Goal: Task Accomplishment & Management: Manage account settings

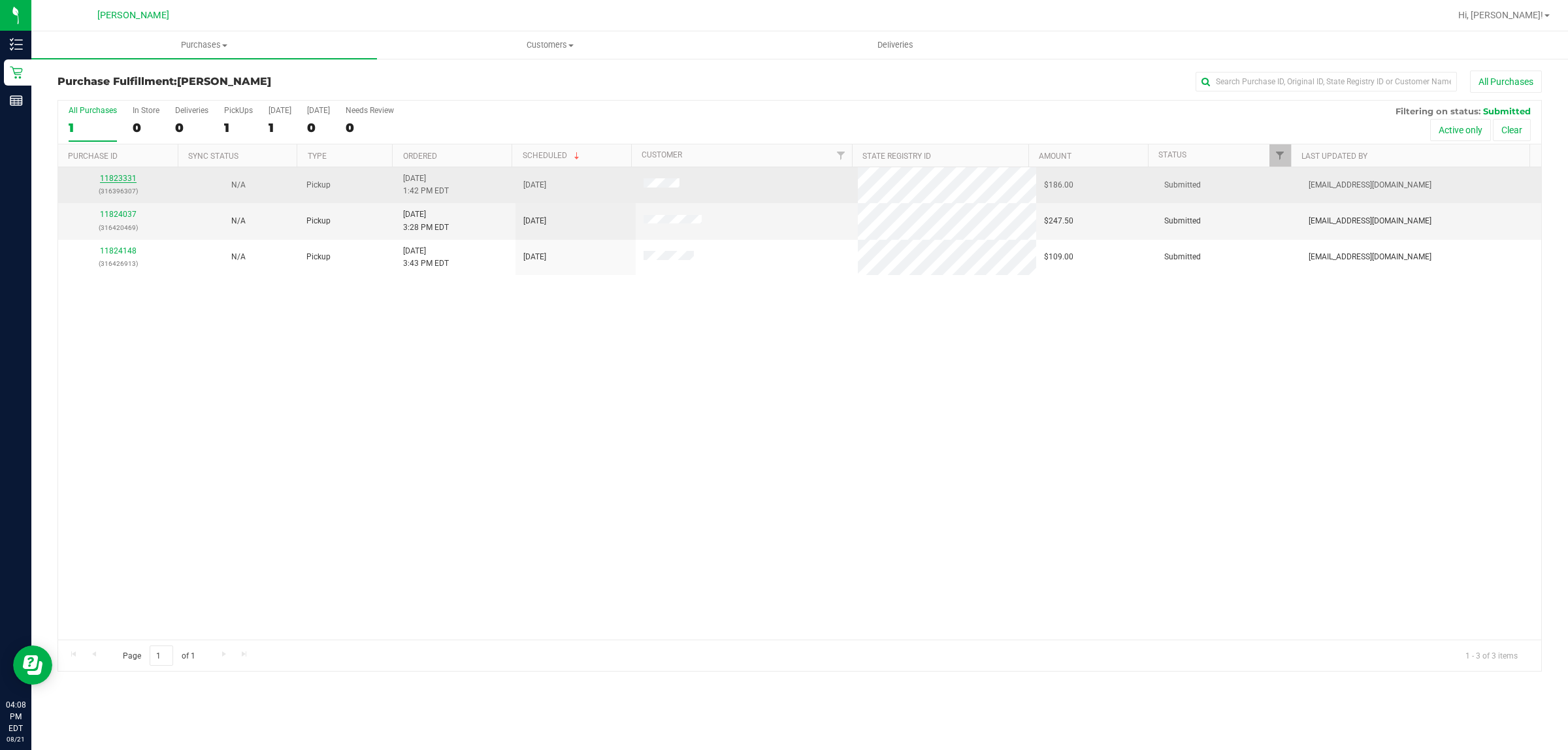
click at [127, 181] on link "11823331" at bounding box center [118, 178] width 37 height 9
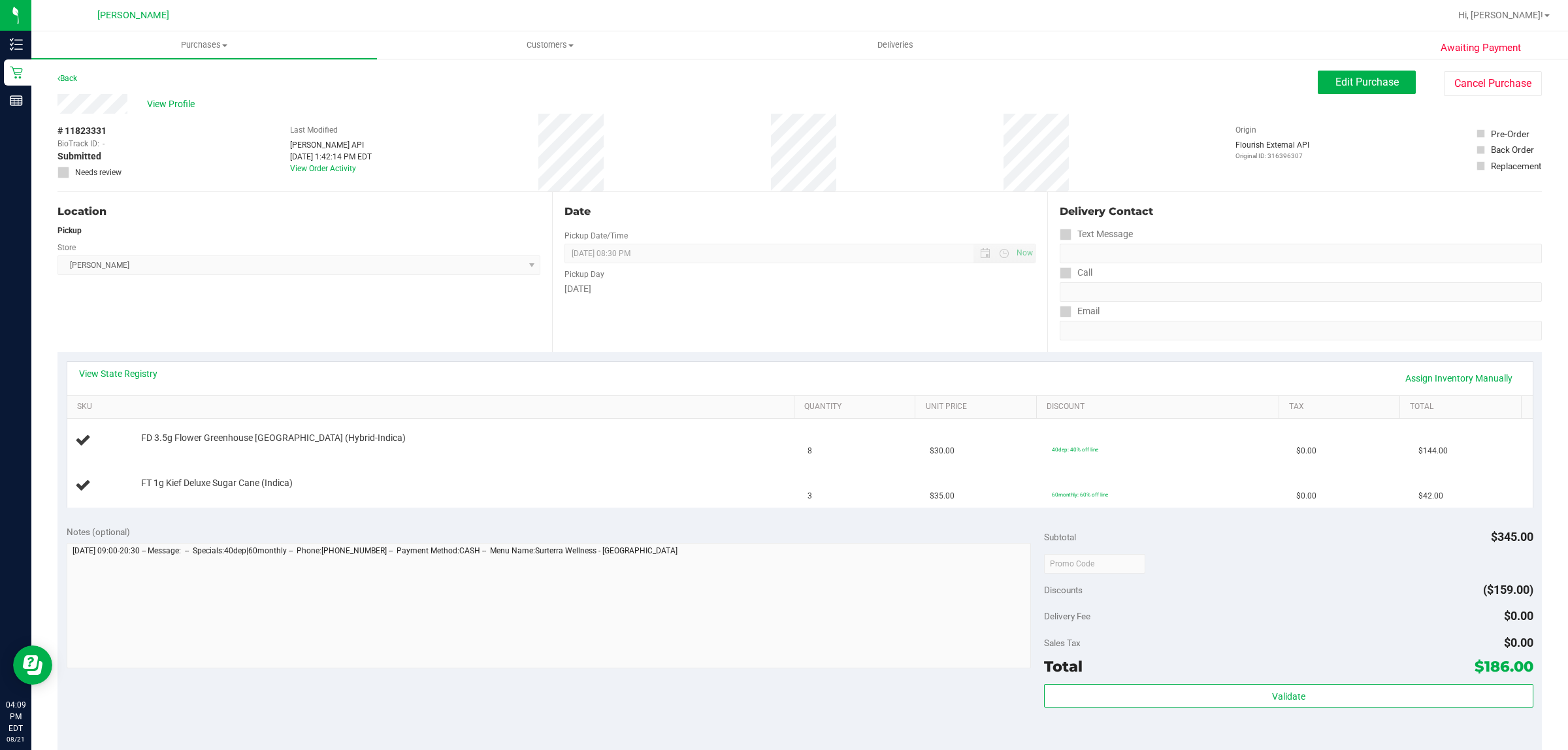
click at [88, 380] on div "View State Registry Assign Inventory Manually" at bounding box center [800, 378] width 1442 height 22
click at [89, 376] on link "View State Registry" at bounding box center [118, 373] width 79 height 13
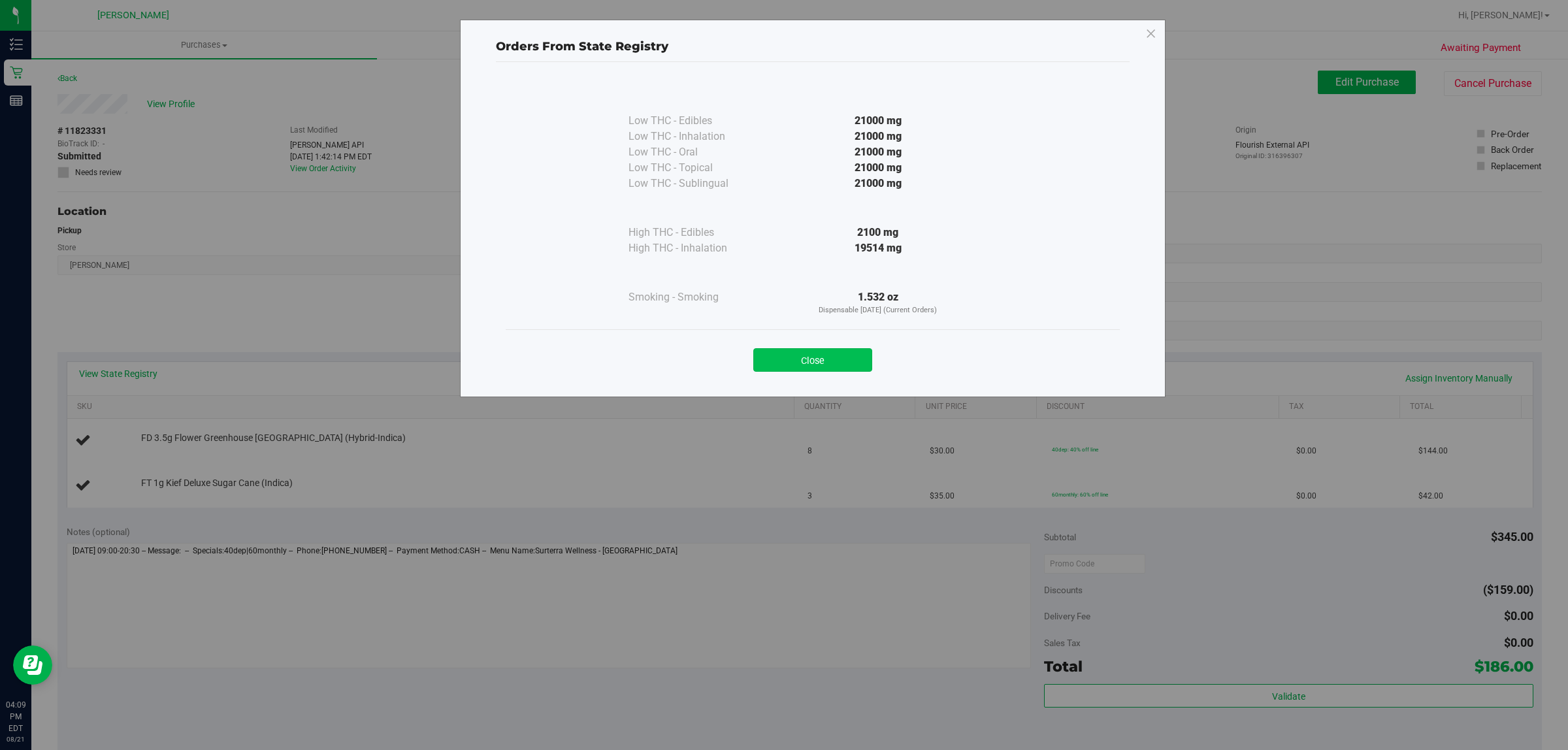
click at [811, 367] on button "Close" at bounding box center [813, 359] width 119 height 24
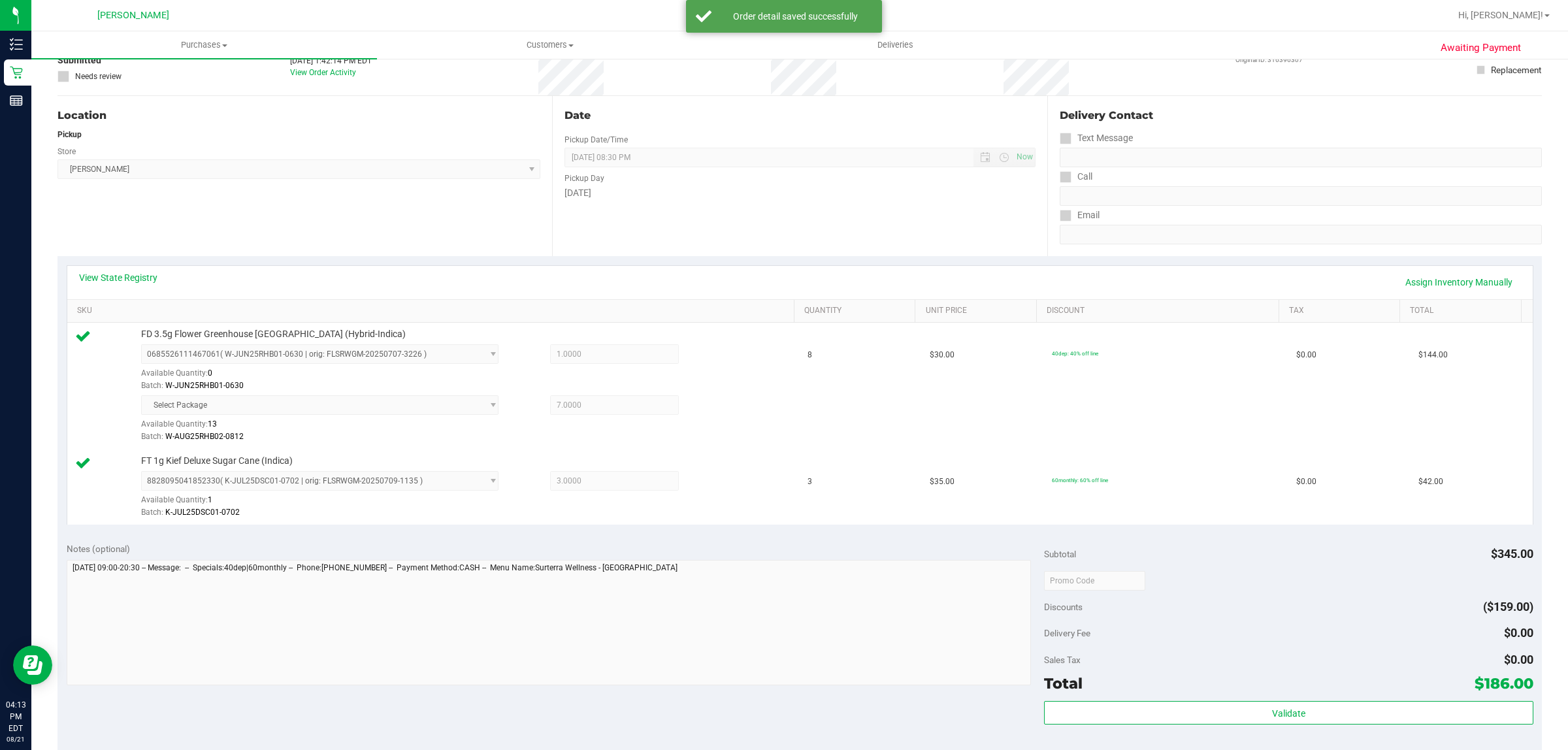
scroll to position [326, 0]
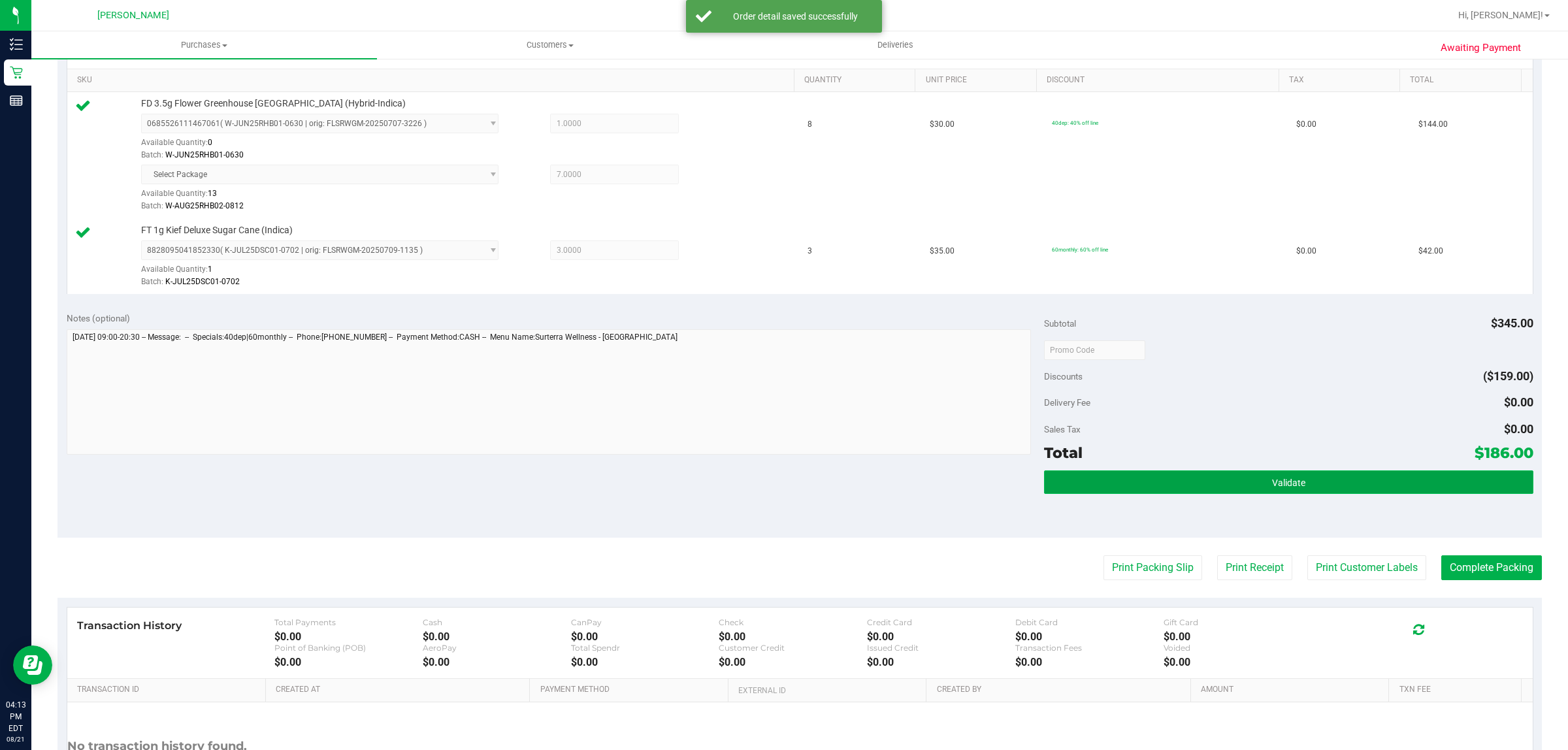
click at [1272, 484] on span "Validate" at bounding box center [1288, 482] width 33 height 10
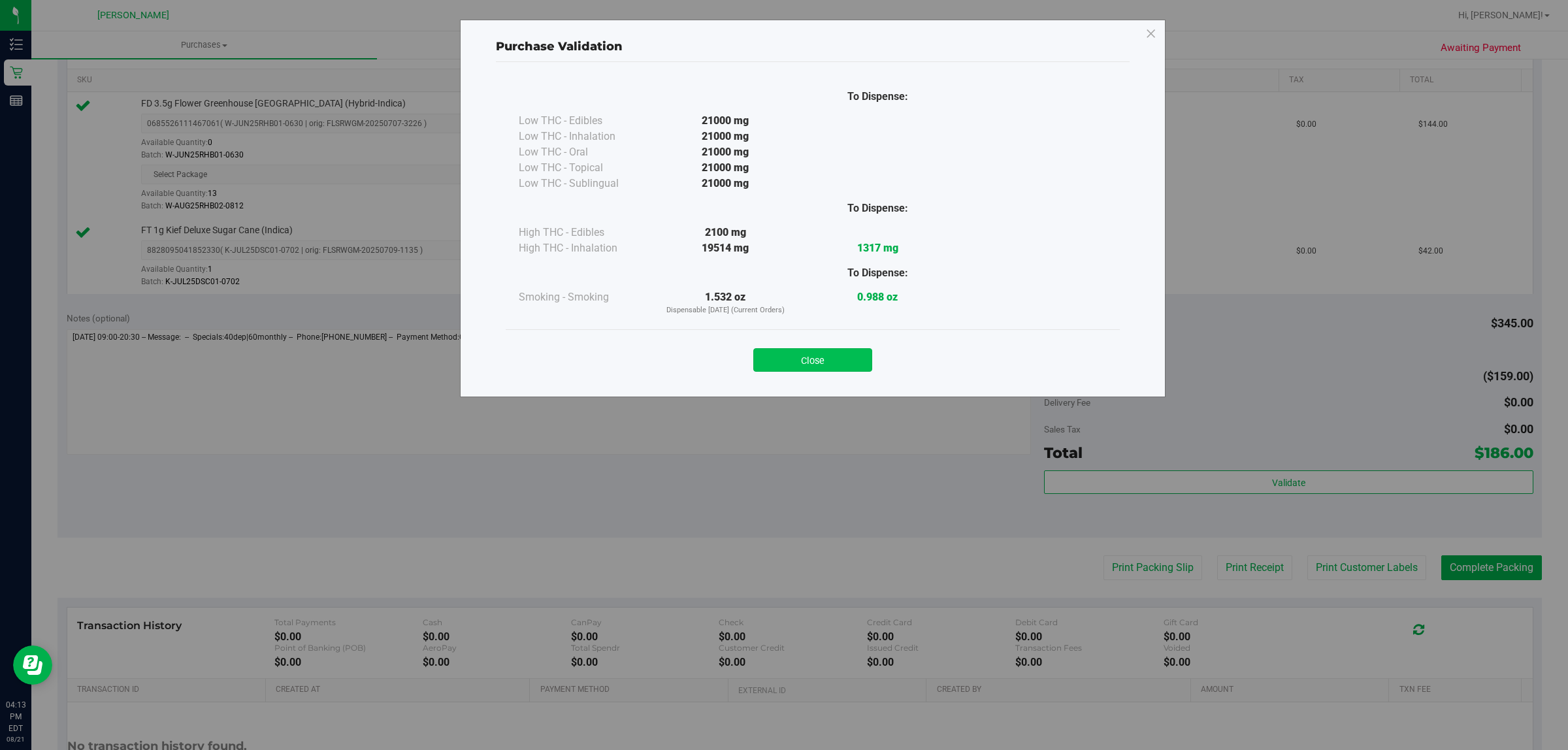
click at [804, 357] on button "Close" at bounding box center [813, 359] width 119 height 24
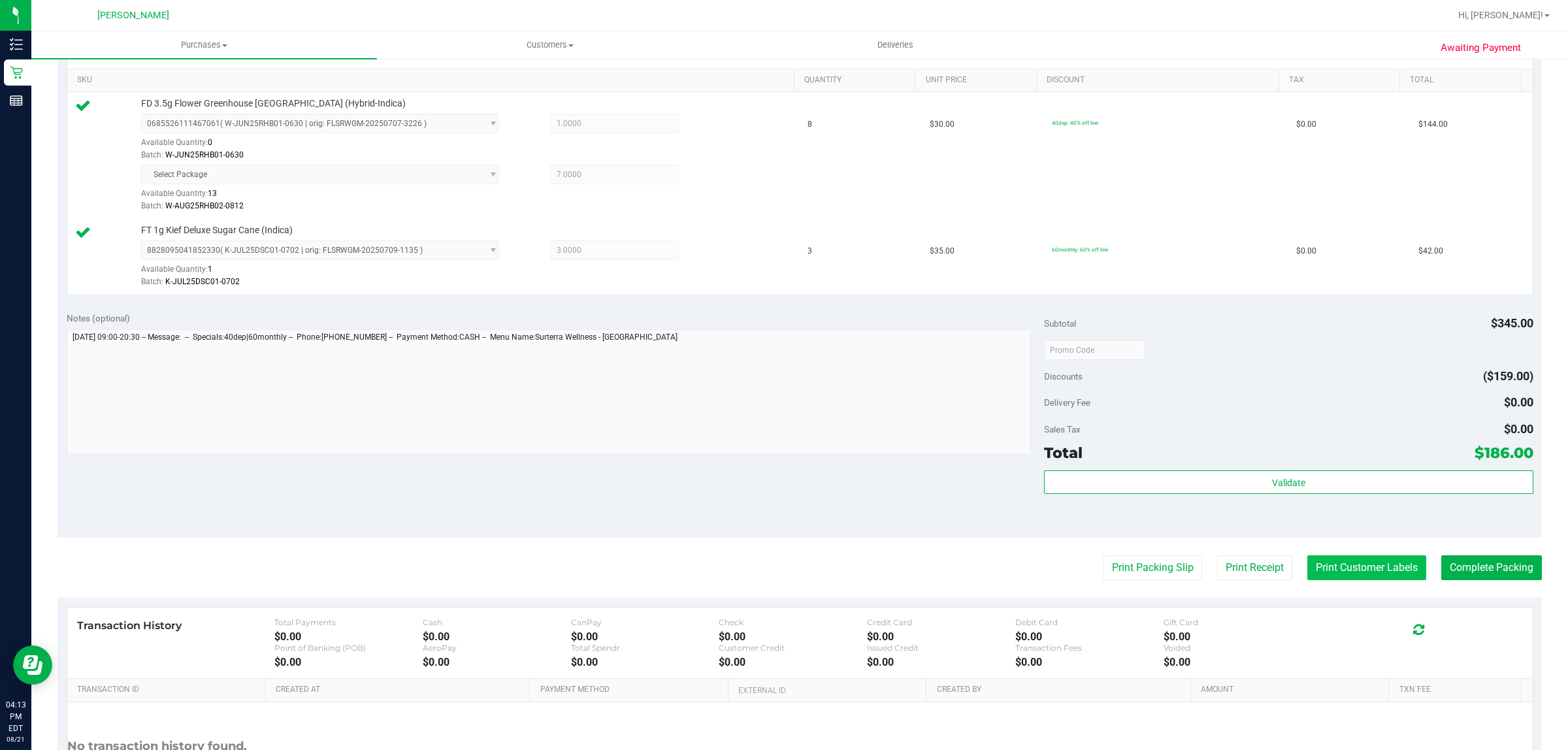
click at [1389, 579] on button "Print Customer Labels" at bounding box center [1366, 567] width 119 height 25
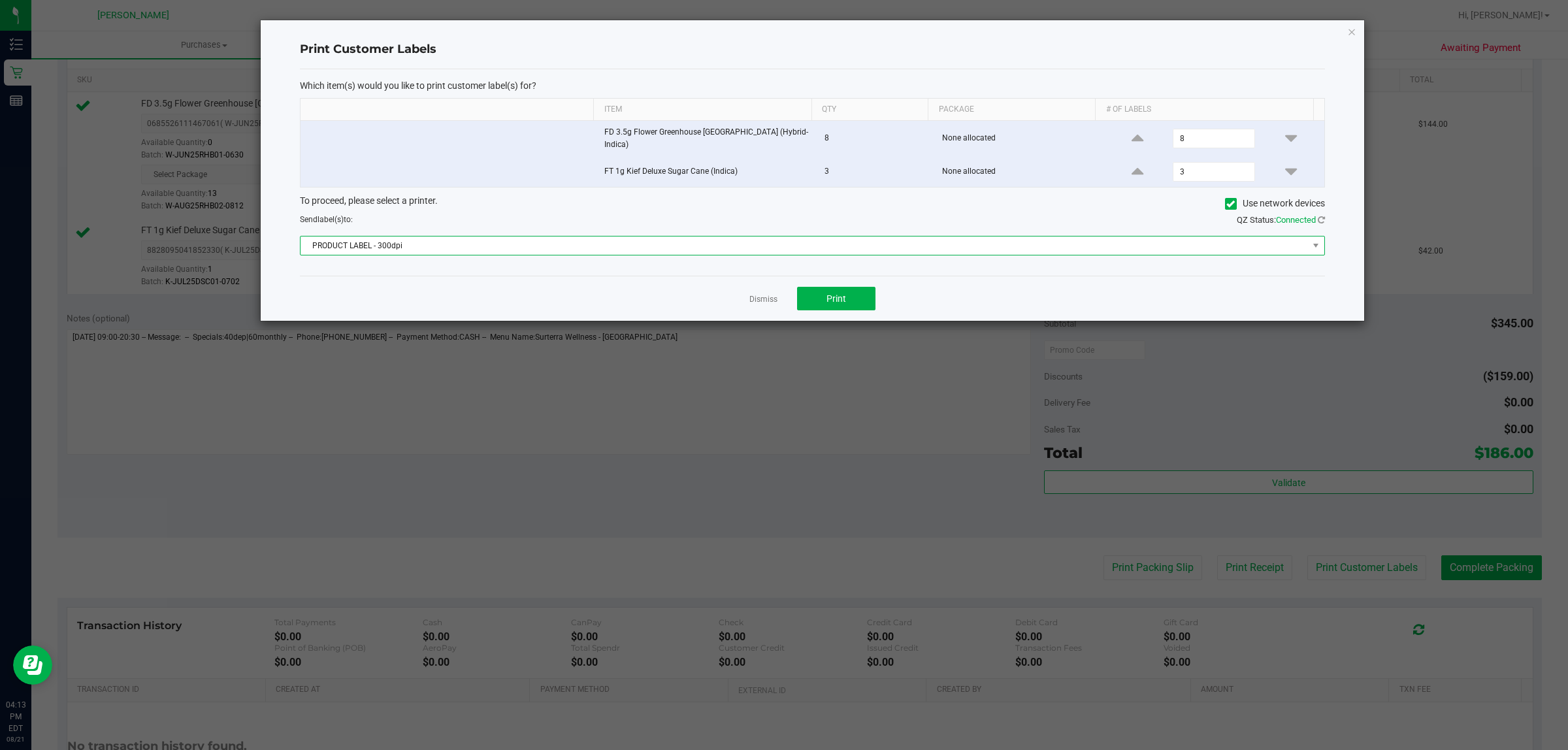
click at [820, 252] on span "PRODUCT LABEL - 300dpi" at bounding box center [804, 245] width 1008 height 18
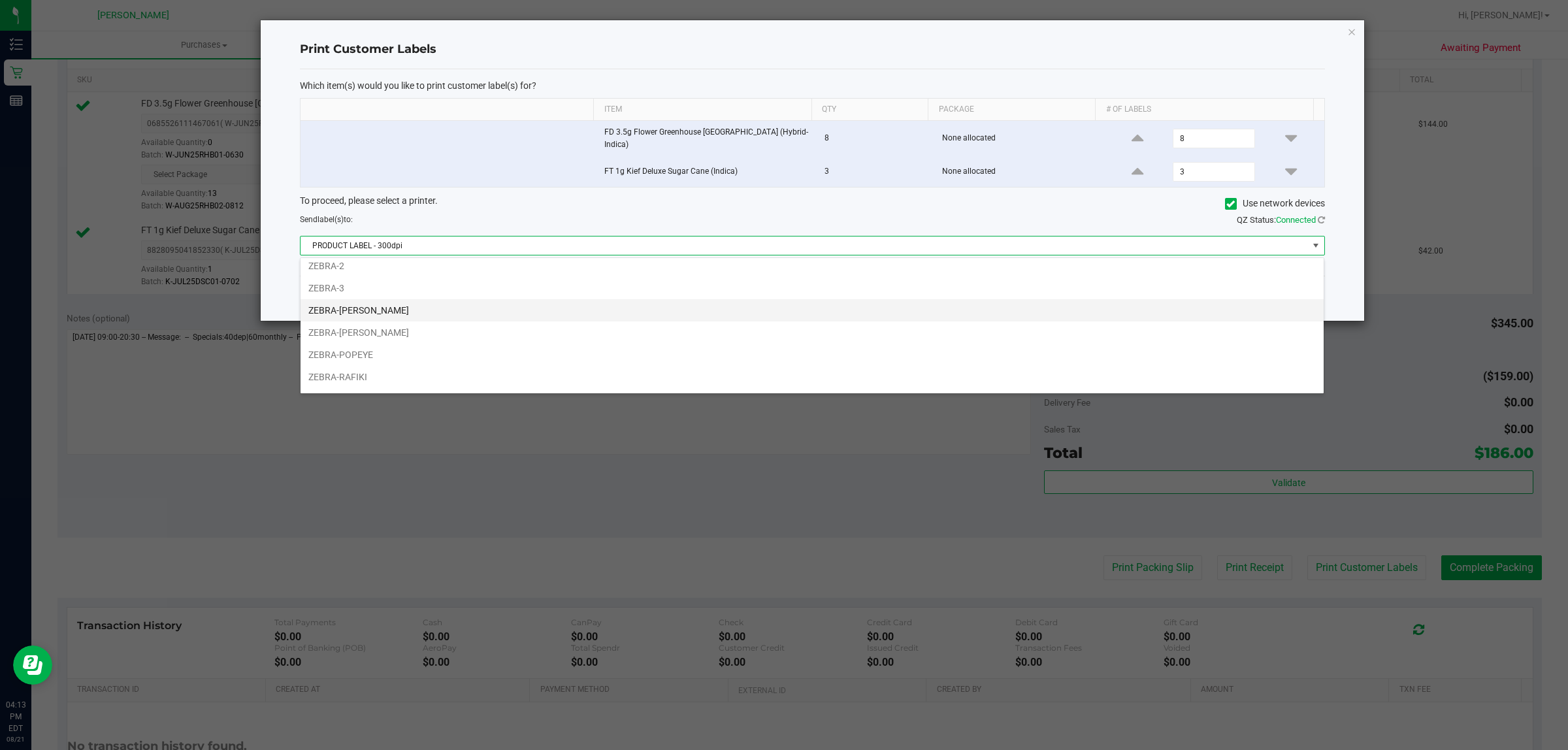
scroll to position [72, 0]
click at [403, 349] on li "ZEBRA-RAFIKI" at bounding box center [812, 357] width 1023 height 22
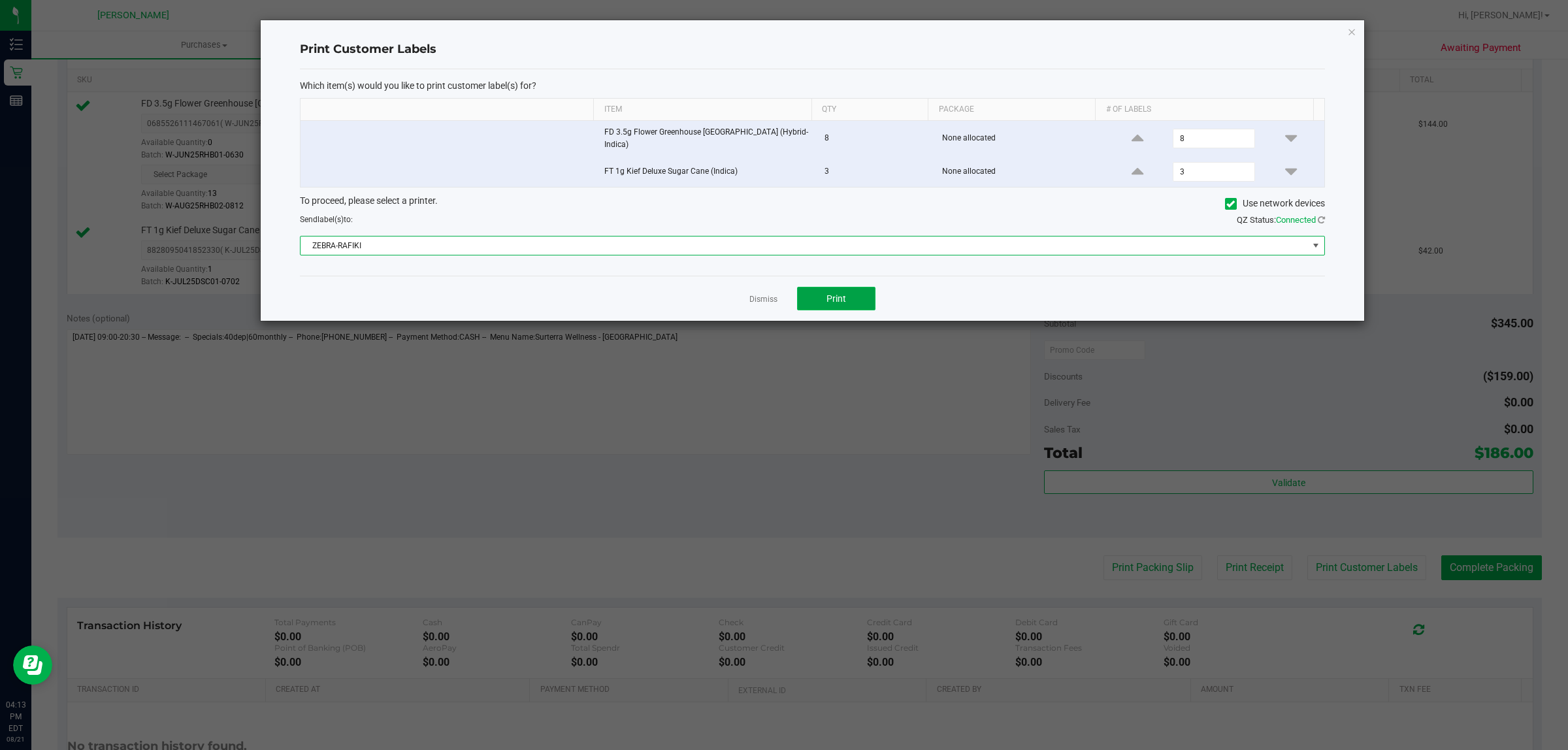
click at [849, 291] on button "Print" at bounding box center [836, 298] width 79 height 24
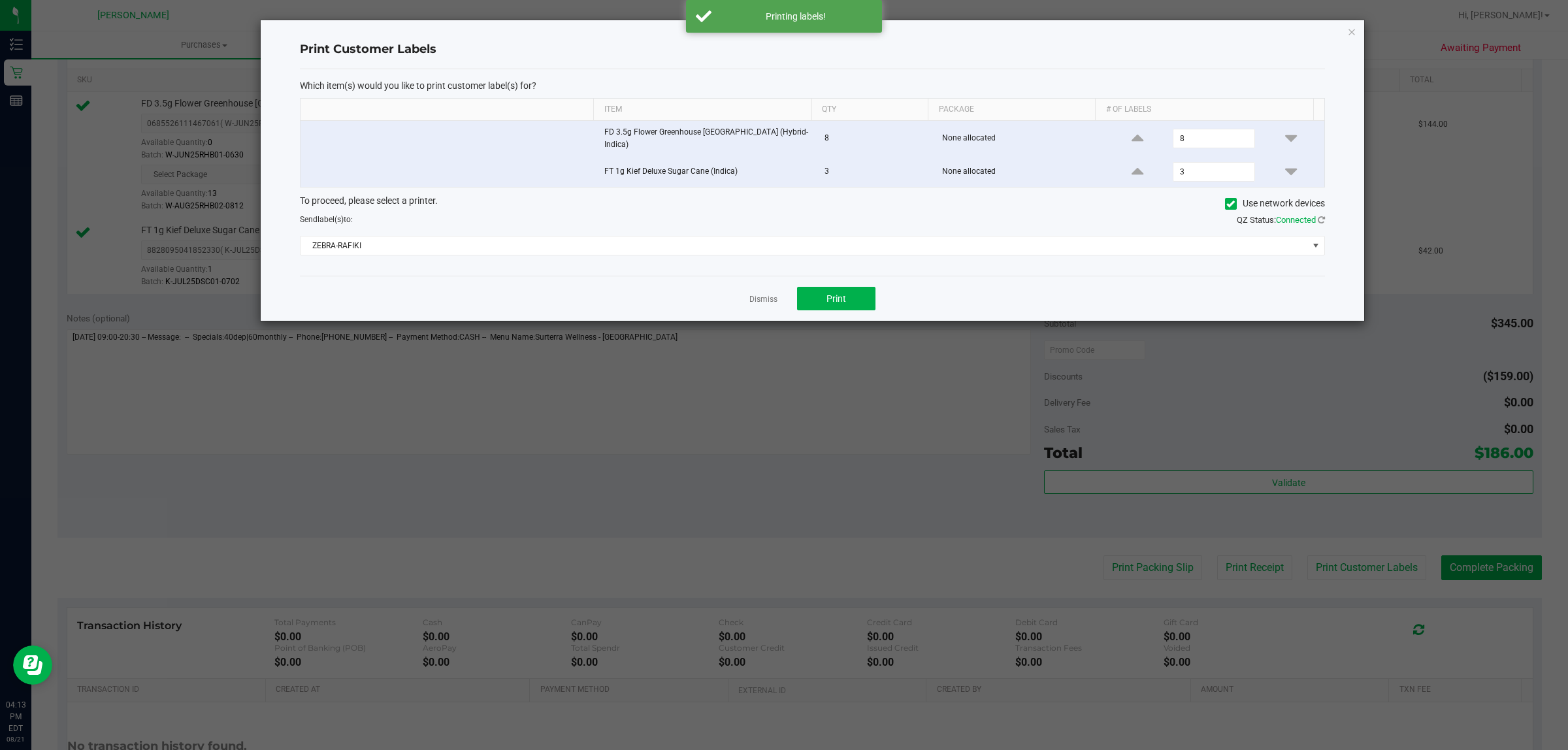
click at [758, 298] on link "Dismiss" at bounding box center [763, 299] width 28 height 11
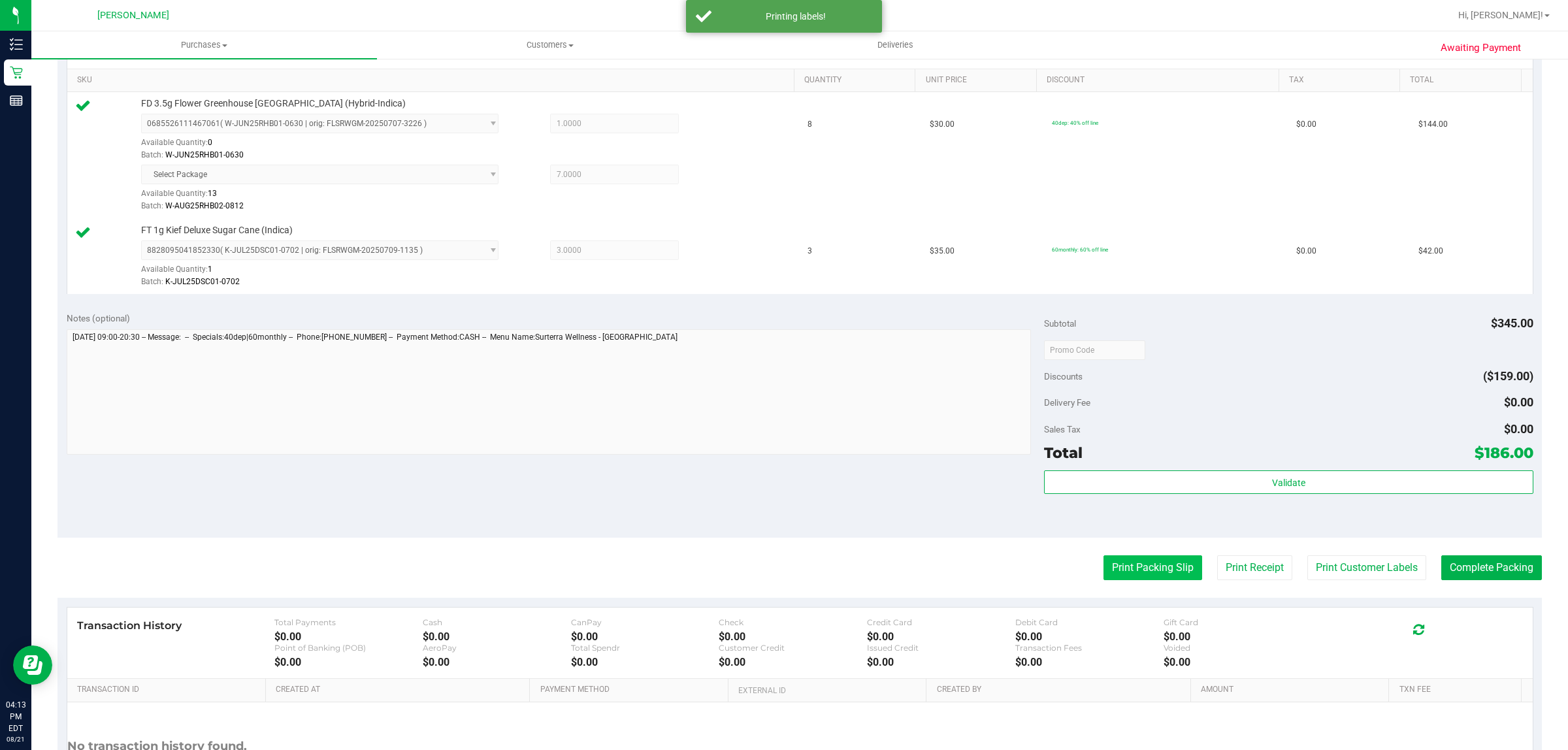
click at [1134, 566] on button "Print Packing Slip" at bounding box center [1153, 567] width 99 height 25
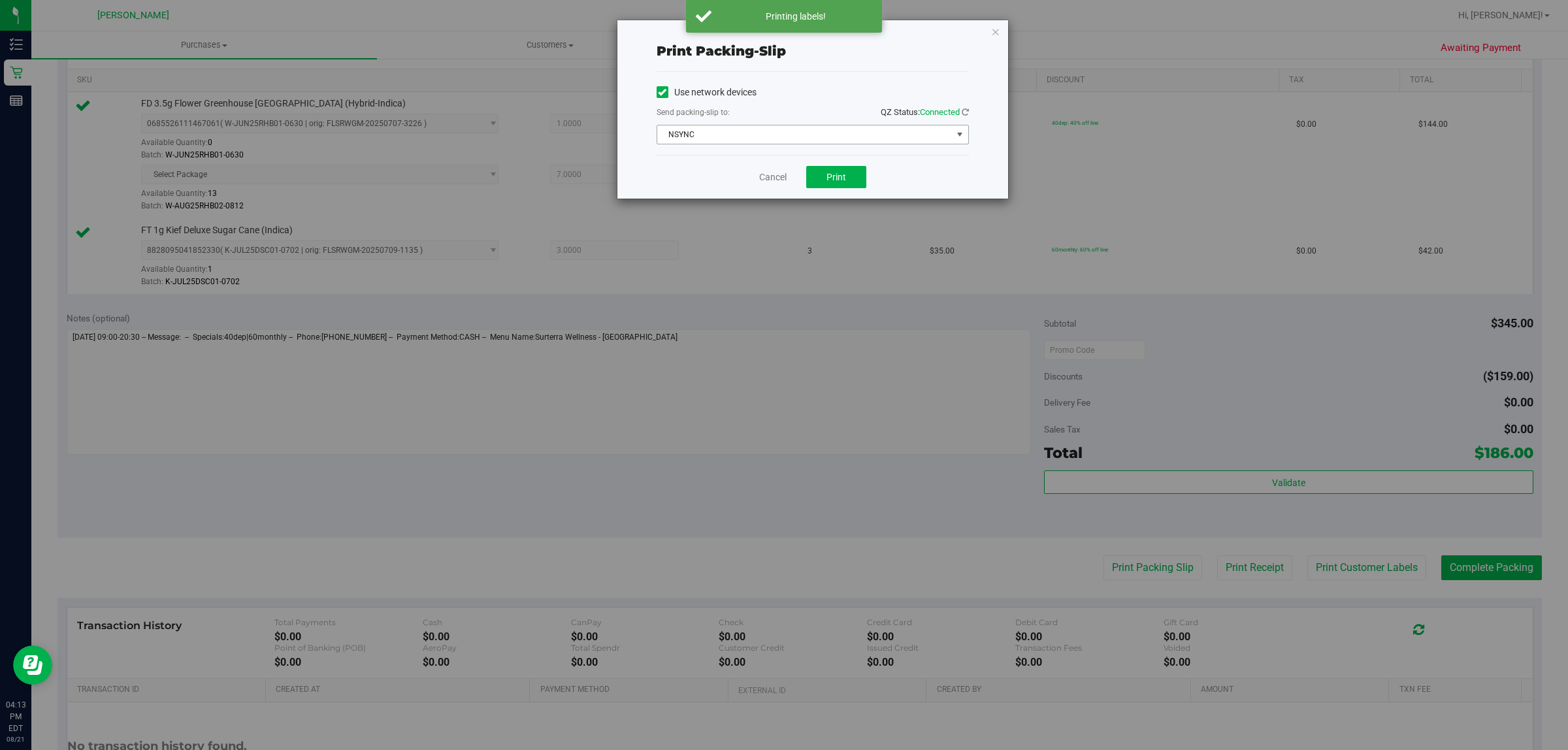
click at [748, 132] on span "NSYNC" at bounding box center [805, 134] width 295 height 18
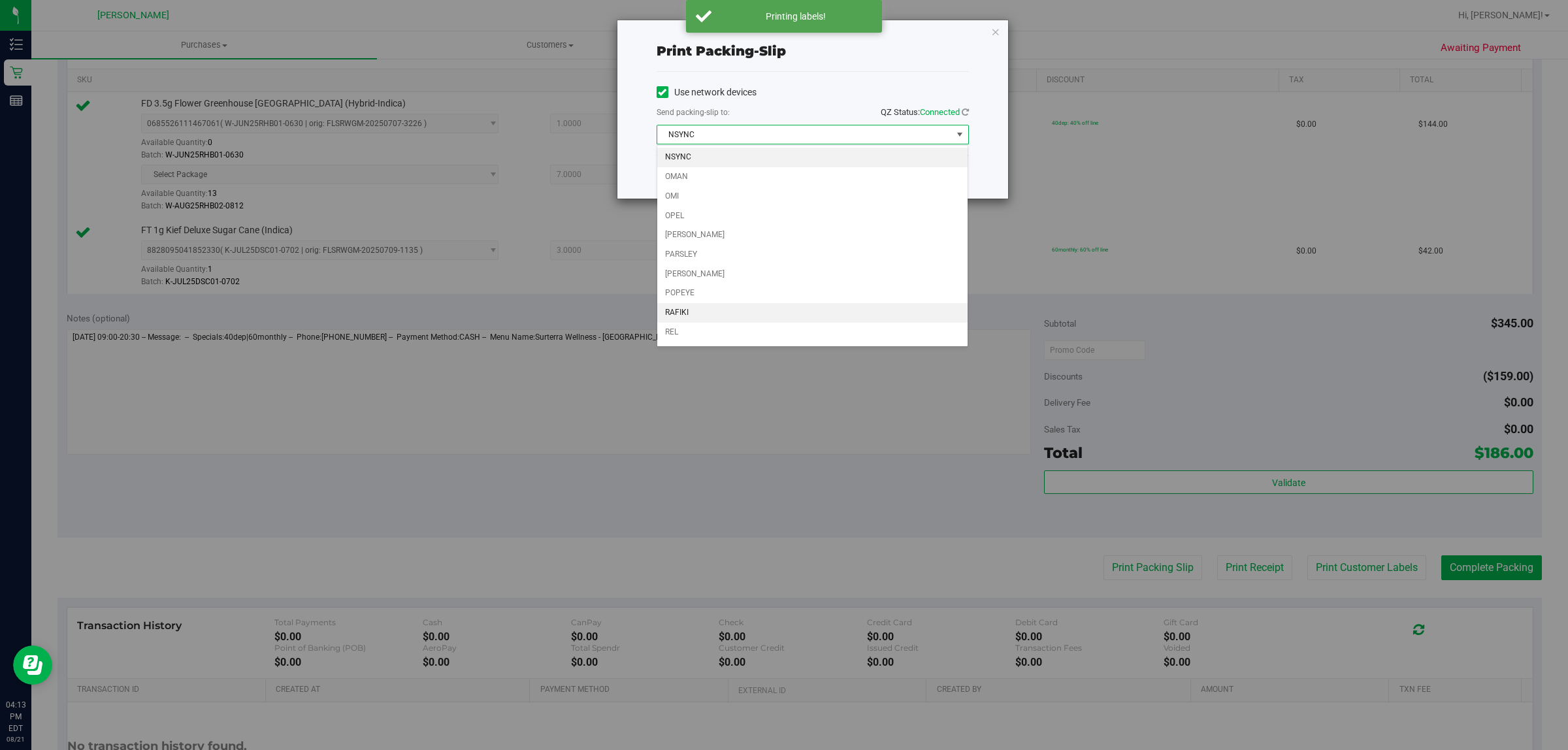
click at [700, 312] on li "RAFIKI" at bounding box center [813, 313] width 311 height 19
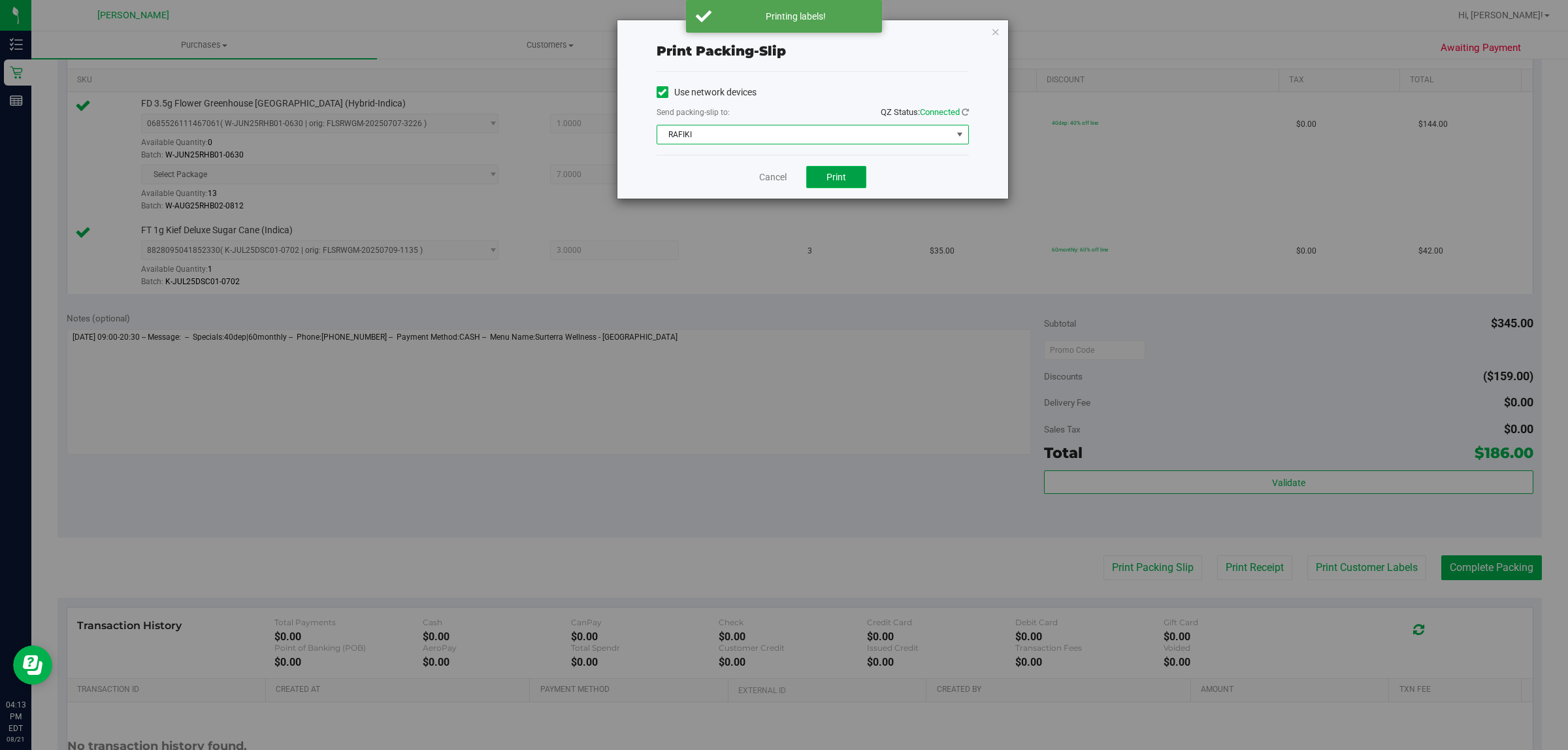
click at [826, 167] on button "Print" at bounding box center [836, 177] width 60 height 22
click at [784, 191] on div "Cancel Print" at bounding box center [813, 176] width 312 height 44
drag, startPoint x: 778, startPoint y: 177, endPoint x: 1023, endPoint y: 210, distance: 247.2
click at [779, 175] on link "Cancel" at bounding box center [773, 177] width 27 height 14
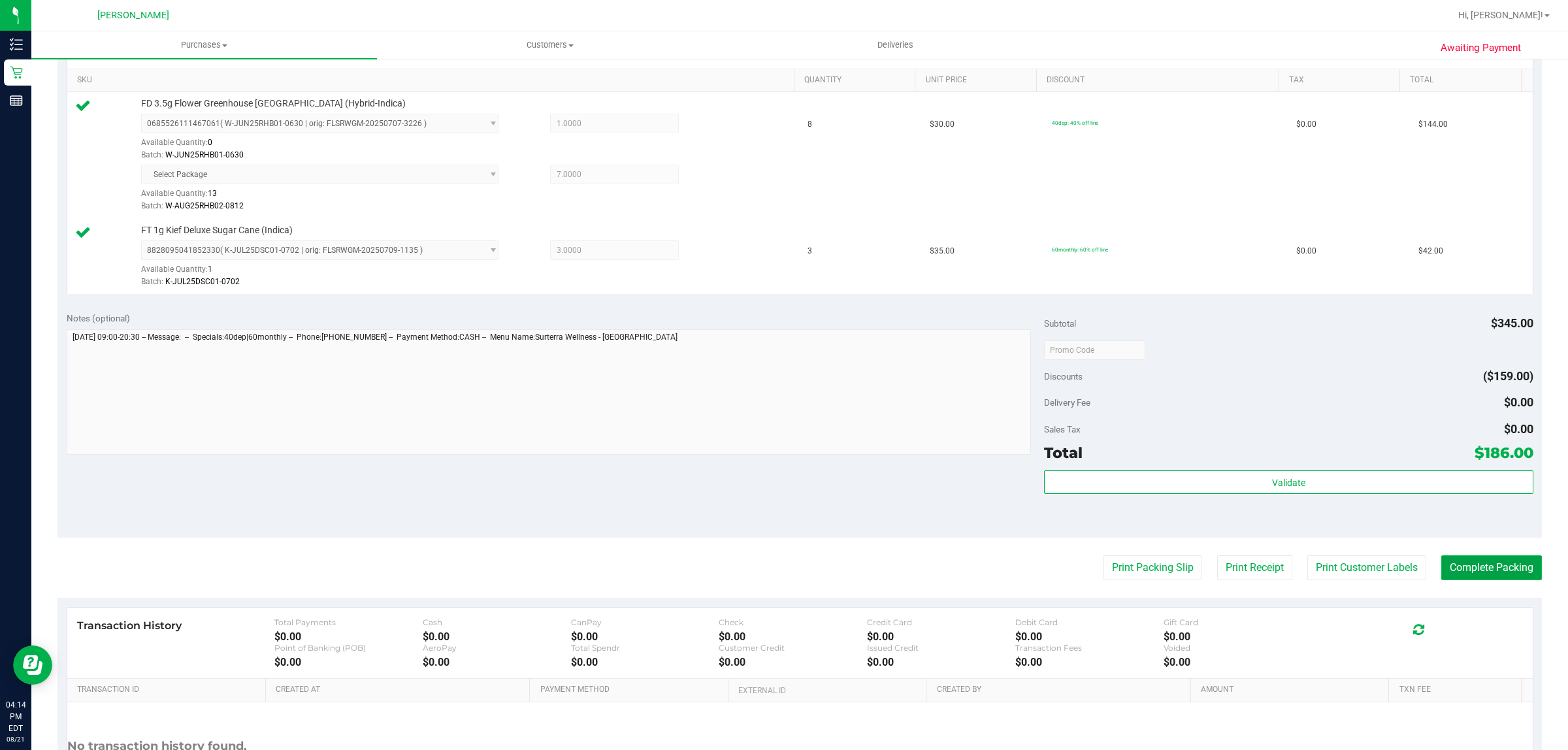
click at [1468, 558] on button "Complete Packing" at bounding box center [1491, 567] width 100 height 25
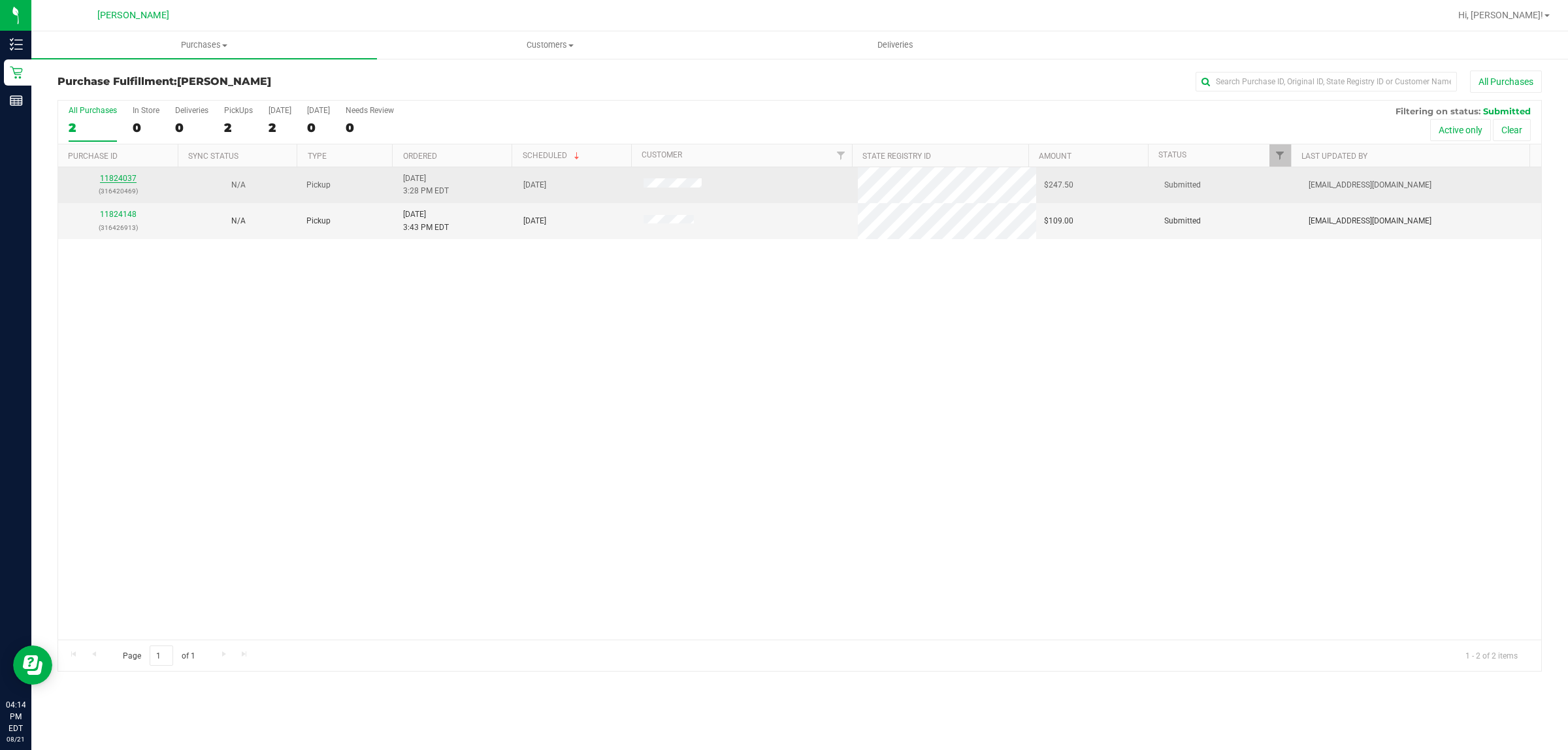
click at [113, 176] on link "11824037" at bounding box center [118, 178] width 37 height 9
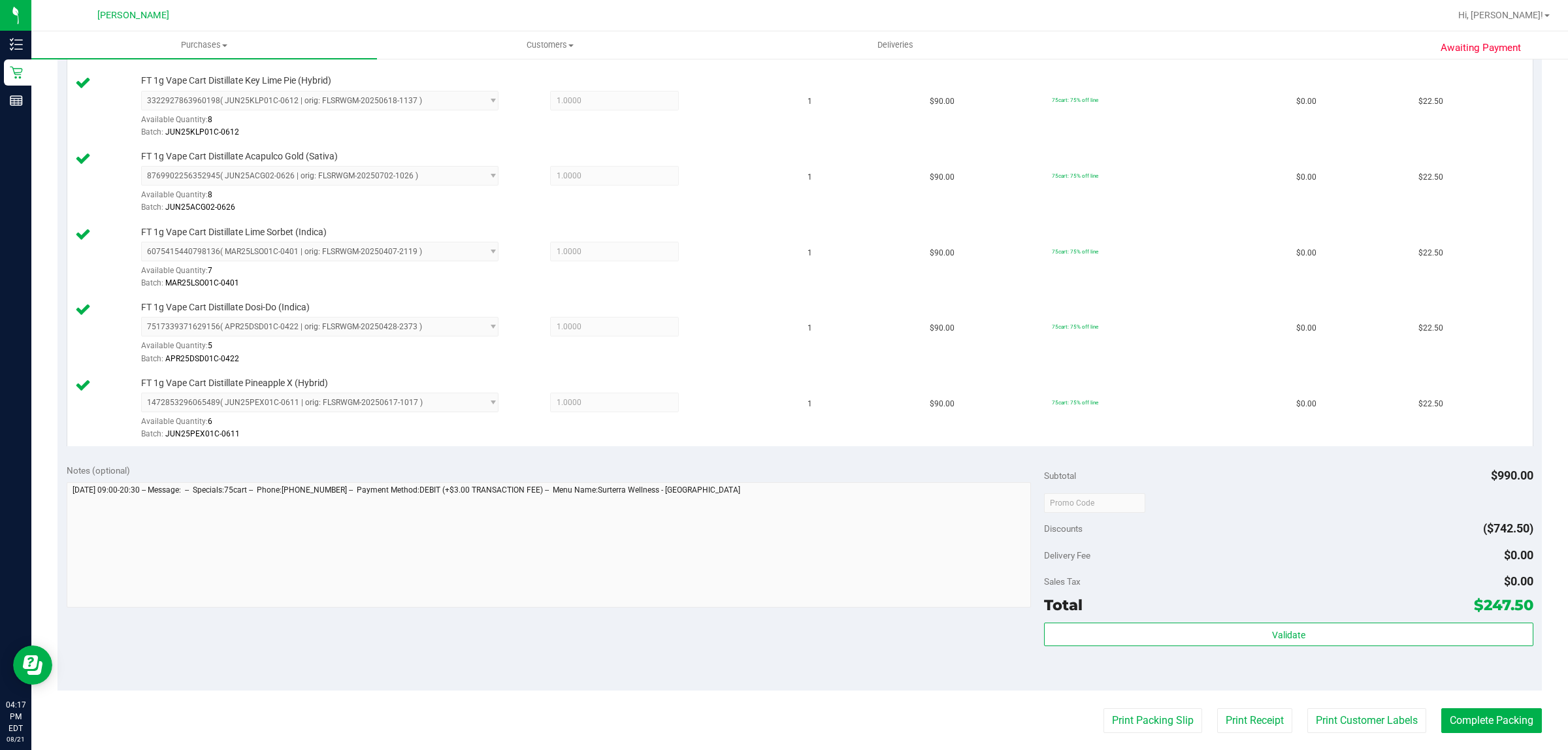
scroll to position [816, 0]
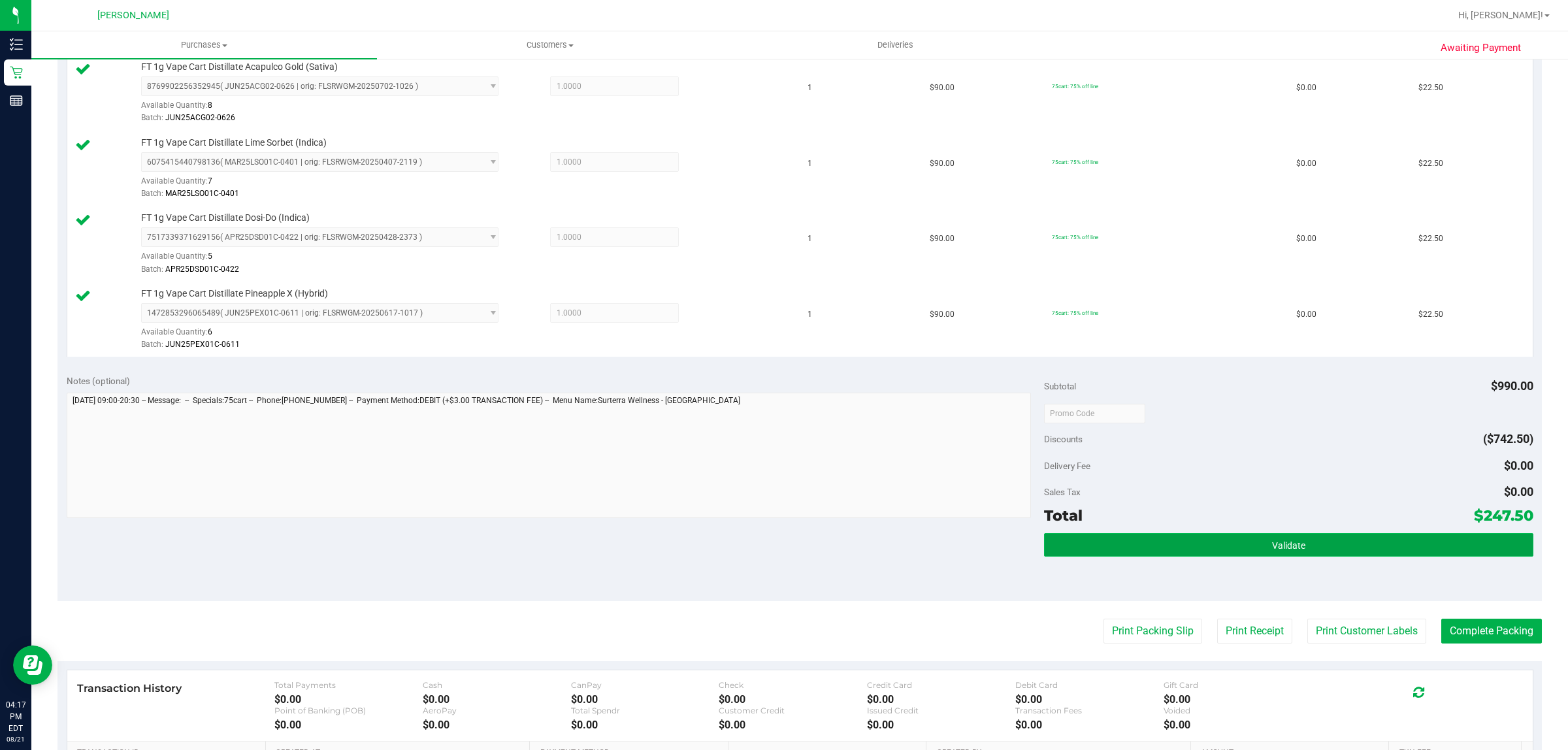
click at [1239, 553] on button "Validate" at bounding box center [1288, 544] width 489 height 24
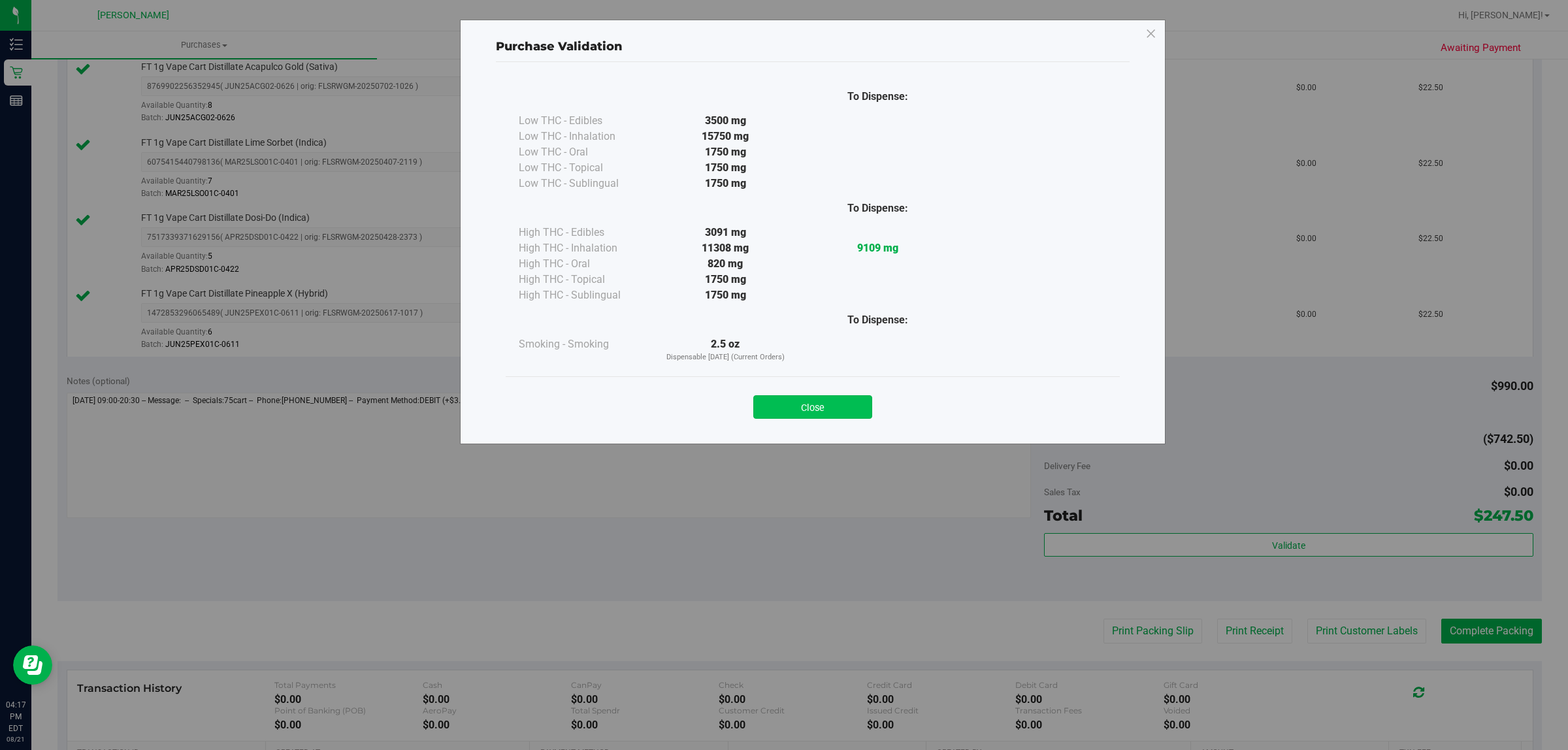
click at [843, 406] on button "Close" at bounding box center [813, 406] width 119 height 24
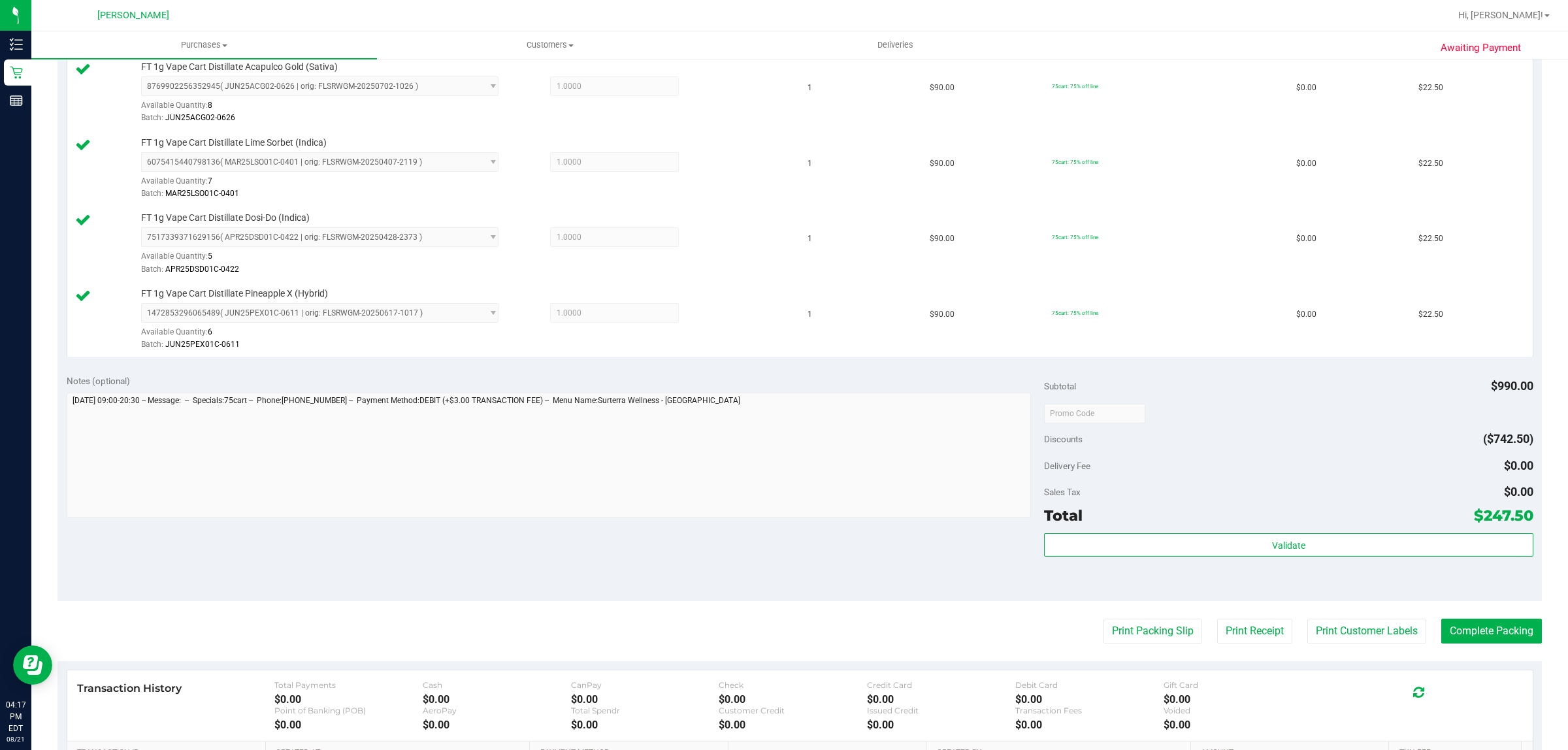
drag, startPoint x: 1340, startPoint y: 647, endPoint x: 1405, endPoint y: 661, distance: 66.5
click at [1405, 661] on purchase-details "Back Edit Purchase Cancel Purchase View Profile # 11824037 BioTrack ID: - Submi…" at bounding box center [800, 79] width 1484 height 1651
click at [1367, 631] on button "Print Customer Labels" at bounding box center [1366, 631] width 119 height 25
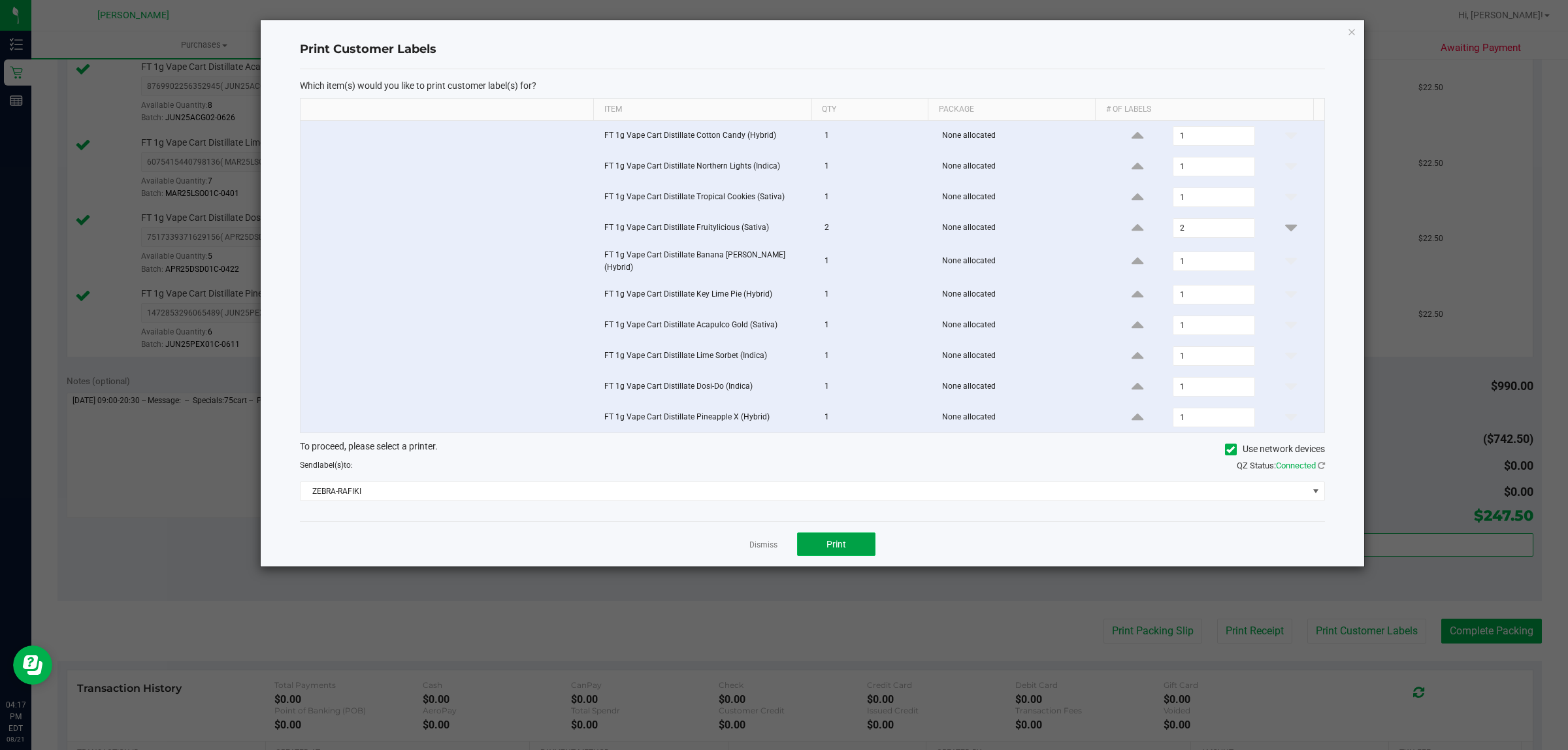
click at [843, 544] on span "Print" at bounding box center [836, 544] width 20 height 10
click at [758, 544] on link "Dismiss" at bounding box center [763, 544] width 28 height 11
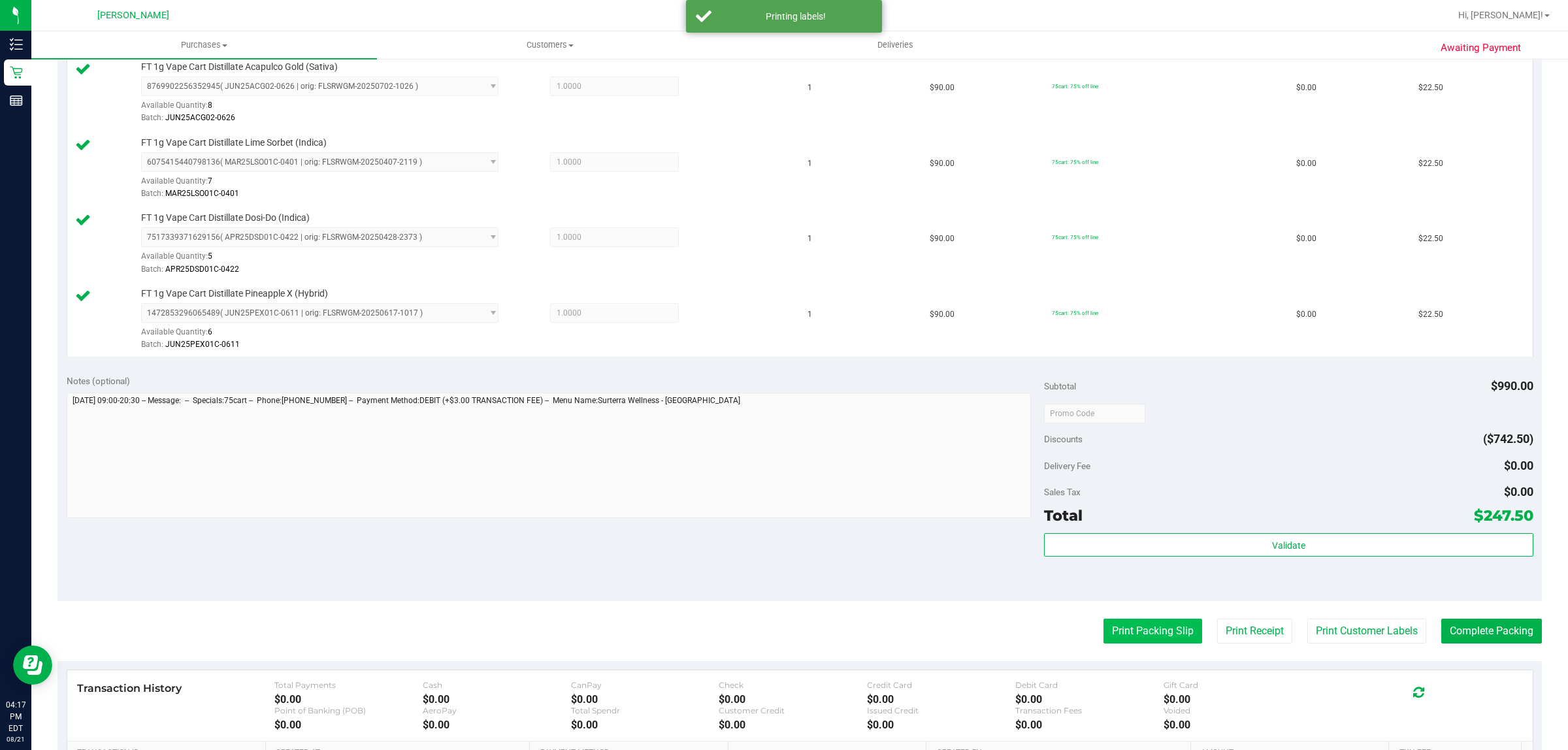
click at [1114, 630] on button "Print Packing Slip" at bounding box center [1153, 631] width 99 height 25
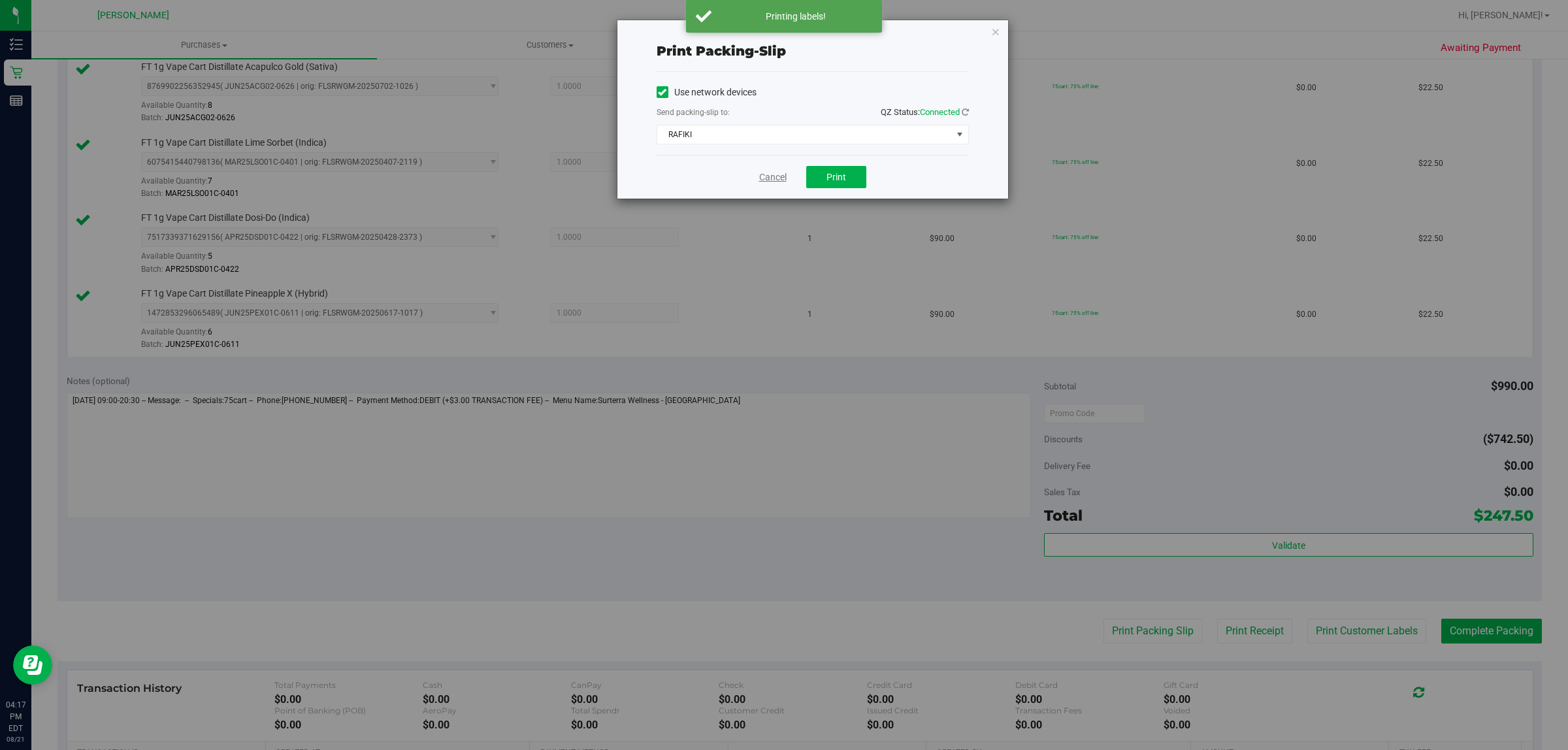
click at [783, 180] on link "Cancel" at bounding box center [773, 177] width 27 height 14
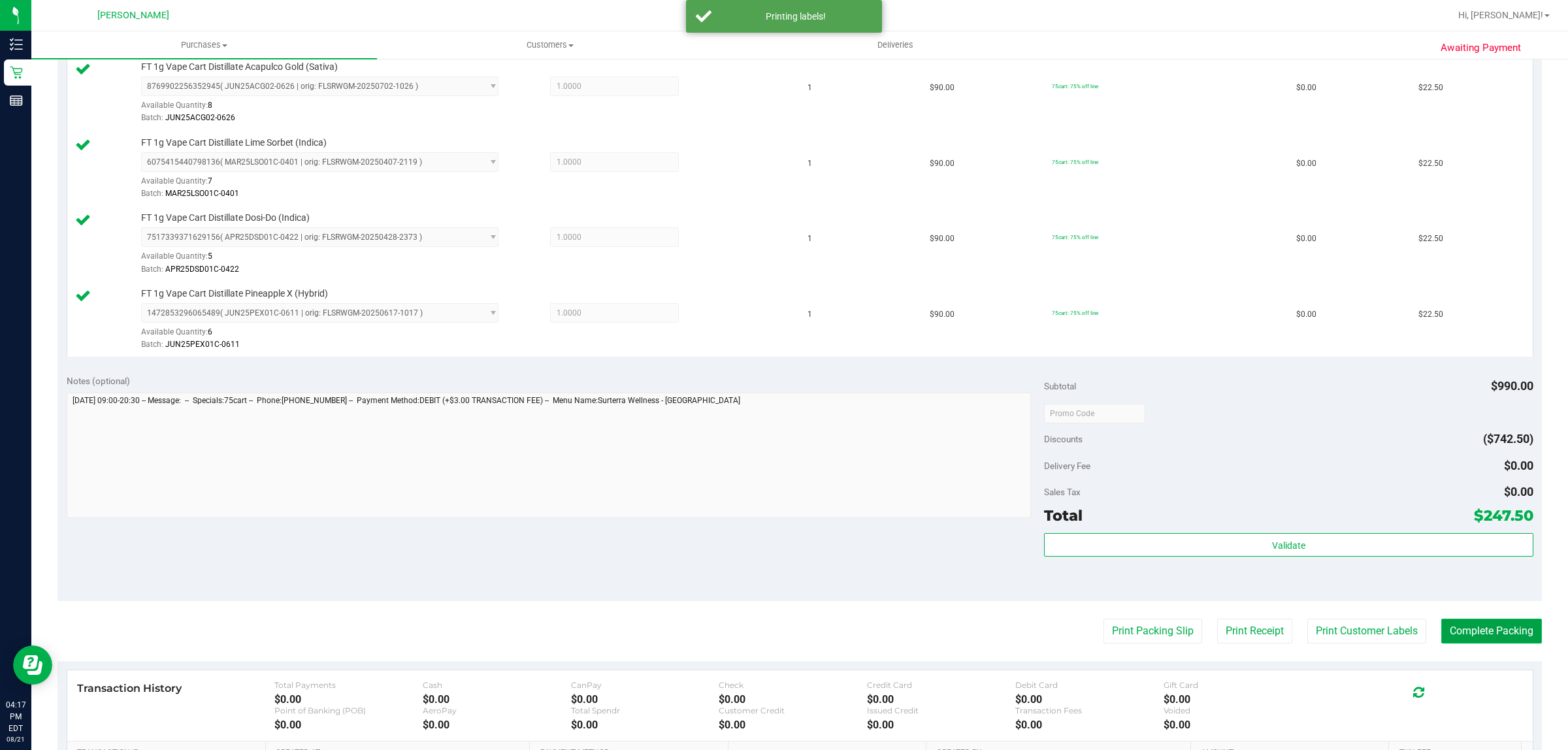
click at [1488, 629] on button "Complete Packing" at bounding box center [1491, 631] width 100 height 25
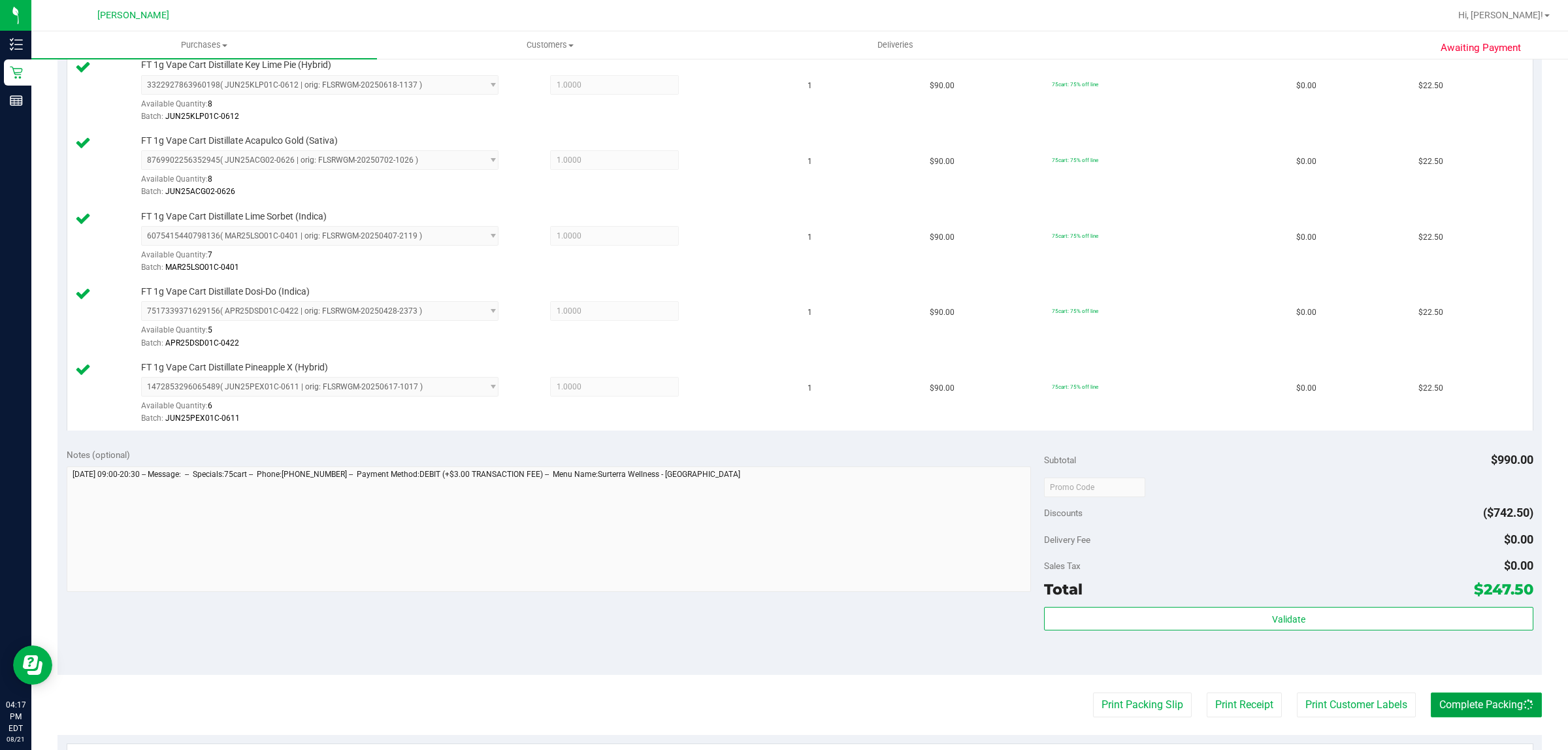
scroll to position [489, 0]
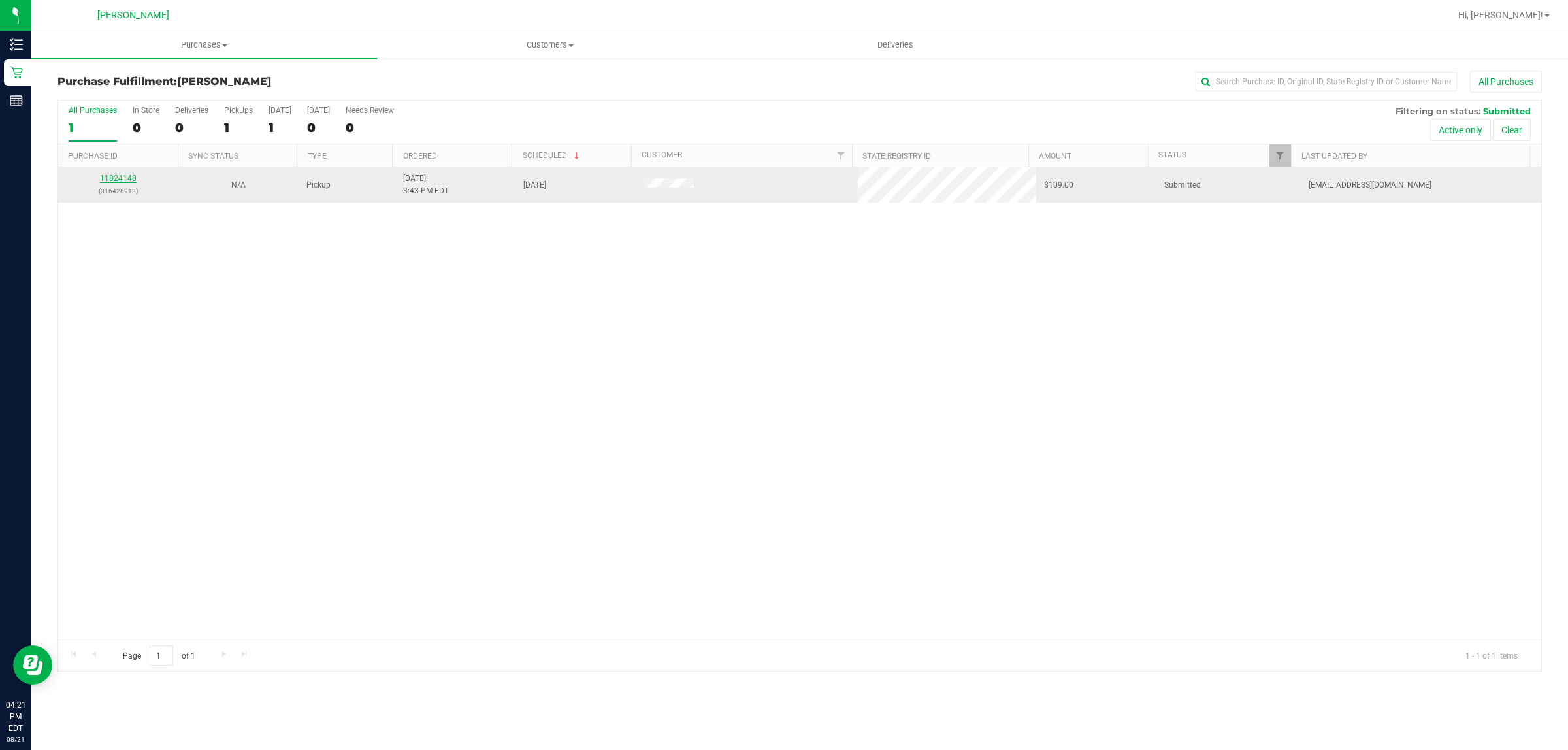
click at [118, 183] on link "11824148" at bounding box center [118, 178] width 37 height 9
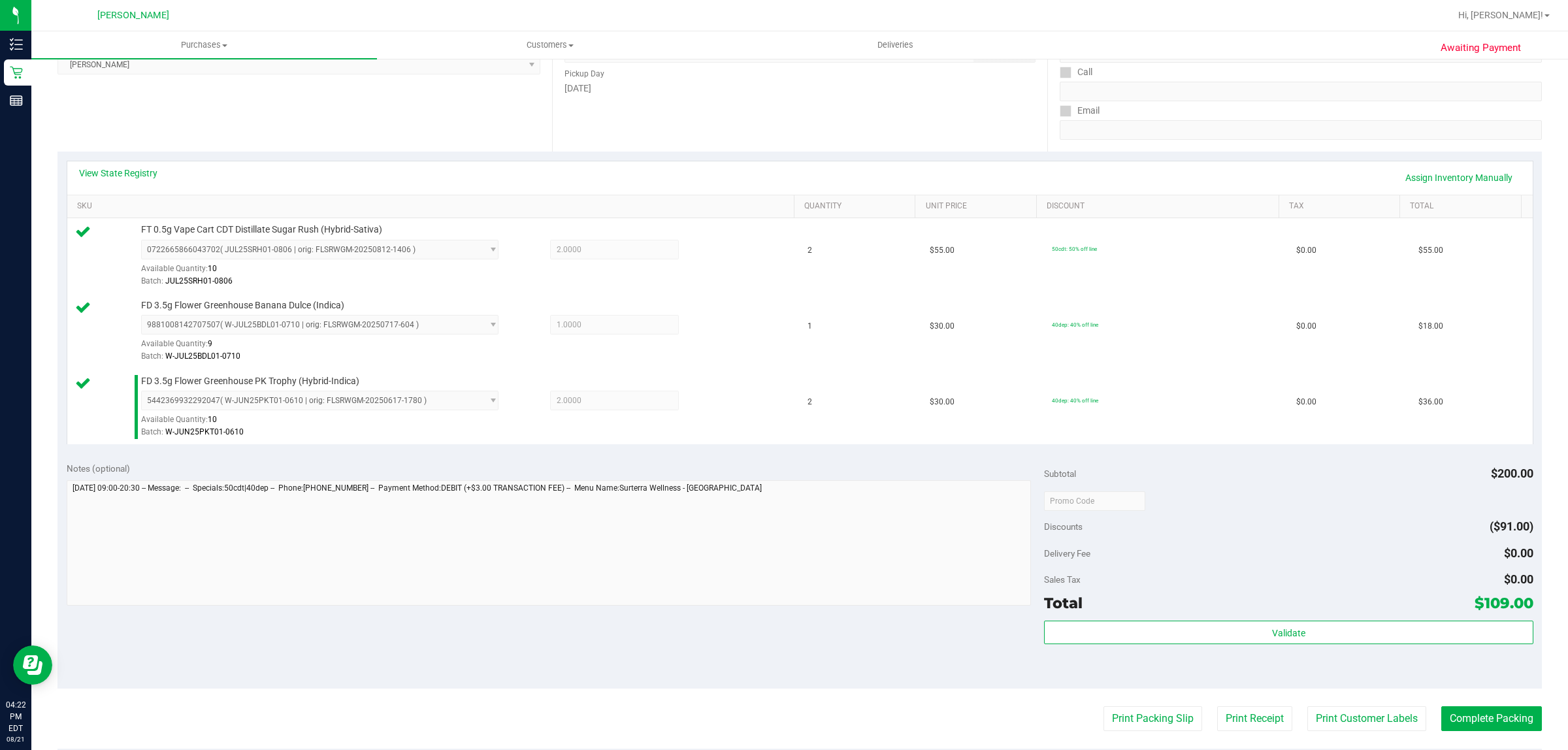
scroll to position [408, 0]
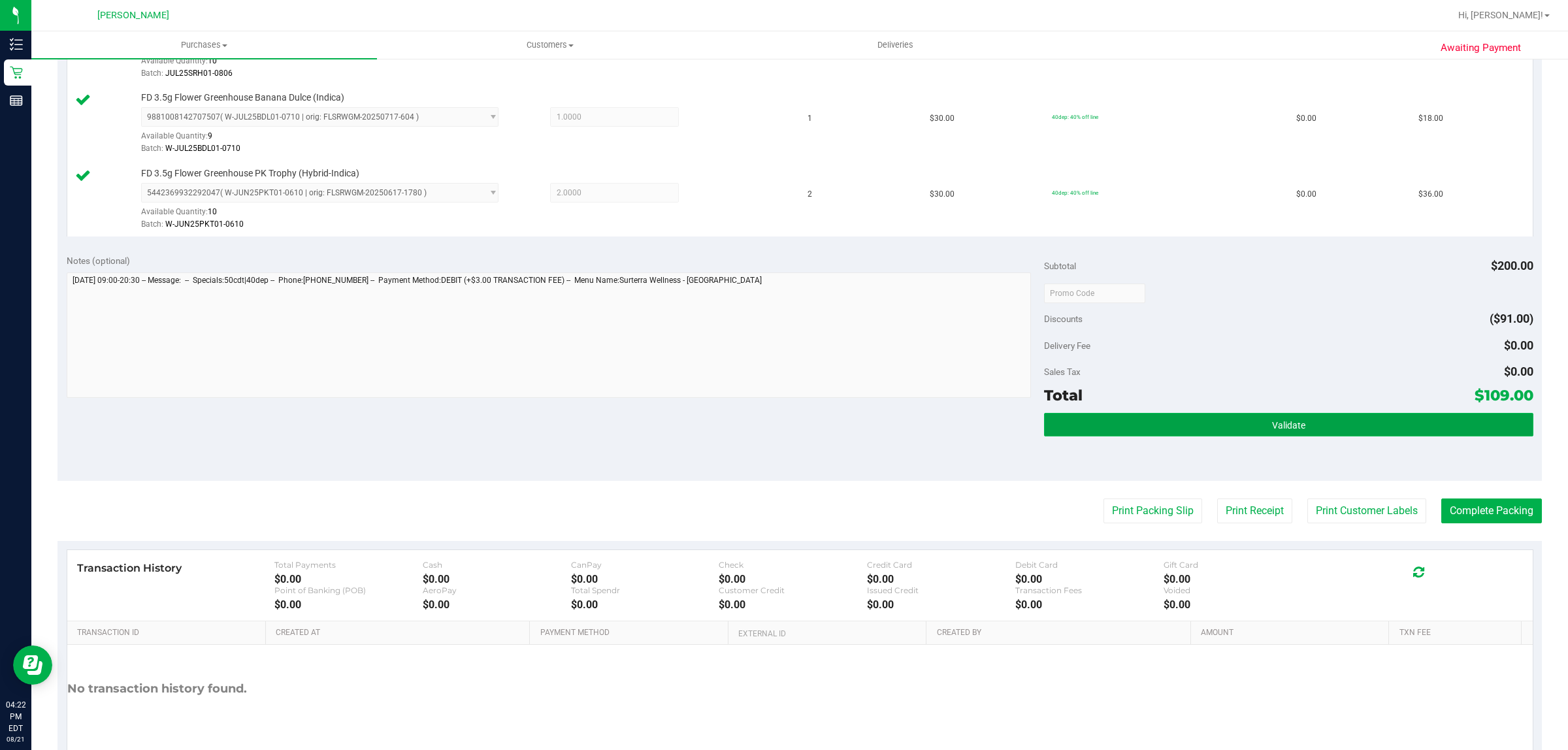
click at [1298, 435] on button "Validate" at bounding box center [1288, 424] width 489 height 24
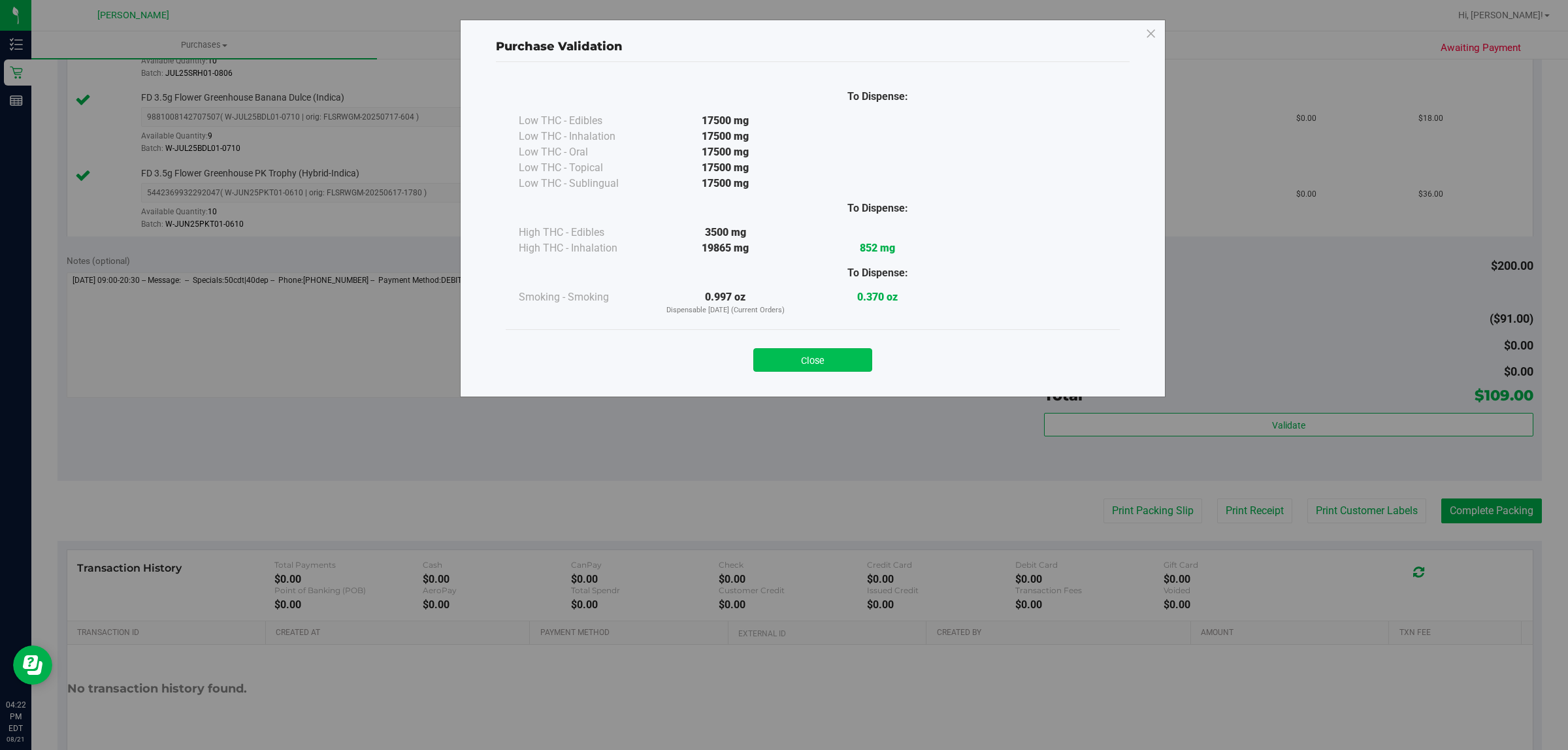
click at [857, 353] on button "Close" at bounding box center [813, 359] width 119 height 24
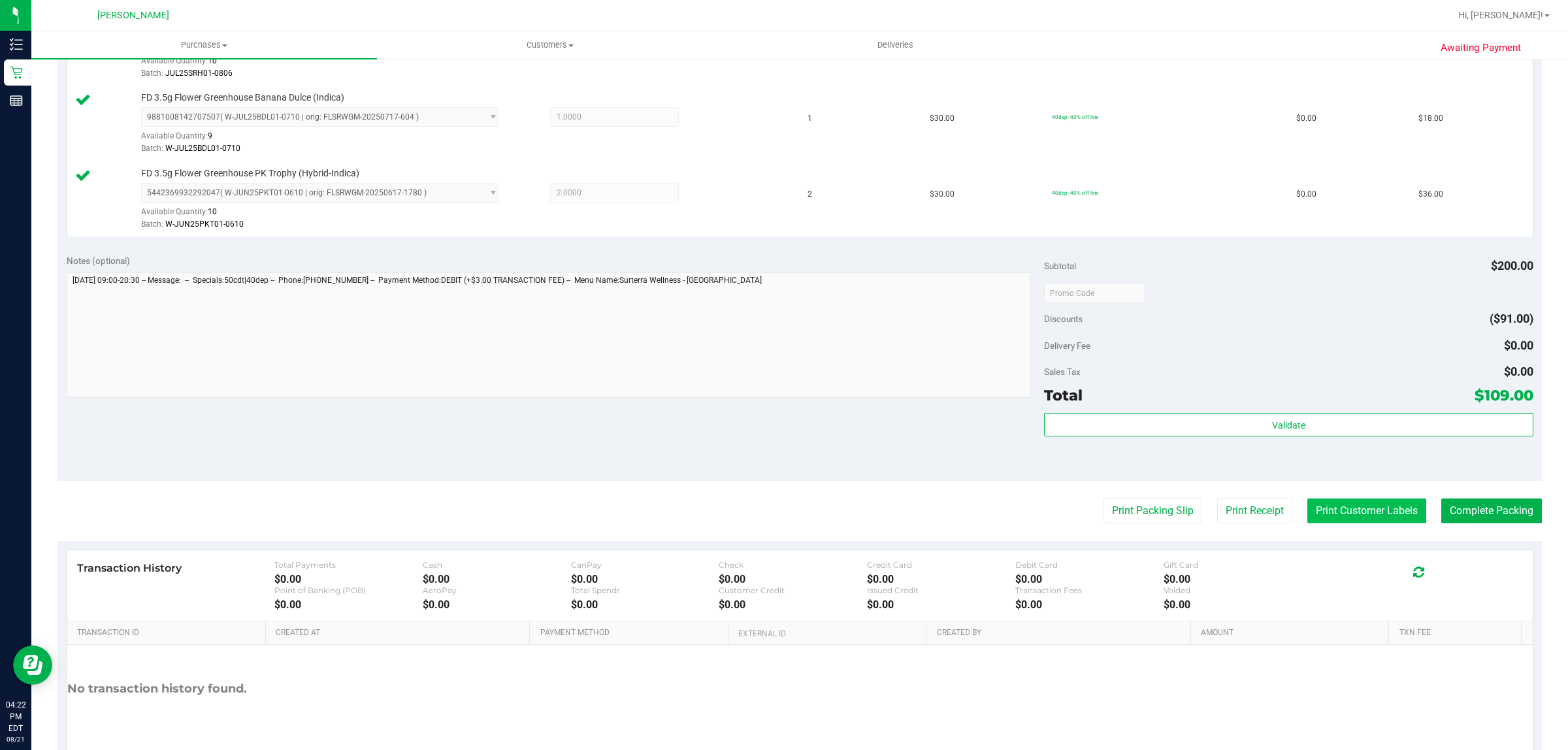
click at [1320, 514] on button "Print Customer Labels" at bounding box center [1366, 510] width 119 height 25
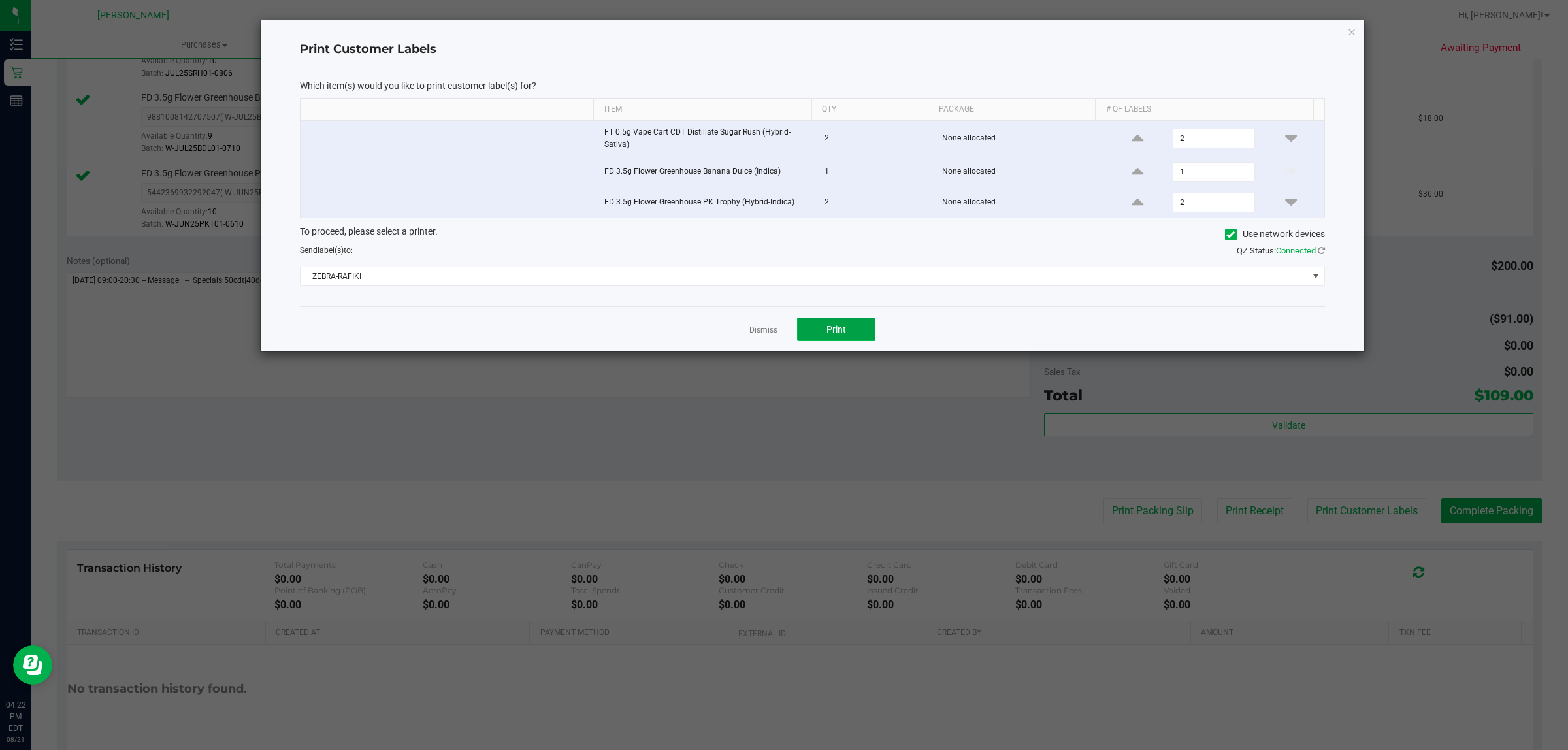
click at [831, 325] on span "Print" at bounding box center [836, 329] width 20 height 10
click at [768, 332] on link "Dismiss" at bounding box center [763, 330] width 28 height 11
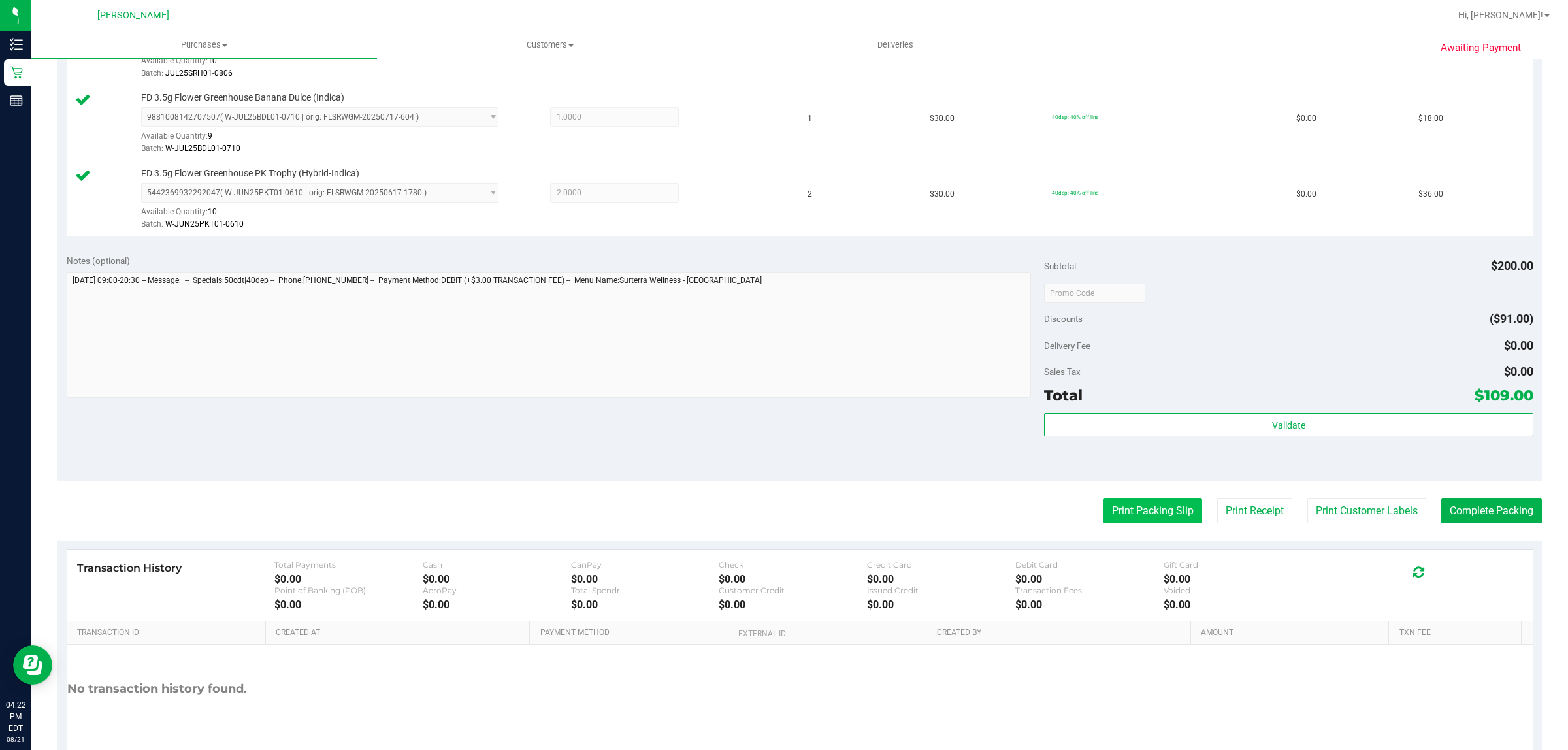
click at [1138, 510] on button "Print Packing Slip" at bounding box center [1153, 510] width 99 height 25
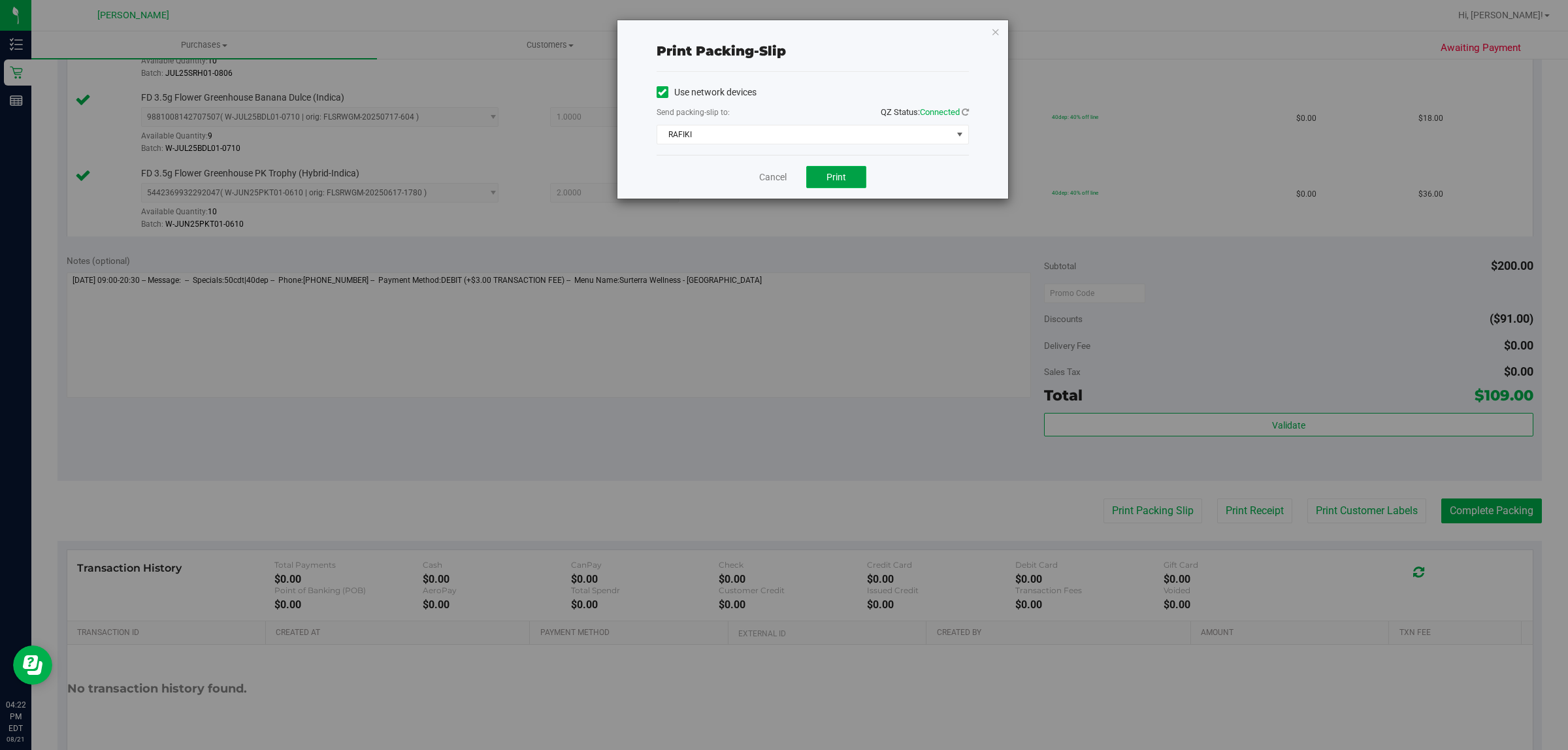
click at [833, 181] on span "Print" at bounding box center [836, 177] width 20 height 10
click at [776, 180] on link "Cancel" at bounding box center [773, 177] width 27 height 14
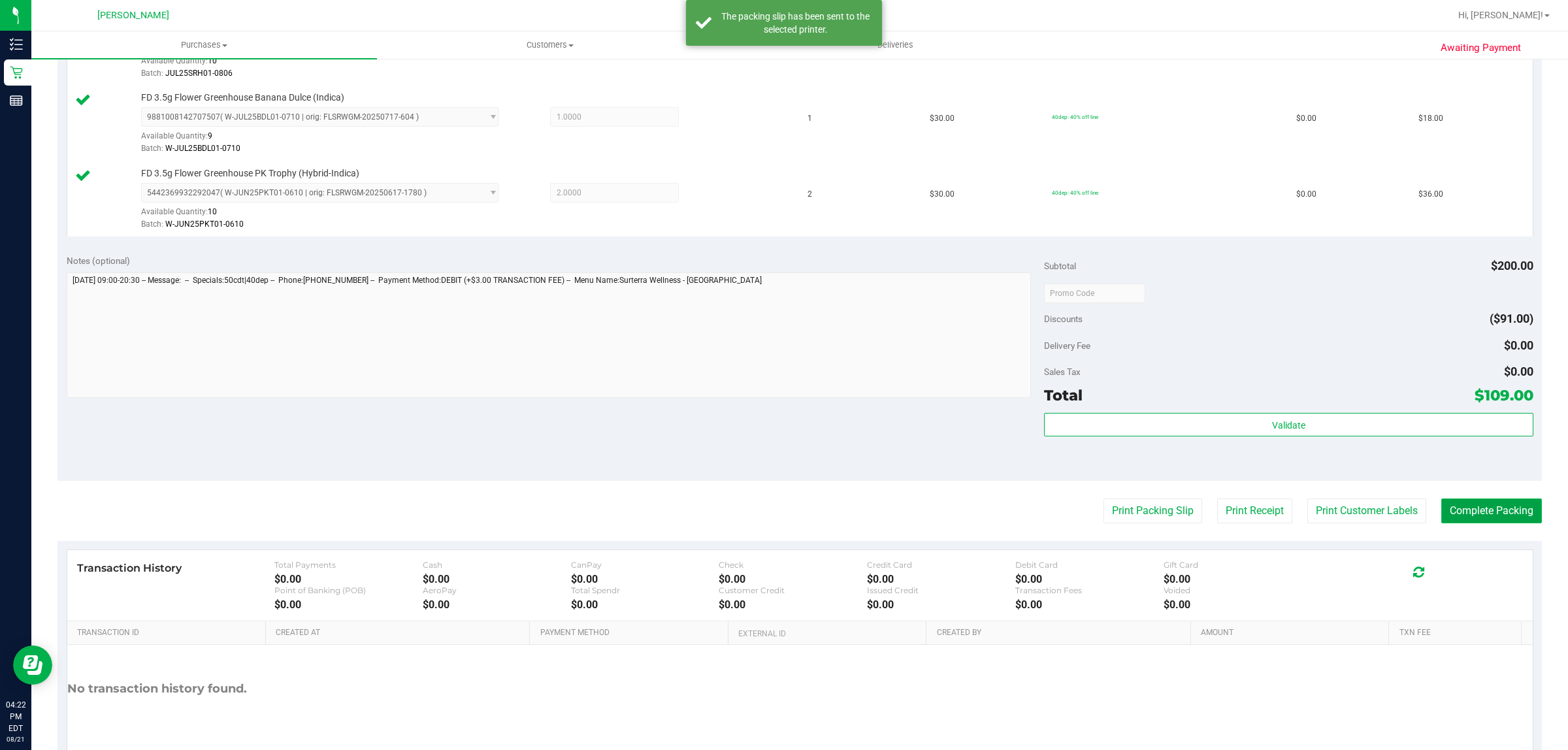
click at [1517, 516] on button "Complete Packing" at bounding box center [1491, 510] width 100 height 25
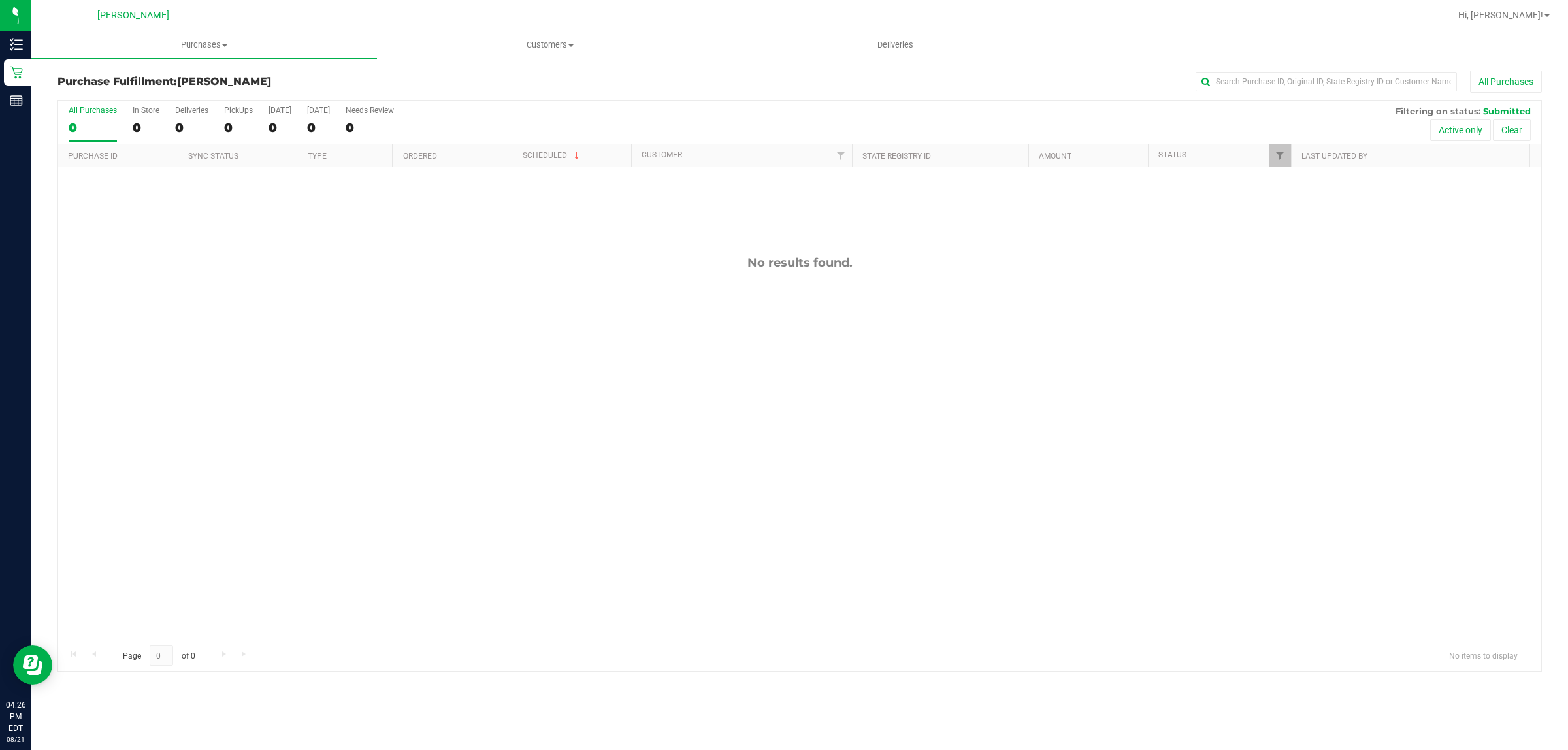
click at [602, 431] on div "No results found." at bounding box center [800, 448] width 1483 height 560
click at [582, 415] on div "No results found." at bounding box center [800, 448] width 1483 height 560
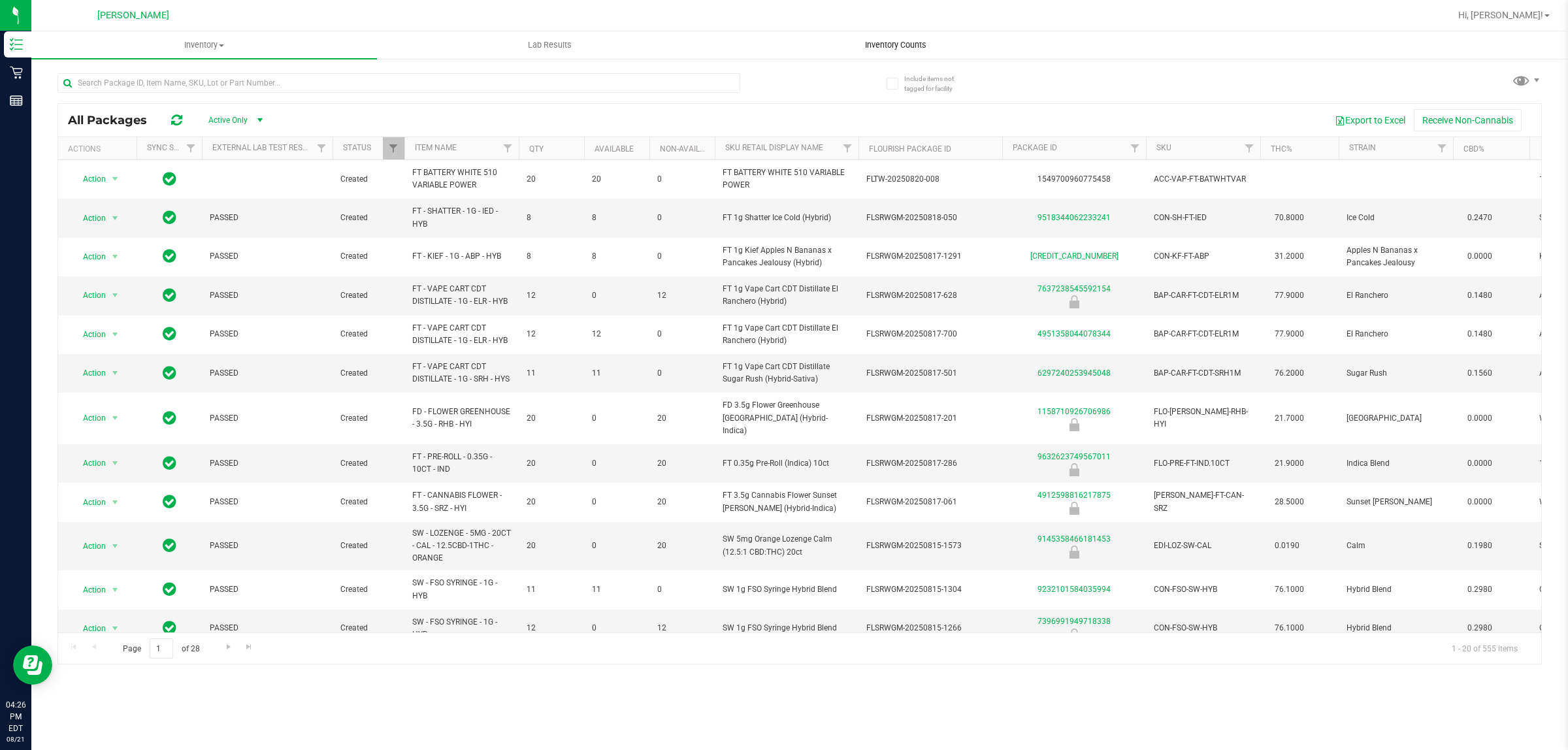
click at [873, 48] on span "Inventory Counts" at bounding box center [896, 45] width 97 height 12
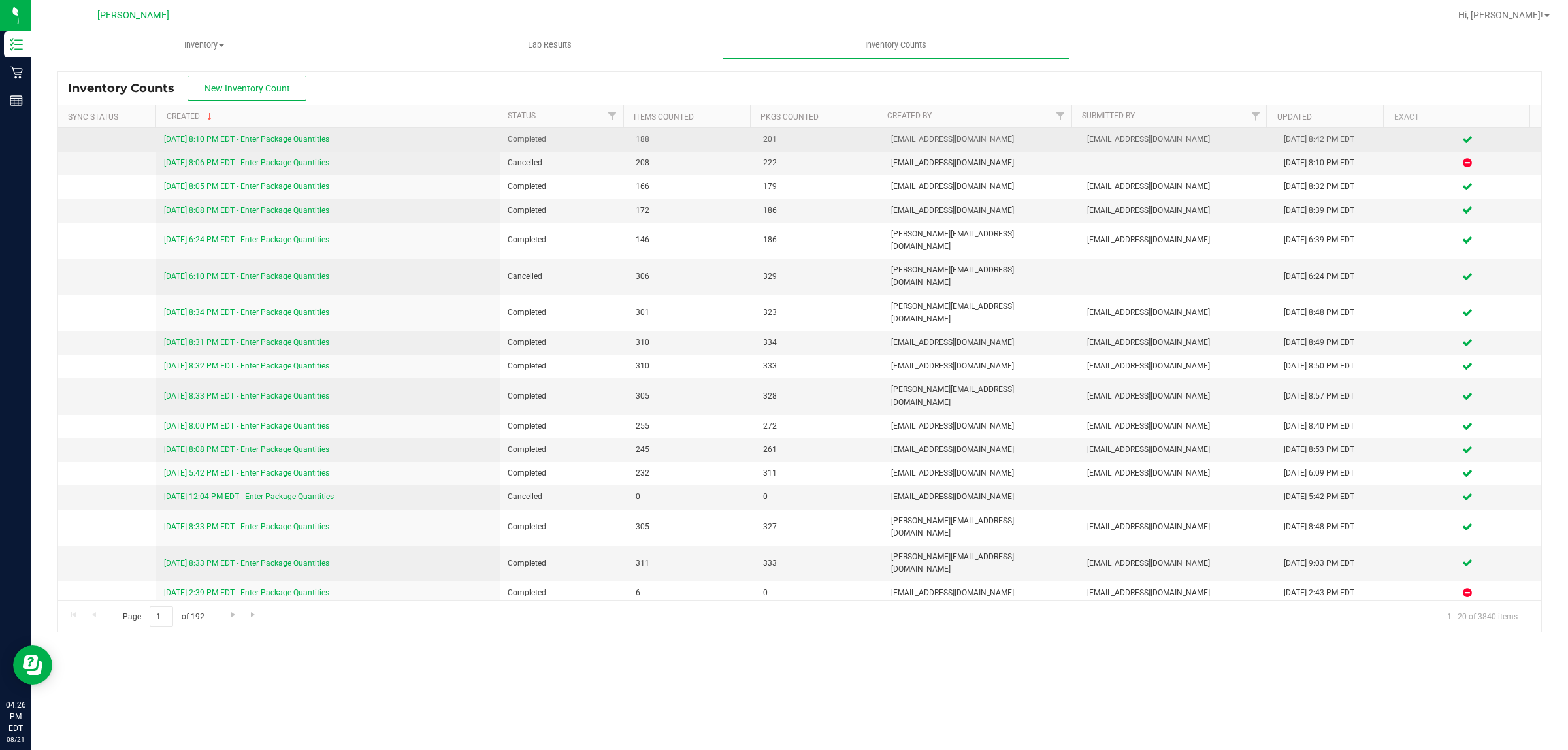
click at [269, 137] on link "[DATE] 8:10 PM EDT - Enter Package Quantities" at bounding box center [246, 139] width 165 height 9
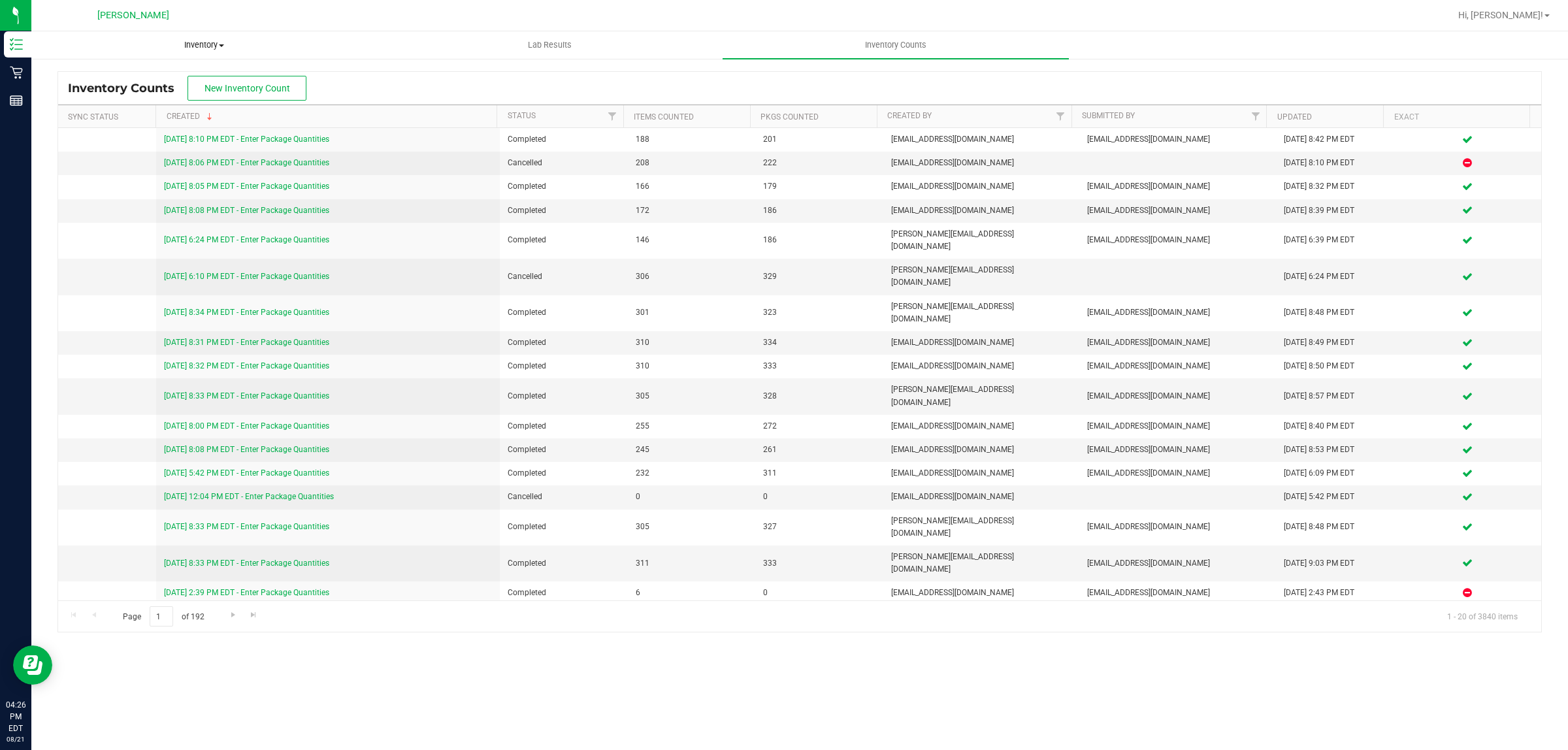
click at [222, 45] on span at bounding box center [221, 46] width 5 height 3
click at [517, 64] on div "Inventory Counts New Inventory Count Sync Status Created Status Items Counted P…" at bounding box center [800, 352] width 1537 height 588
click at [214, 39] on span "Inventory" at bounding box center [204, 45] width 346 height 12
click at [217, 75] on li "All packages" at bounding box center [204, 79] width 346 height 16
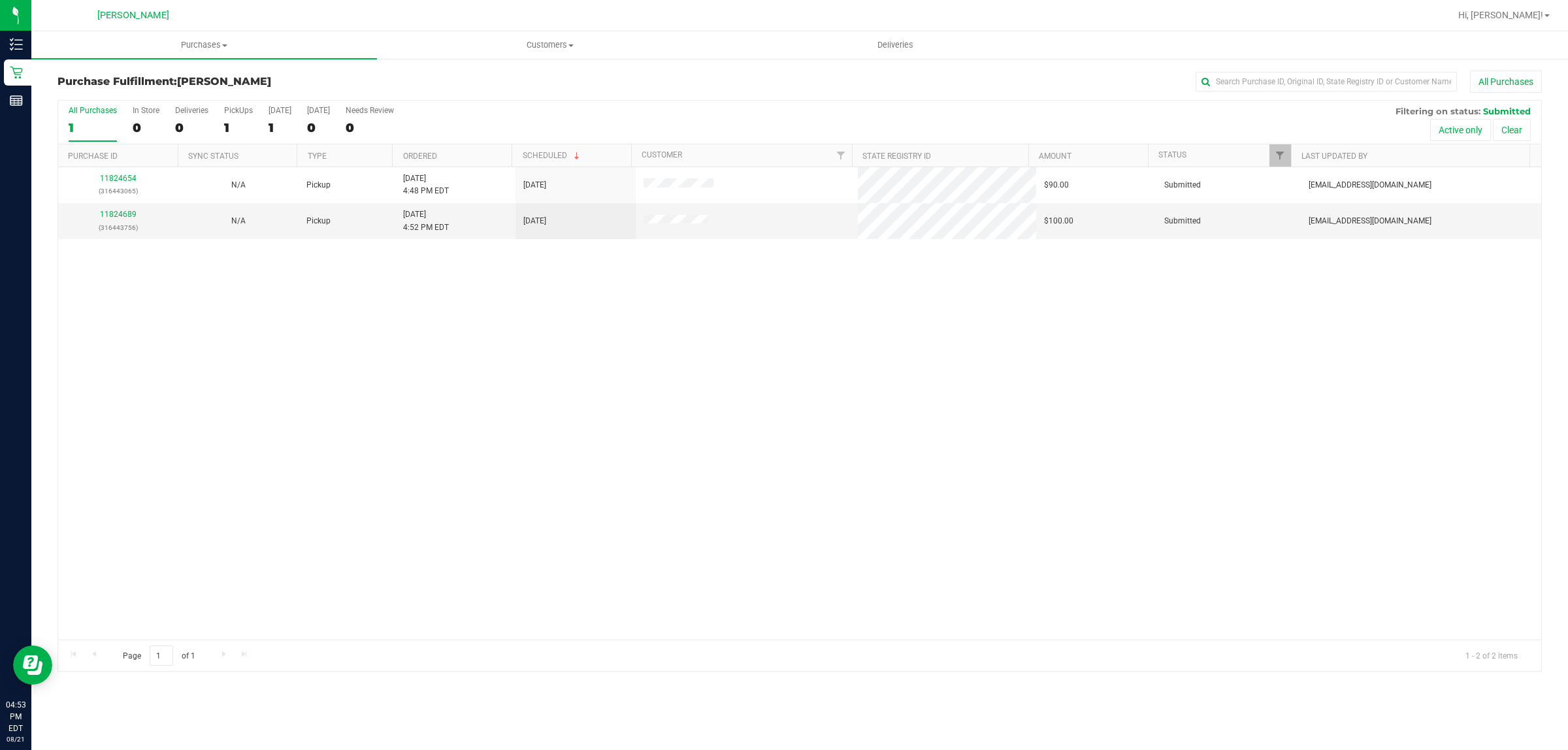
click at [542, 458] on div "11824654 (316443065) N/A Pickup 8/21/2025 4:48 PM EDT 8/21/2025 $90.00 Submitte…" at bounding box center [800, 404] width 1483 height 472
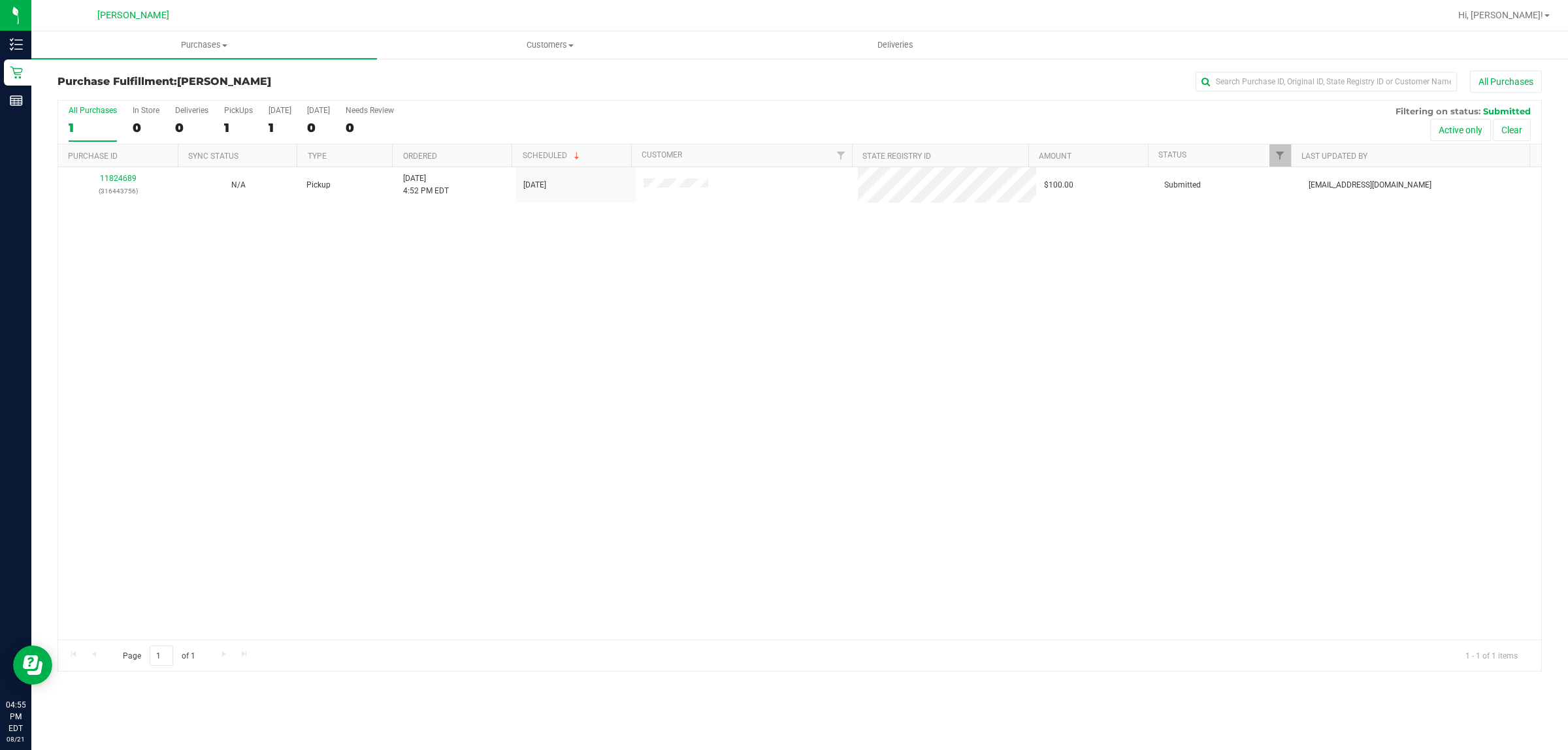
click at [620, 471] on div "11824689 (316443756) N/A Pickup 8/21/2025 4:52 PM EDT 8/21/2025 $100.00 Submitt…" at bounding box center [800, 404] width 1483 height 472
click at [517, 286] on div "11824689 (316443756) N/A Pickup 8/21/2025 4:52 PM EDT 8/21/2025 $100.00 Submitt…" at bounding box center [800, 404] width 1483 height 472
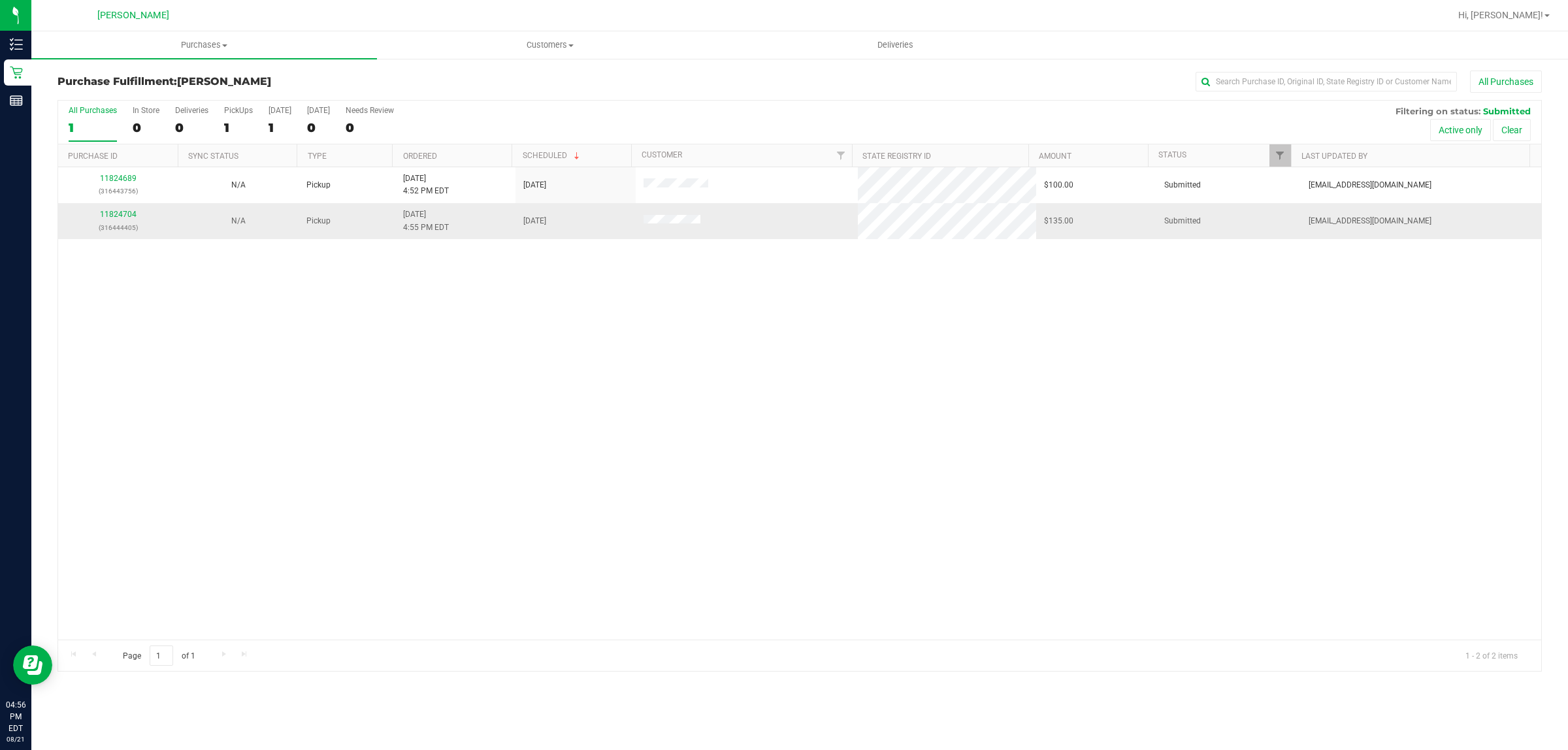
click at [120, 222] on p "(316444405)" at bounding box center [118, 227] width 105 height 12
click at [125, 210] on div "11824704 (316444405)" at bounding box center [118, 221] width 105 height 25
click at [121, 216] on link "11824704" at bounding box center [118, 214] width 37 height 9
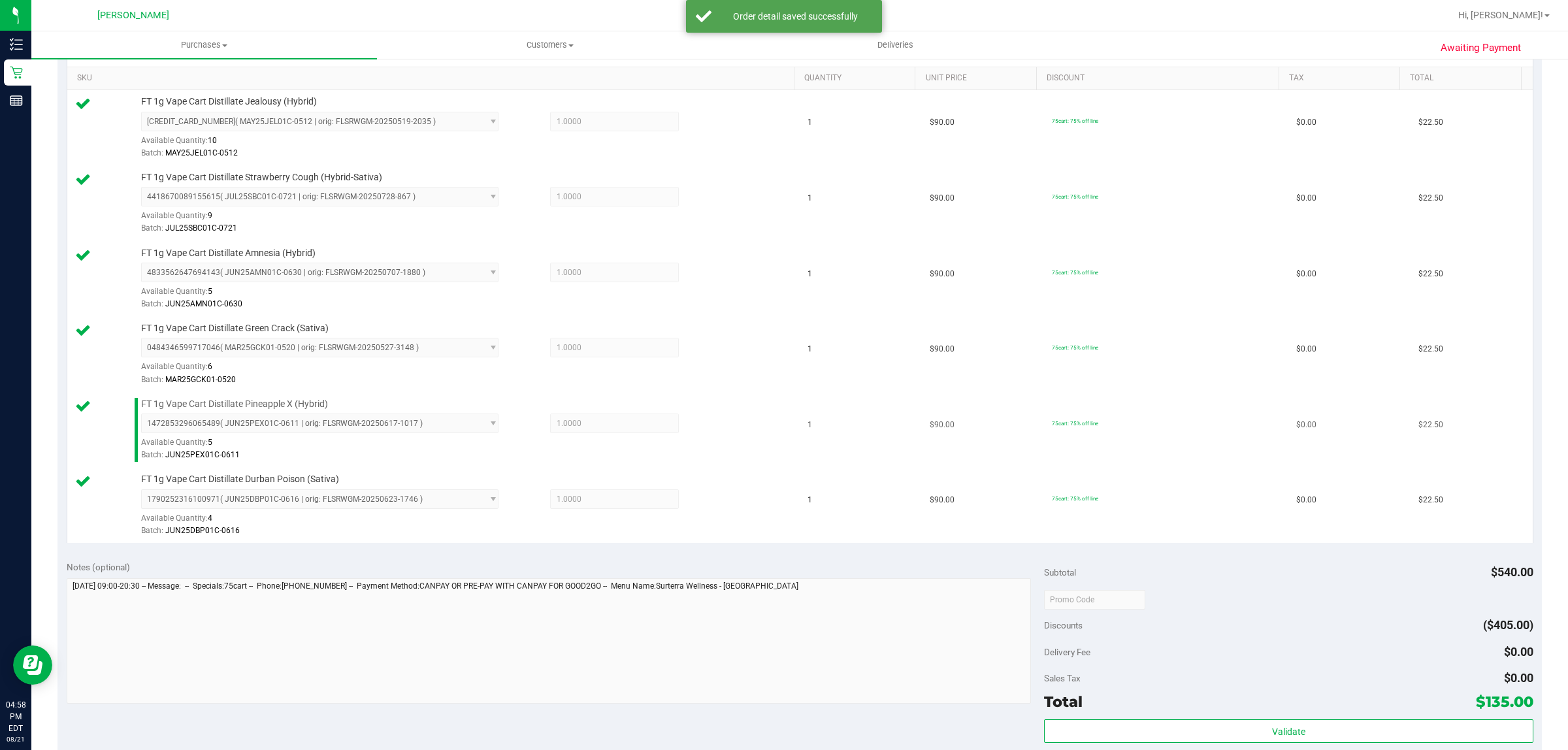
scroll to position [489, 0]
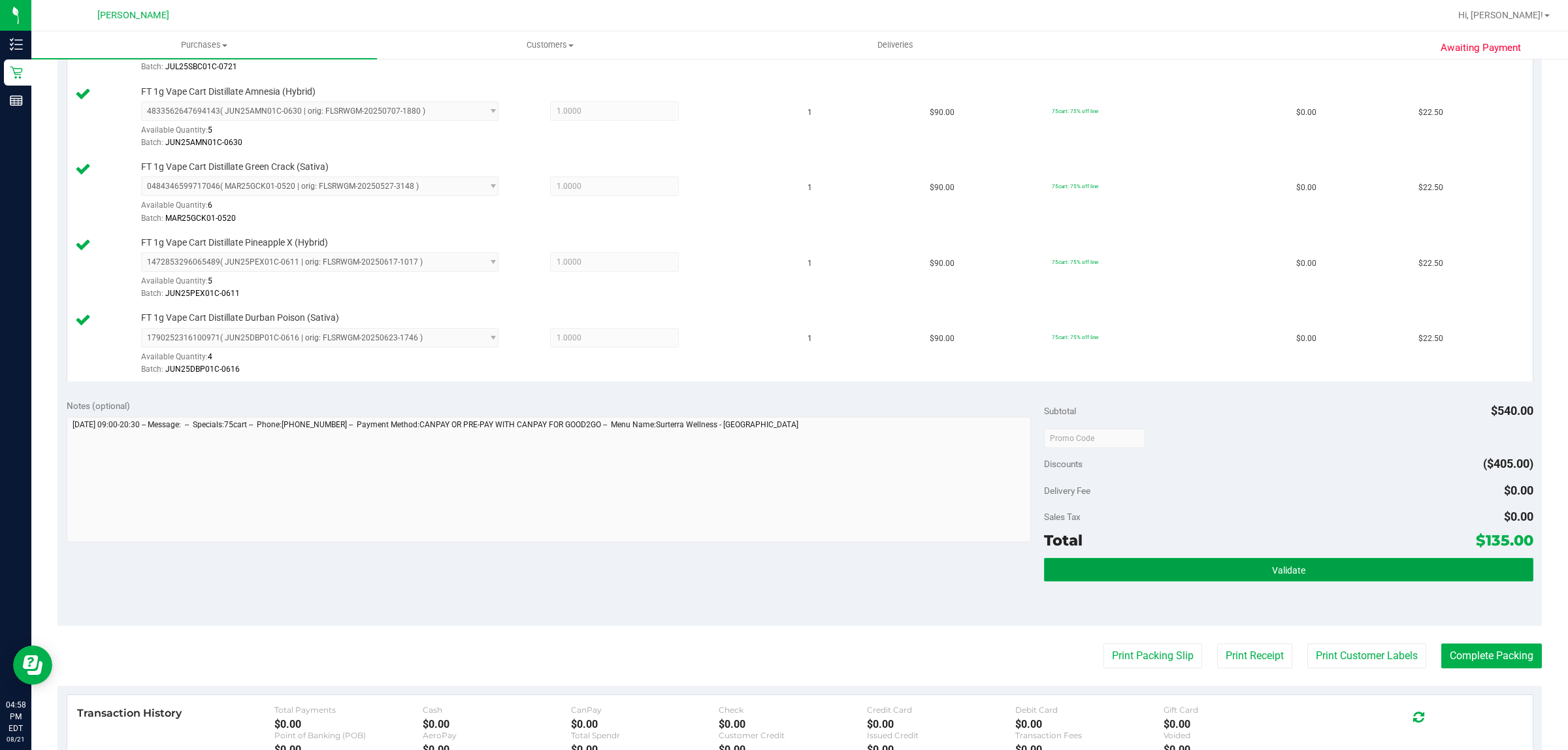
click at [1168, 572] on button "Validate" at bounding box center [1288, 570] width 489 height 24
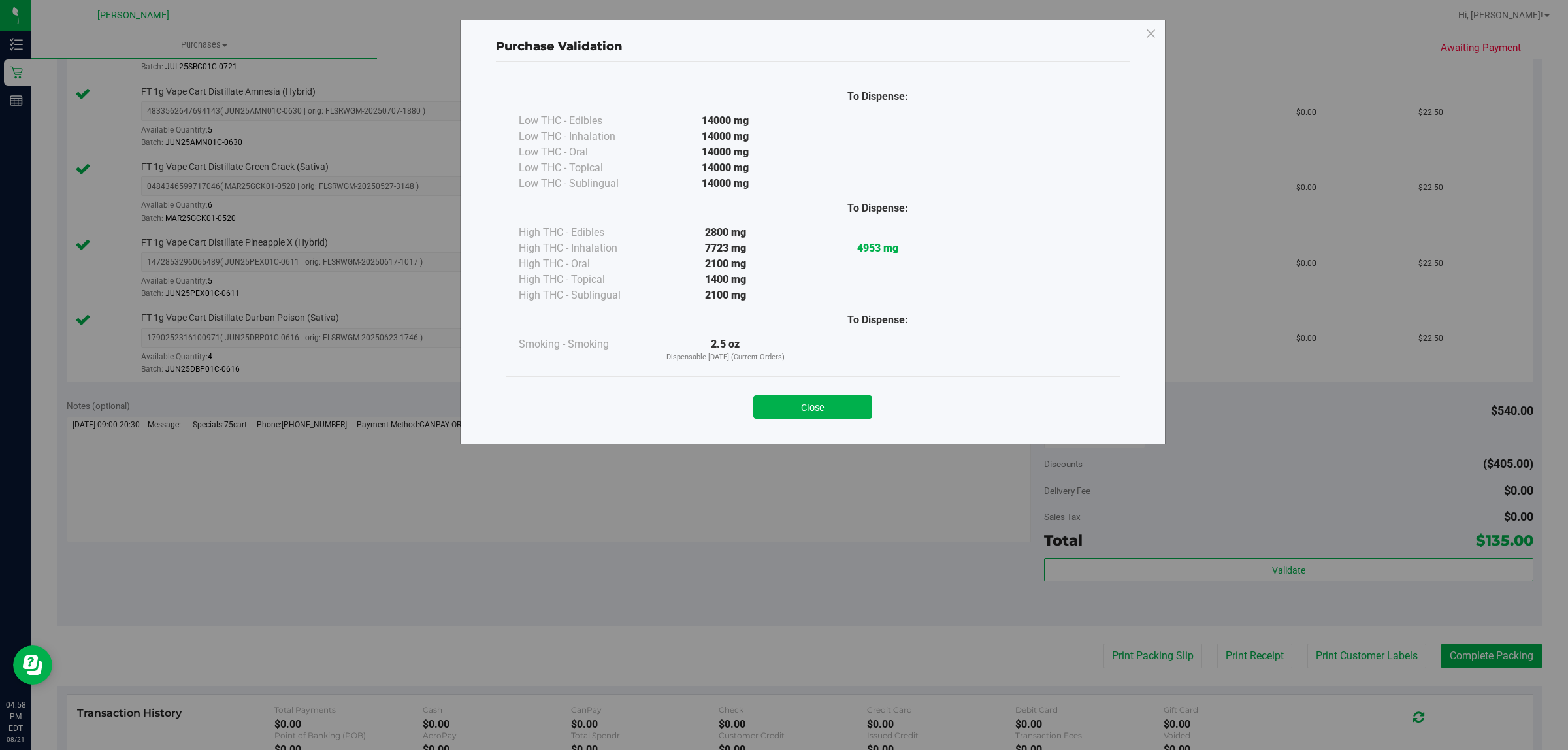
drag, startPoint x: 798, startPoint y: 391, endPoint x: 1072, endPoint y: 451, distance: 280.5
click at [799, 391] on div "Close" at bounding box center [813, 403] width 594 height 32
click at [821, 407] on button "Close" at bounding box center [813, 406] width 119 height 24
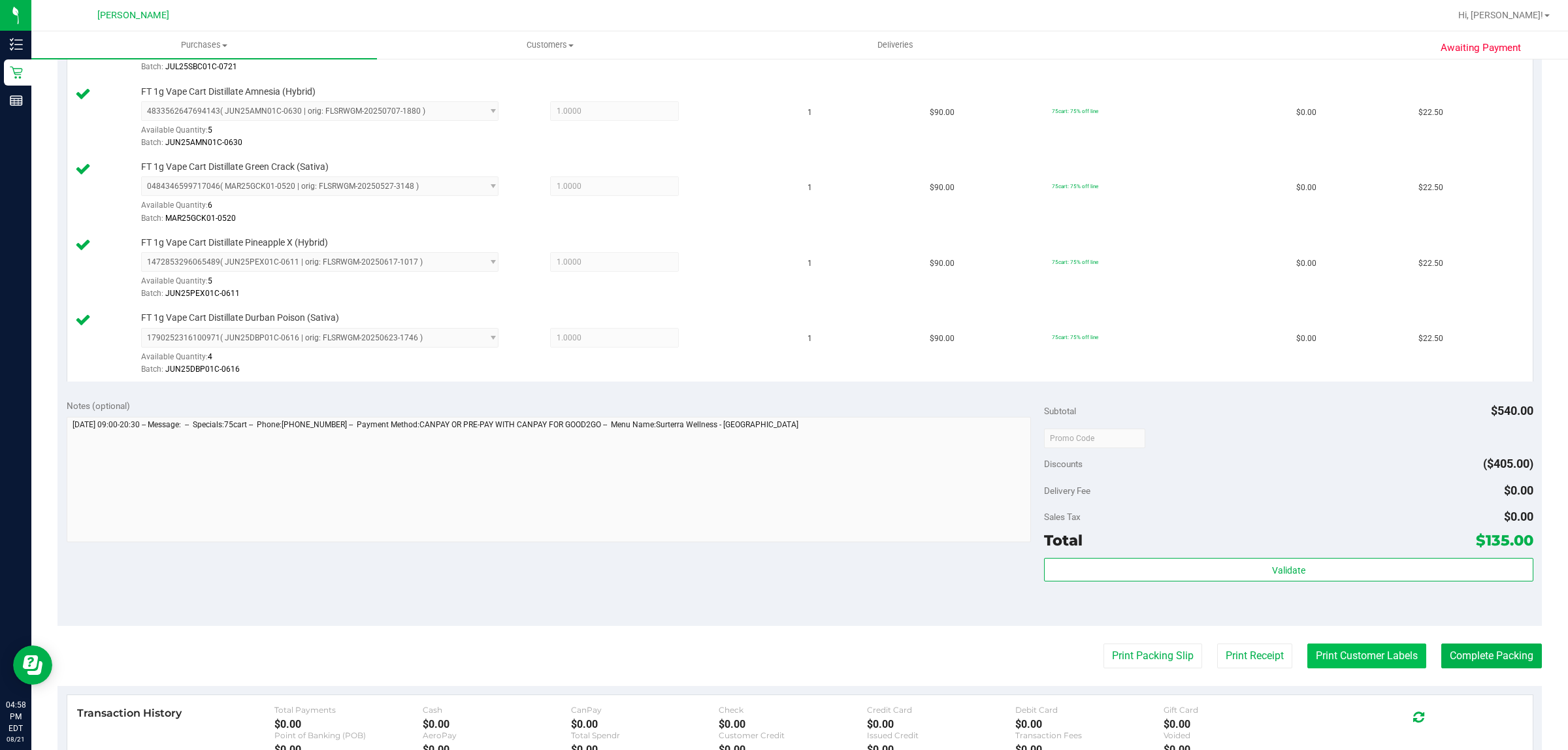
click at [1325, 647] on button "Print Customer Labels" at bounding box center [1366, 655] width 119 height 25
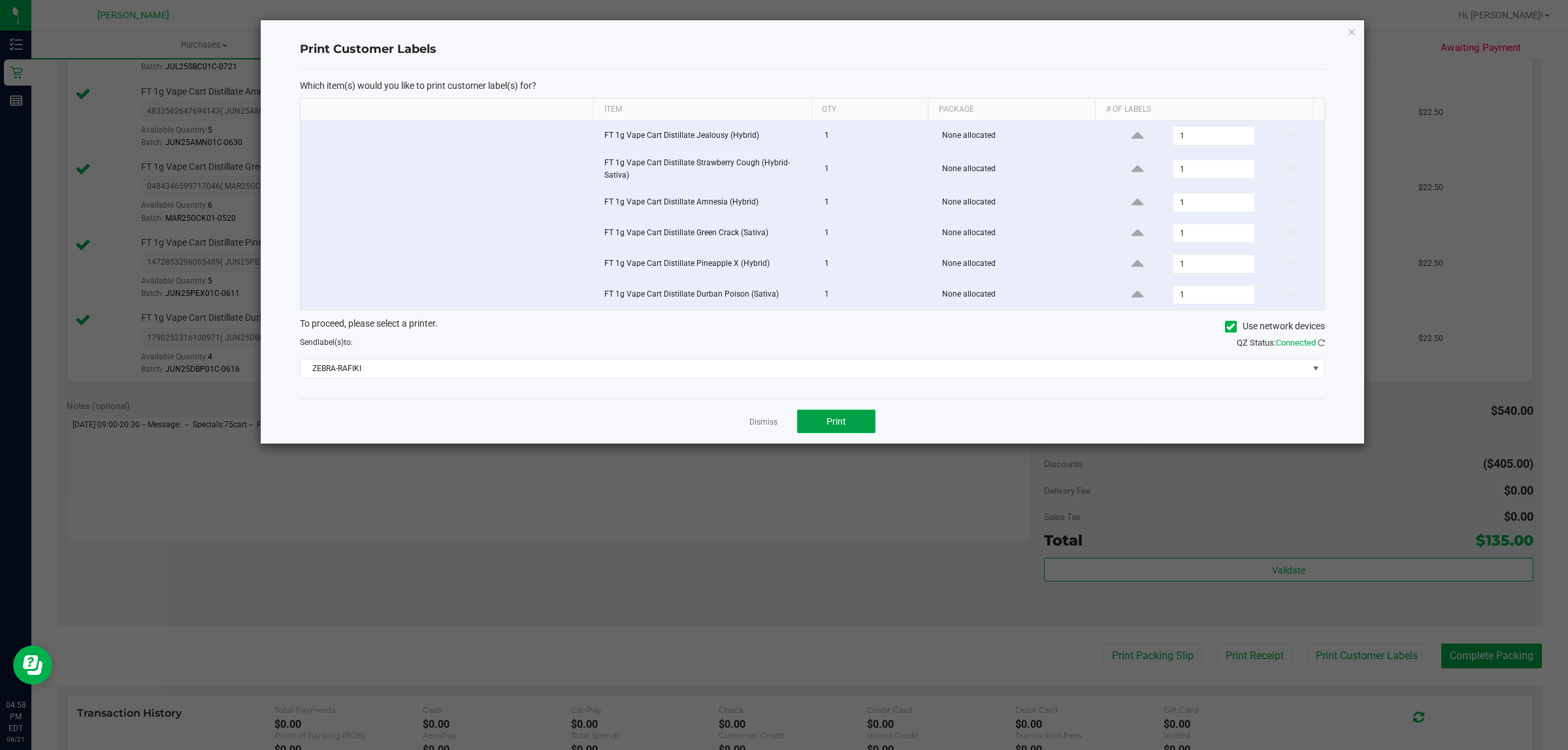
click at [828, 426] on span "Print" at bounding box center [836, 421] width 20 height 10
click at [758, 424] on link "Dismiss" at bounding box center [763, 422] width 28 height 11
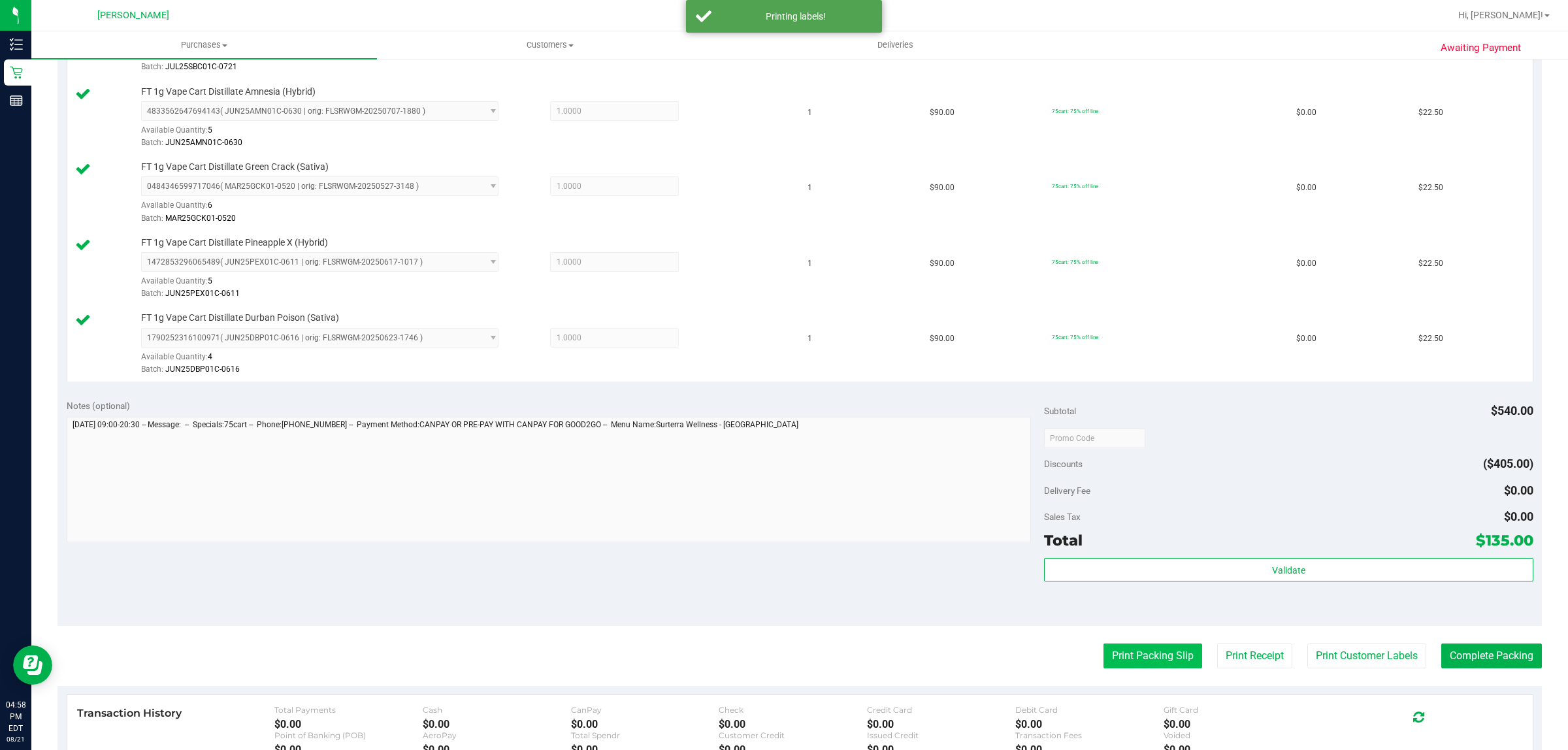
click at [1125, 666] on button "Print Packing Slip" at bounding box center [1153, 655] width 99 height 25
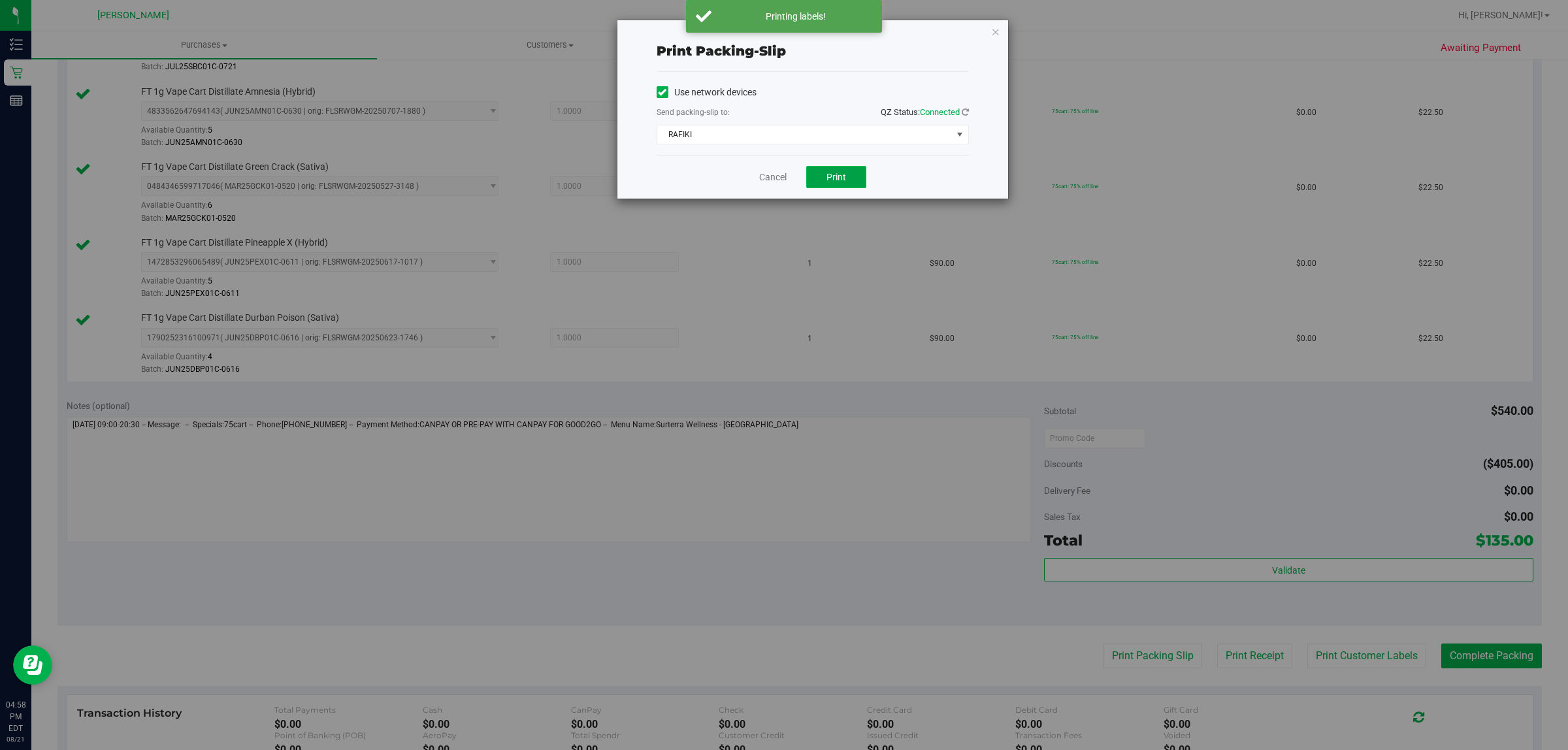
click at [851, 174] on button "Print" at bounding box center [836, 177] width 60 height 22
click at [755, 178] on div "Cancel Print" at bounding box center [813, 176] width 312 height 44
click at [768, 183] on link "Cancel" at bounding box center [773, 177] width 27 height 14
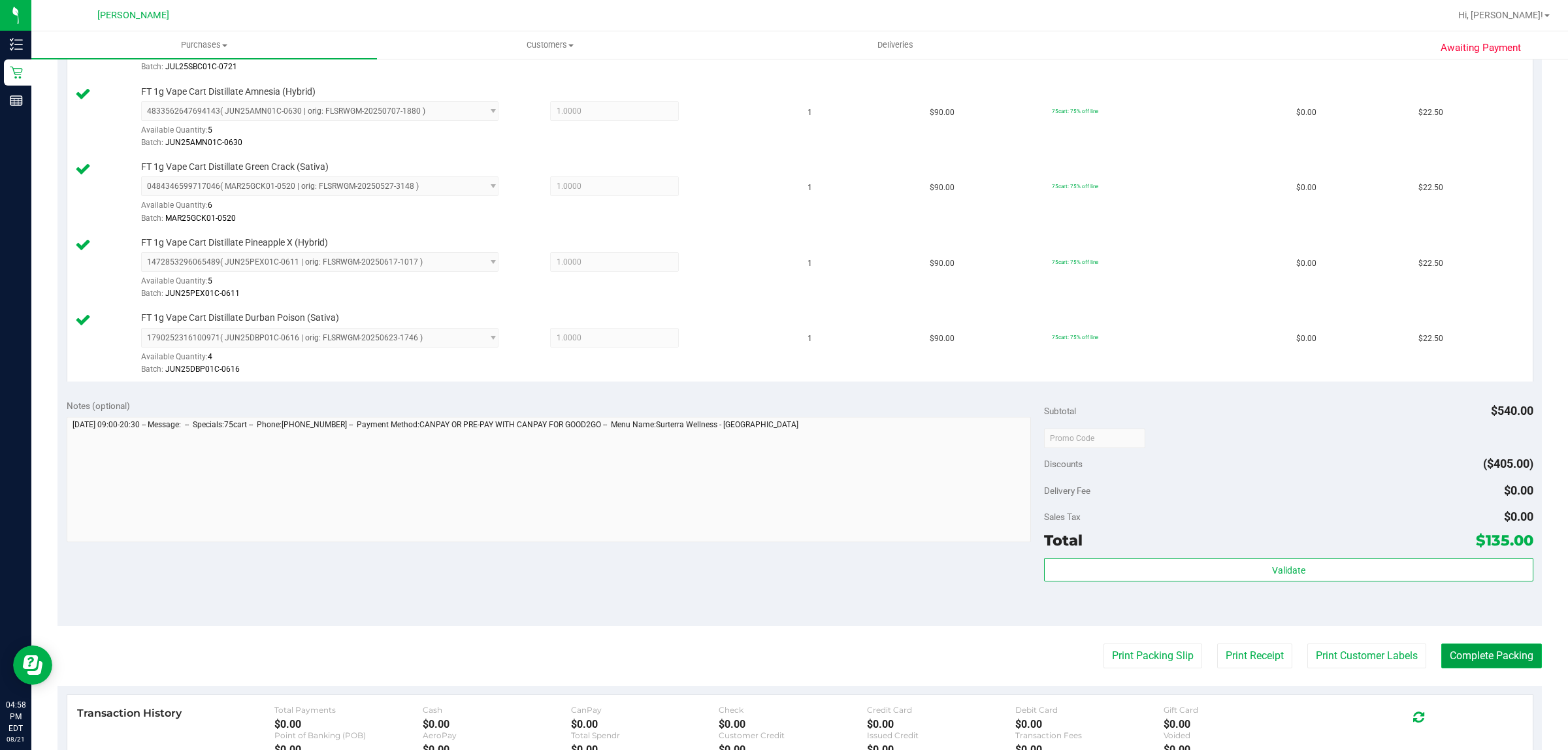
click at [1465, 650] on button "Complete Packing" at bounding box center [1491, 655] width 100 height 25
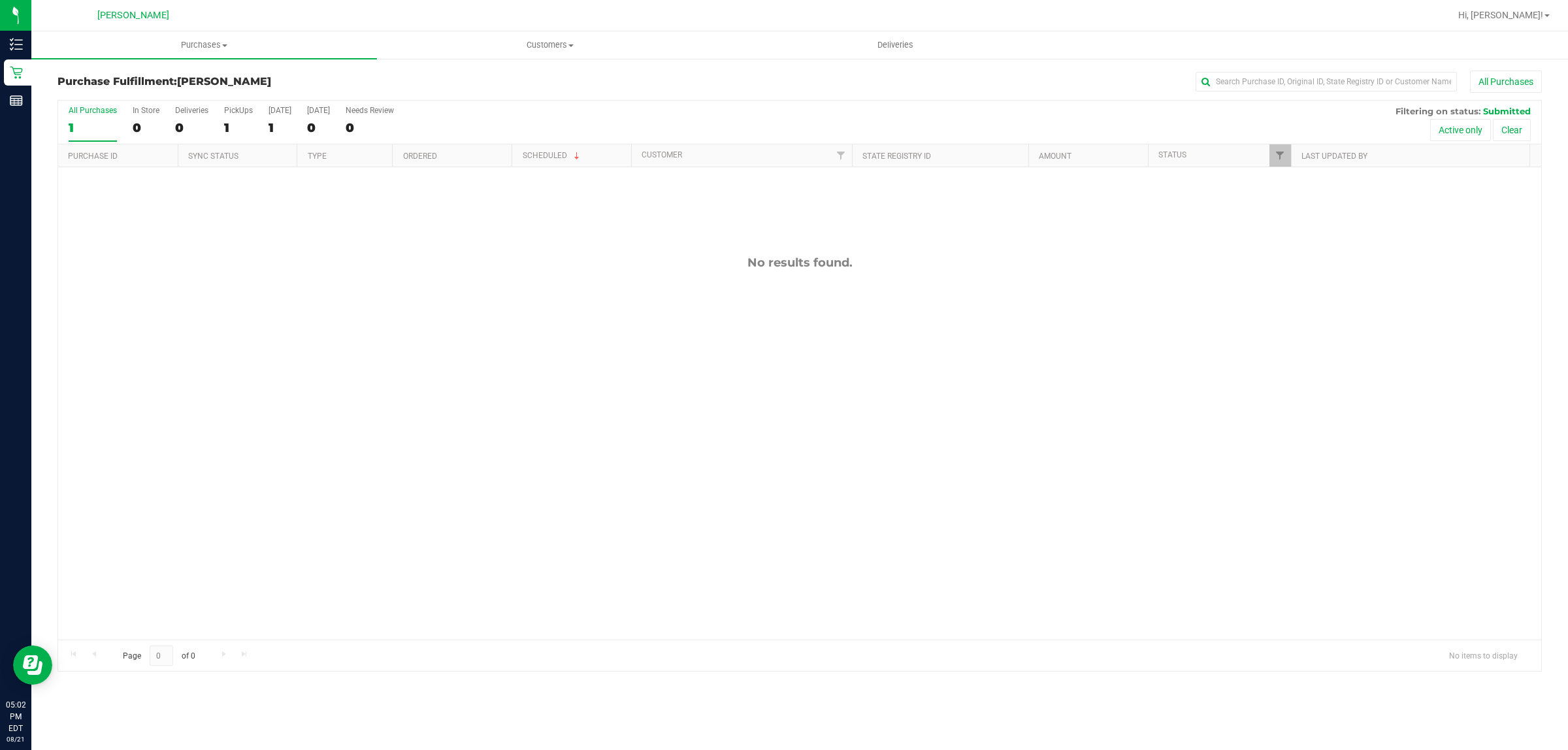
click at [510, 307] on div "No results found." at bounding box center [800, 448] width 1483 height 560
click at [997, 438] on div "No results found." at bounding box center [800, 448] width 1483 height 560
click at [918, 436] on div "No results found." at bounding box center [800, 448] width 1483 height 560
drag, startPoint x: 918, startPoint y: 436, endPoint x: 836, endPoint y: 462, distance: 86.0
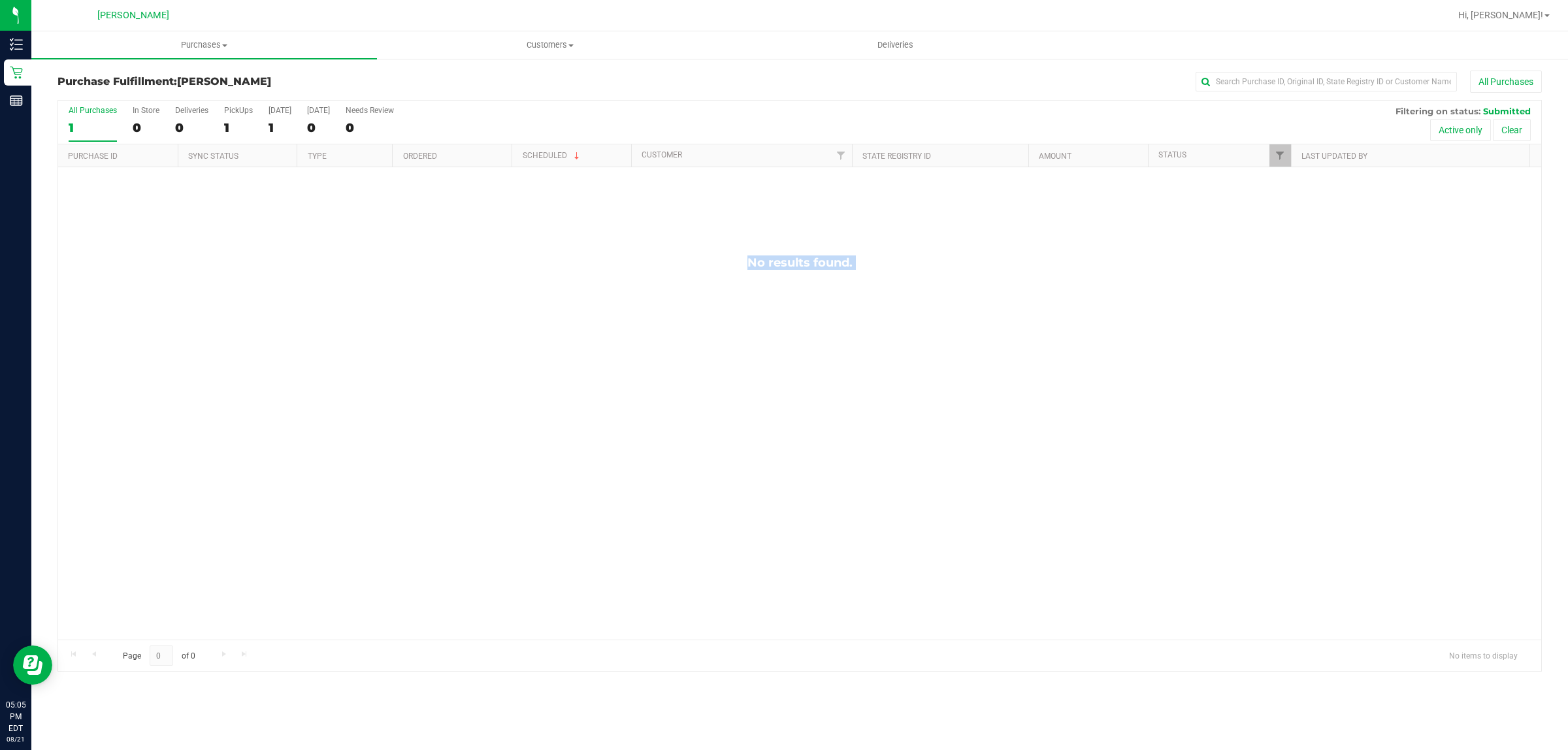
click at [919, 436] on div "No results found." at bounding box center [800, 448] width 1483 height 560
click at [698, 570] on div "No results found." at bounding box center [800, 448] width 1483 height 560
click at [631, 312] on div "11825092 (316456557) N/A Pickup 8/21/2025 5:43 PM EDT 8/21/2025 $5.00 Submitted…" at bounding box center [800, 404] width 1483 height 472
drag, startPoint x: 263, startPoint y: 478, endPoint x: 417, endPoint y: 423, distance: 163.5
click at [264, 478] on div "11825092 (316456557) N/A Pickup 8/21/2025 5:43 PM EDT 8/21/2025 $5.00 Submitted…" at bounding box center [800, 404] width 1483 height 472
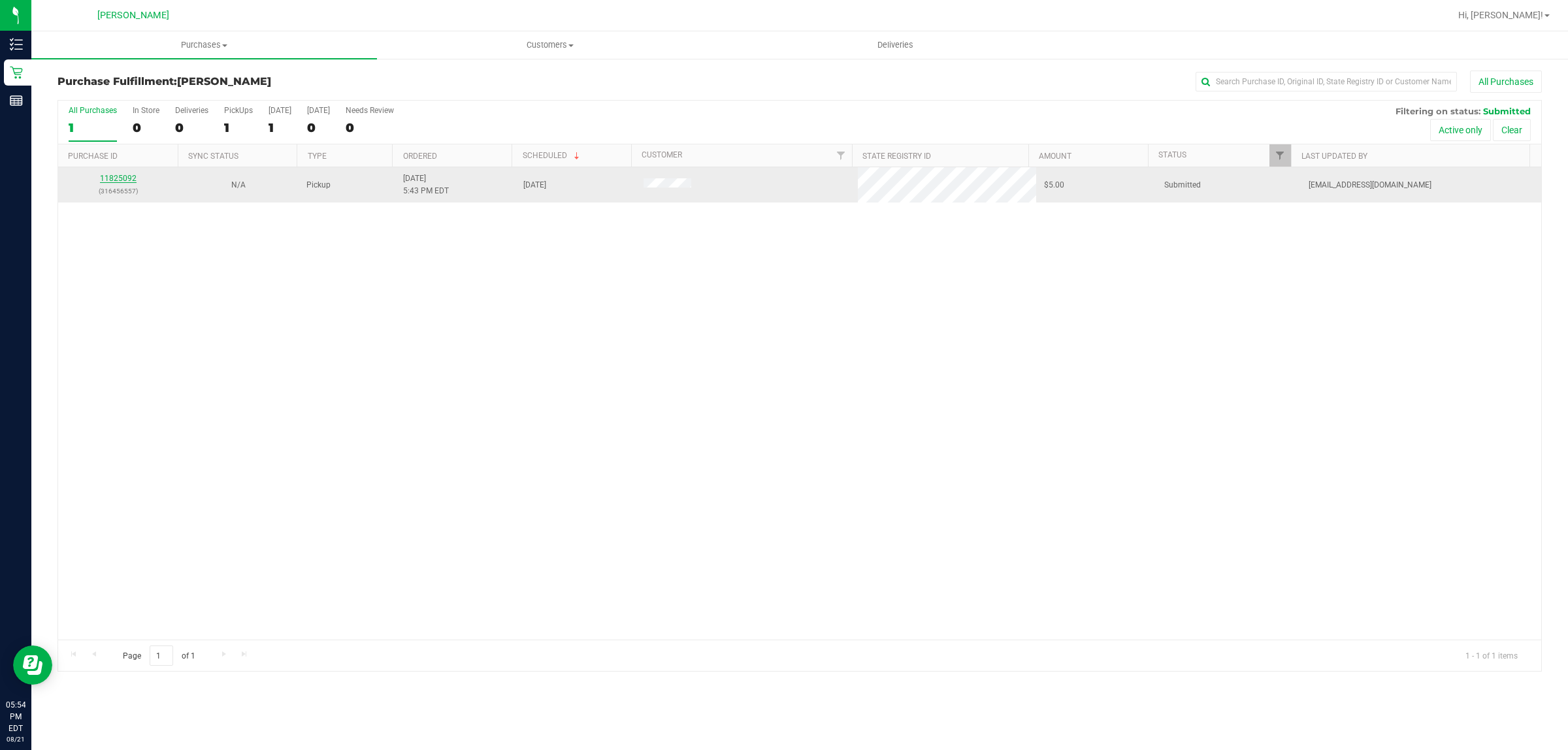
click at [113, 181] on link "11825092" at bounding box center [118, 178] width 37 height 9
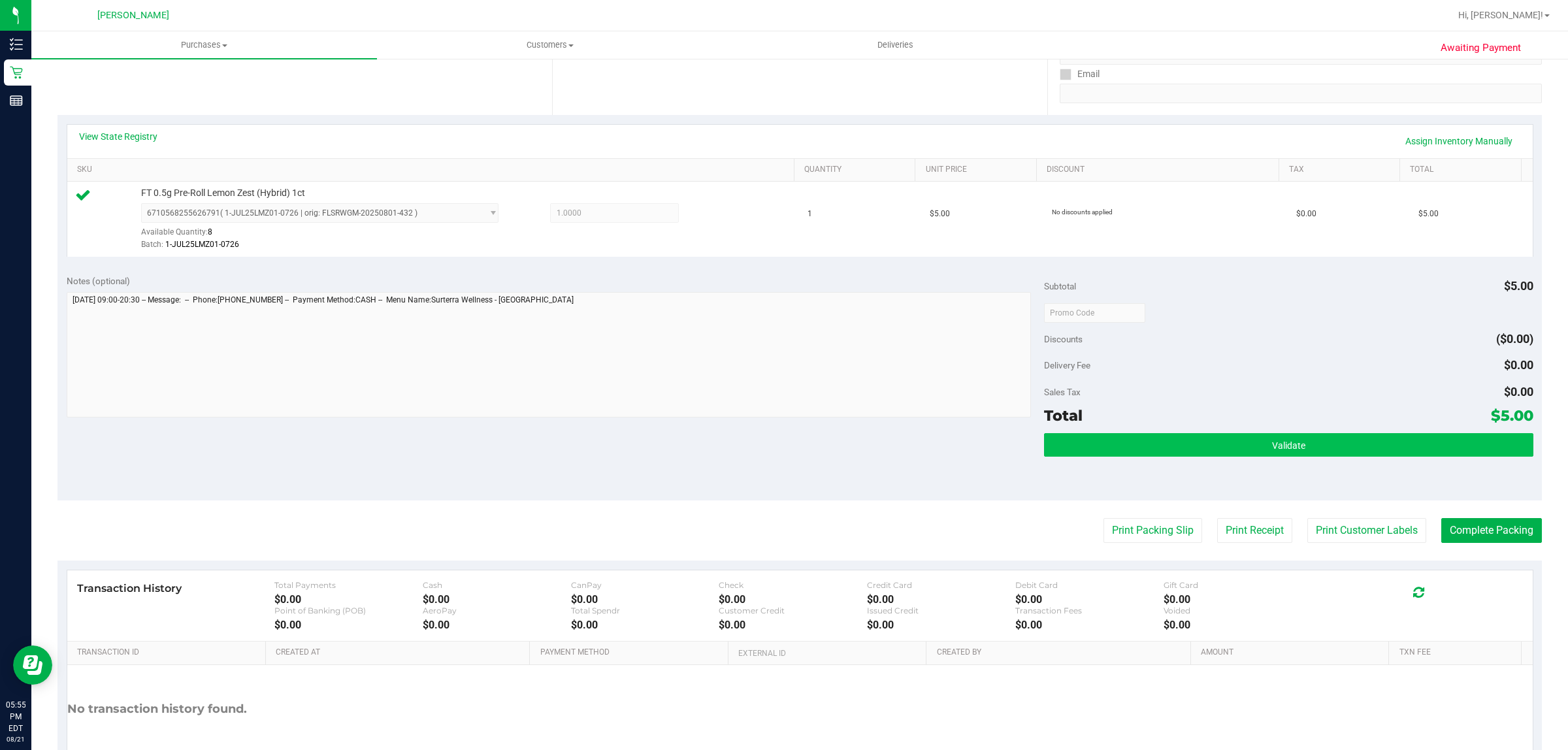
scroll to position [245, 0]
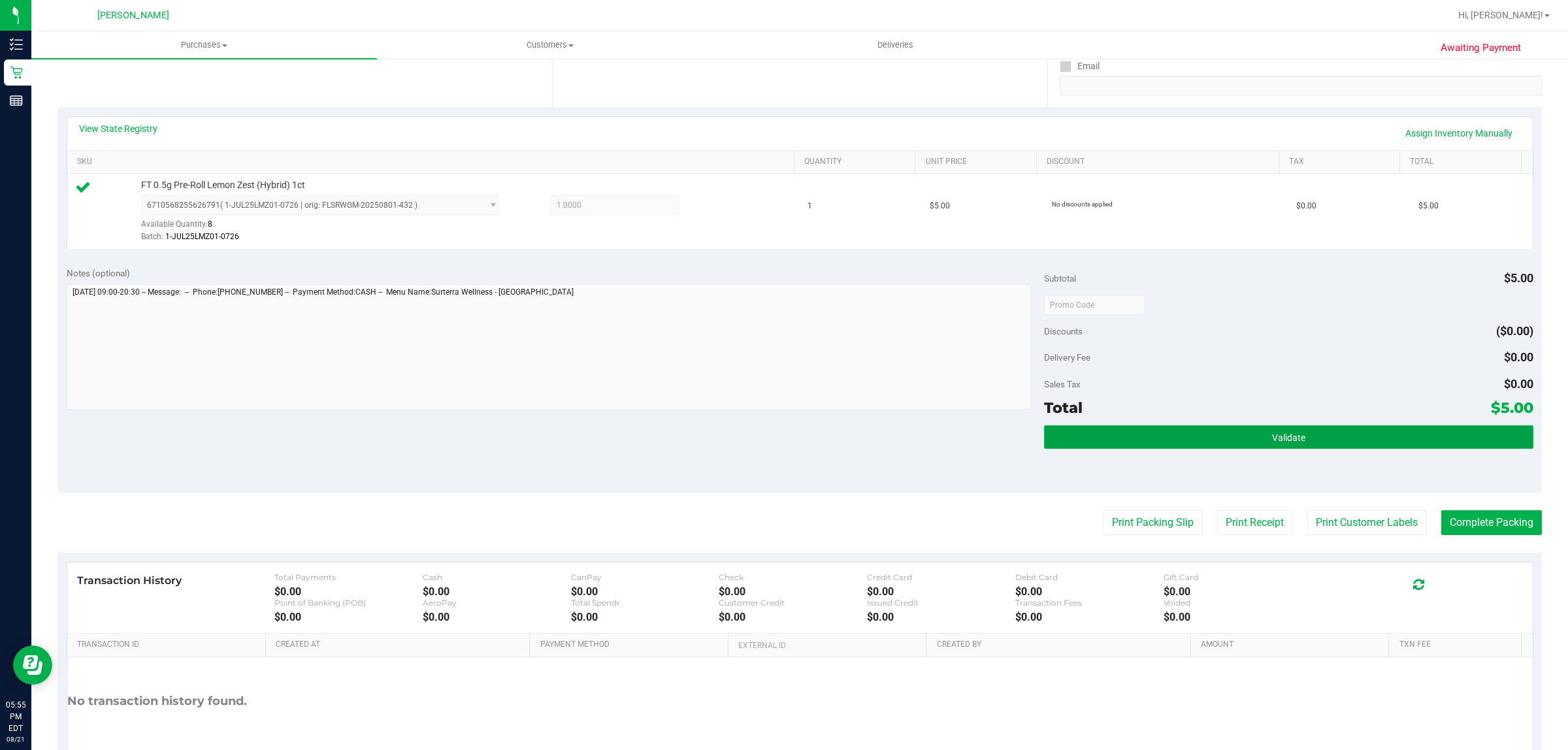
click at [1128, 442] on button "Validate" at bounding box center [1288, 437] width 489 height 24
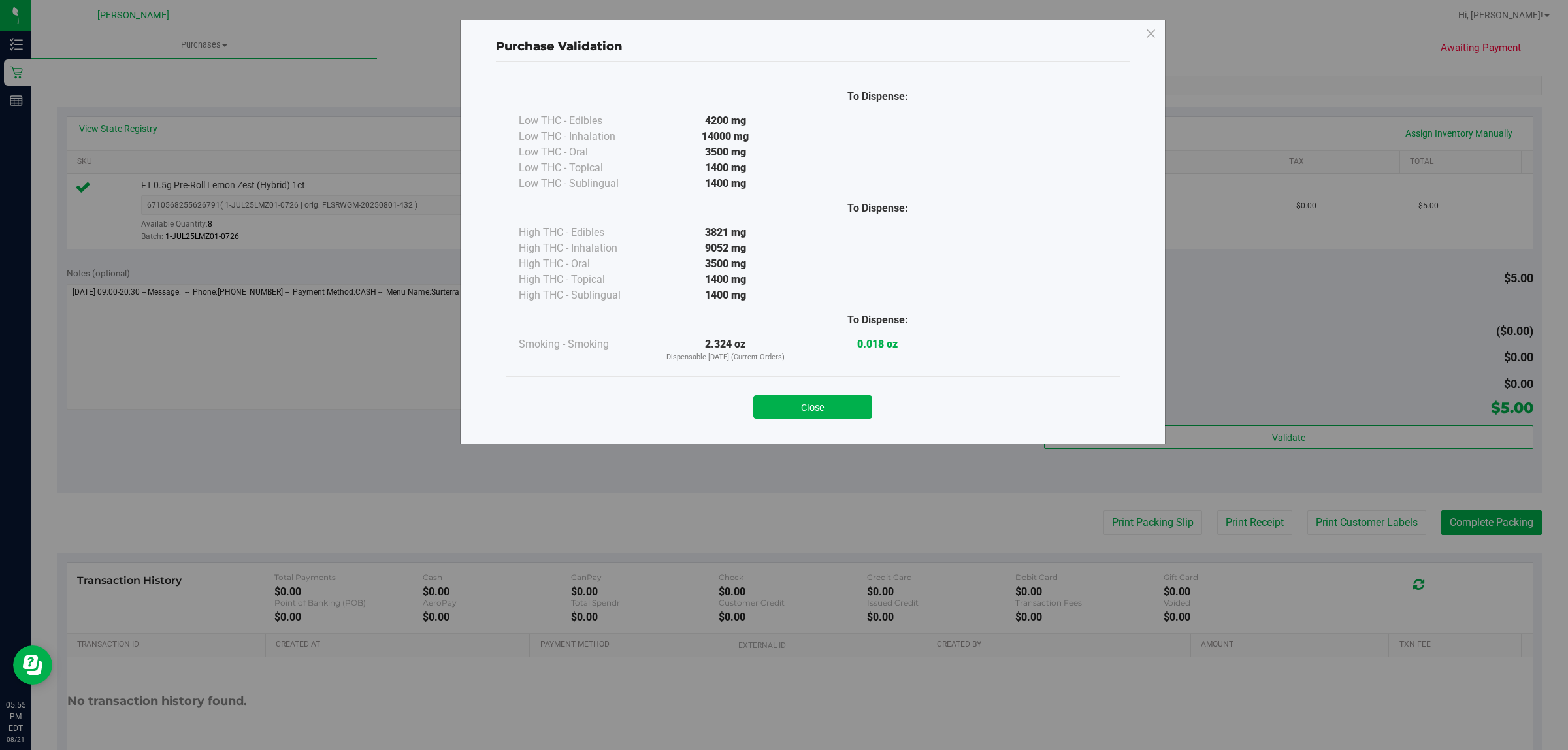
drag, startPoint x: 851, startPoint y: 396, endPoint x: 860, endPoint y: 403, distance: 11.4
click at [850, 397] on button "Close" at bounding box center [813, 406] width 119 height 24
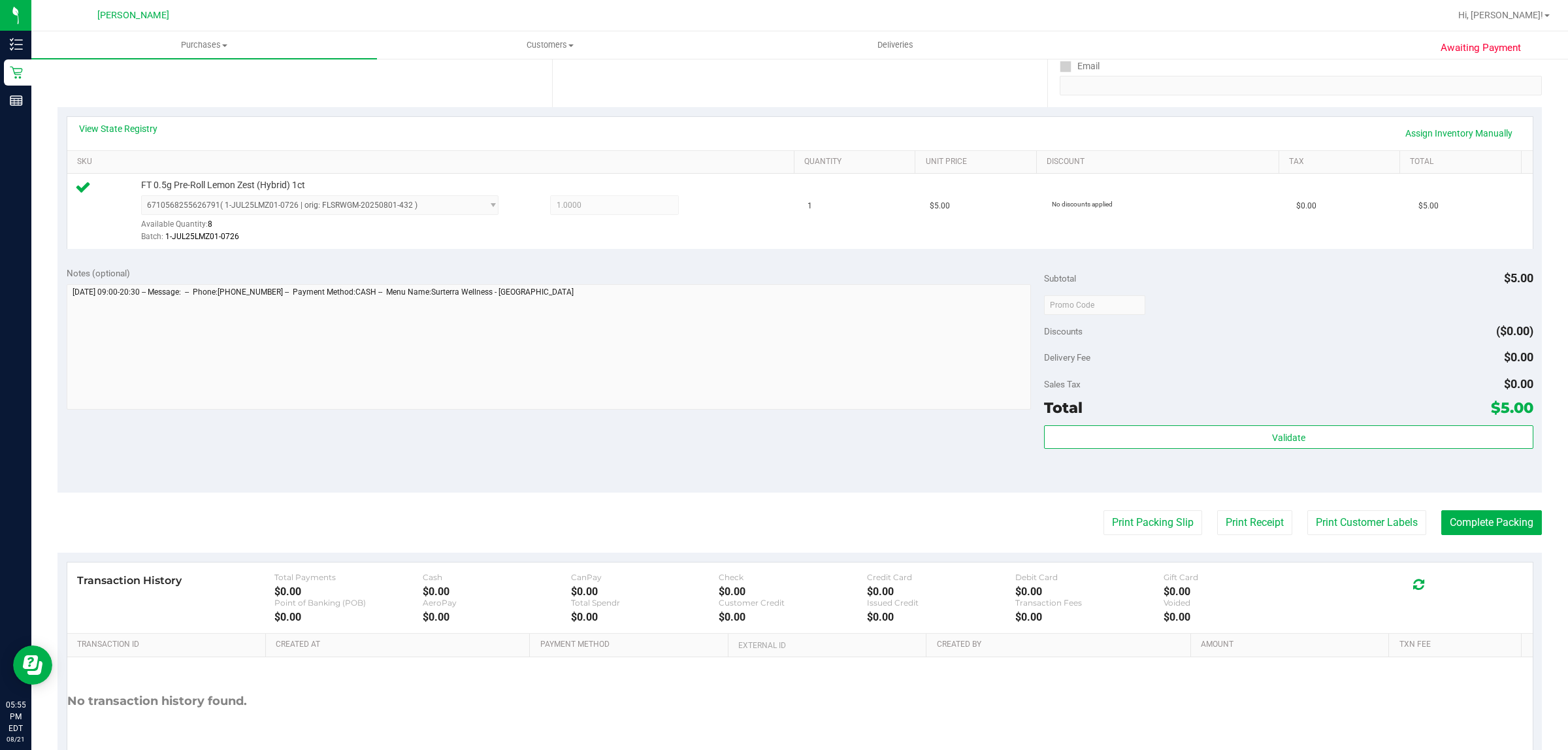
click at [1359, 538] on purchase-details "Back Edit Purchase Cancel Purchase View Profile # 11825092 BioTrack ID: - Submi…" at bounding box center [800, 310] width 1484 height 971
click at [1357, 530] on button "Print Customer Labels" at bounding box center [1366, 523] width 119 height 25
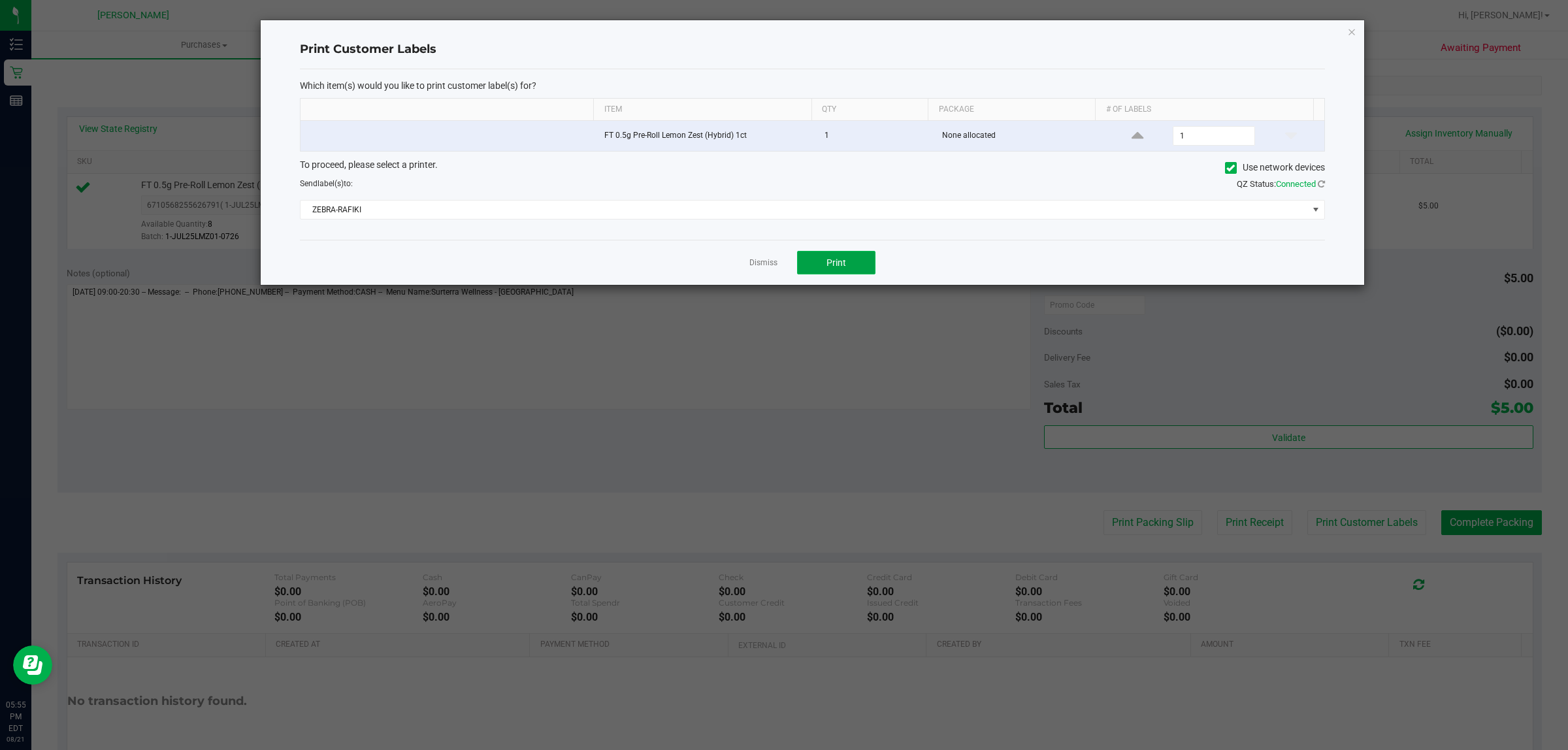
click at [805, 265] on button "Print" at bounding box center [836, 262] width 79 height 24
click at [762, 264] on link "Dismiss" at bounding box center [763, 262] width 28 height 11
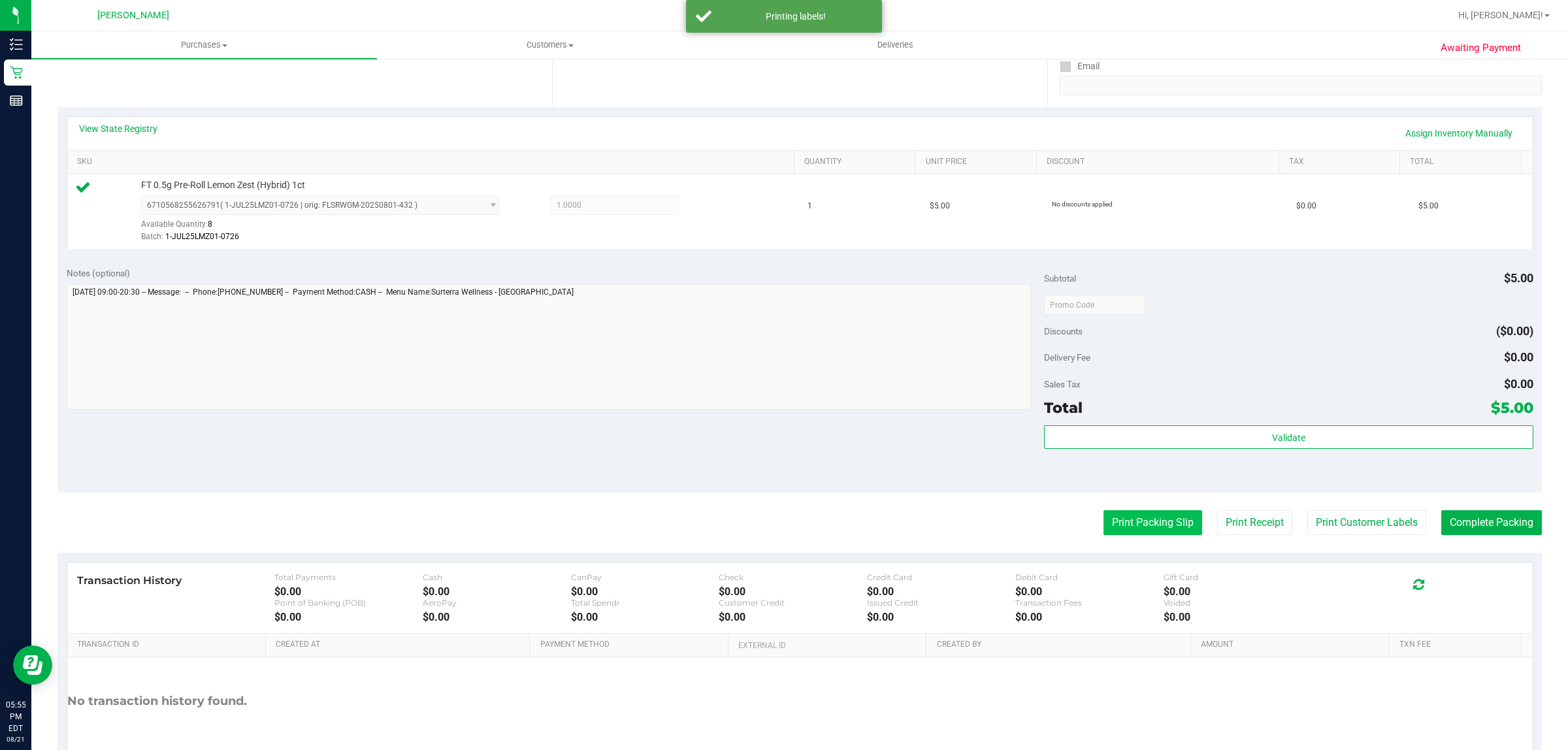
click at [1132, 524] on button "Print Packing Slip" at bounding box center [1153, 523] width 99 height 25
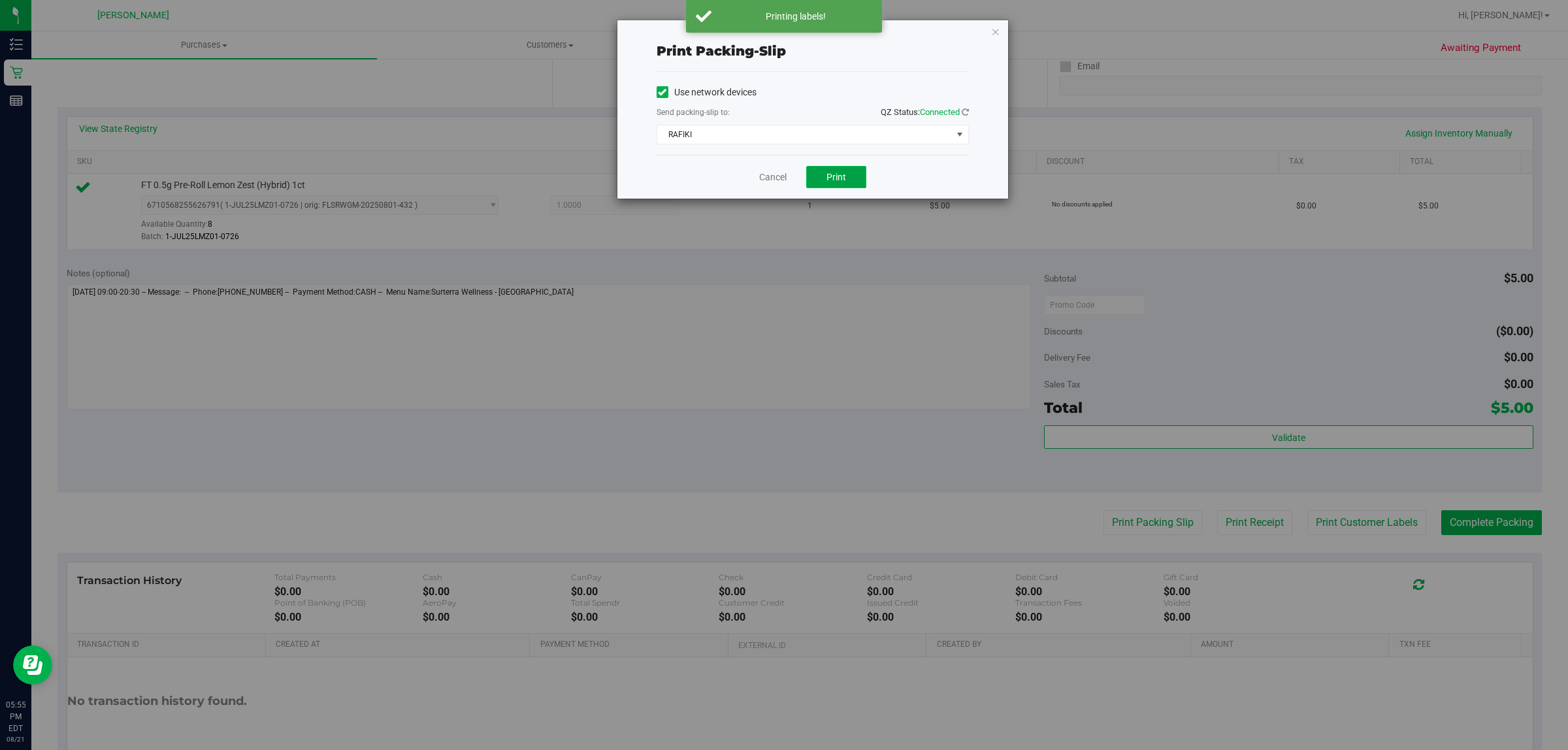
click at [848, 171] on button "Print" at bounding box center [836, 177] width 60 height 22
click at [771, 175] on link "Cancel" at bounding box center [773, 177] width 27 height 14
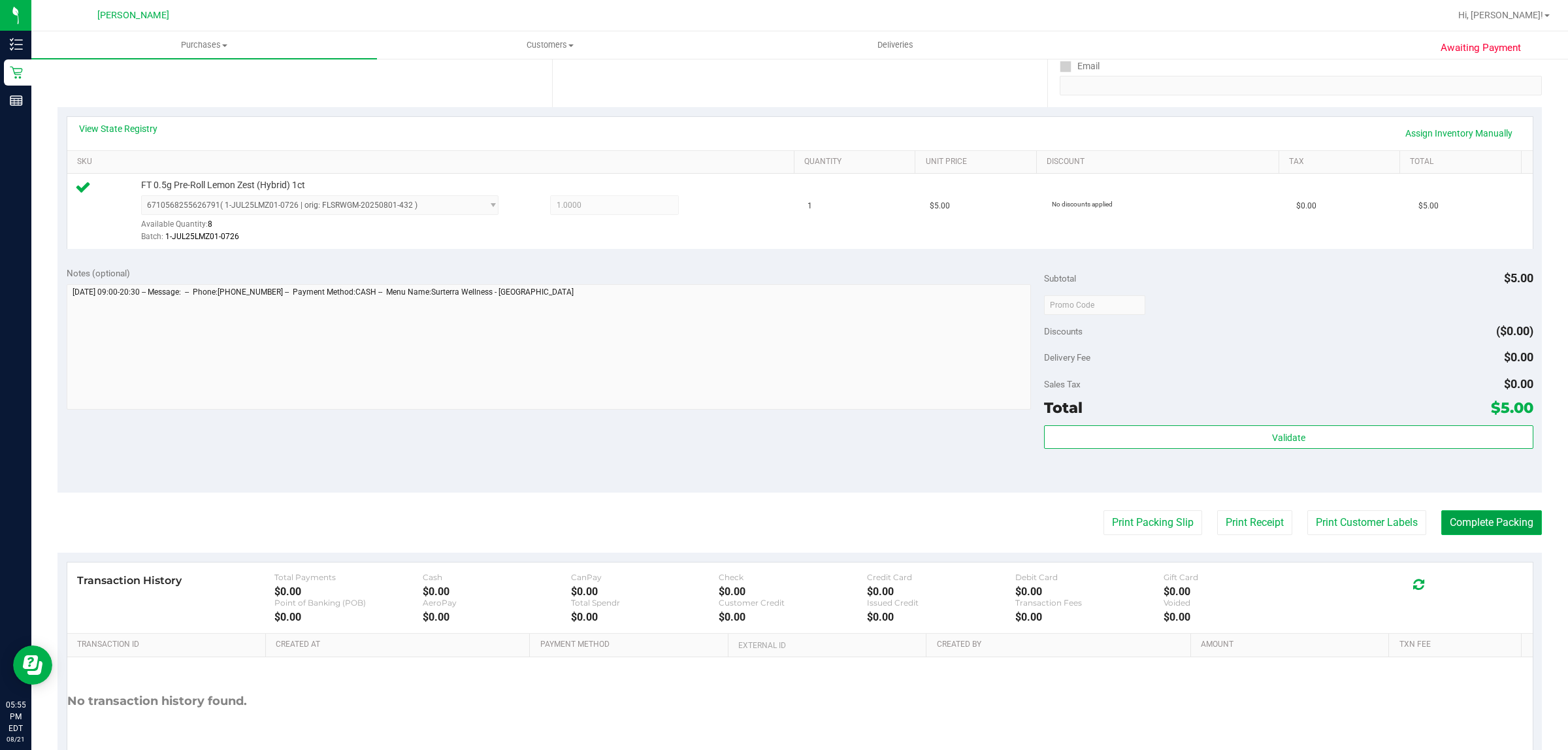
click at [1478, 524] on button "Complete Packing" at bounding box center [1491, 523] width 100 height 25
